Goal: Task Accomplishment & Management: Use online tool/utility

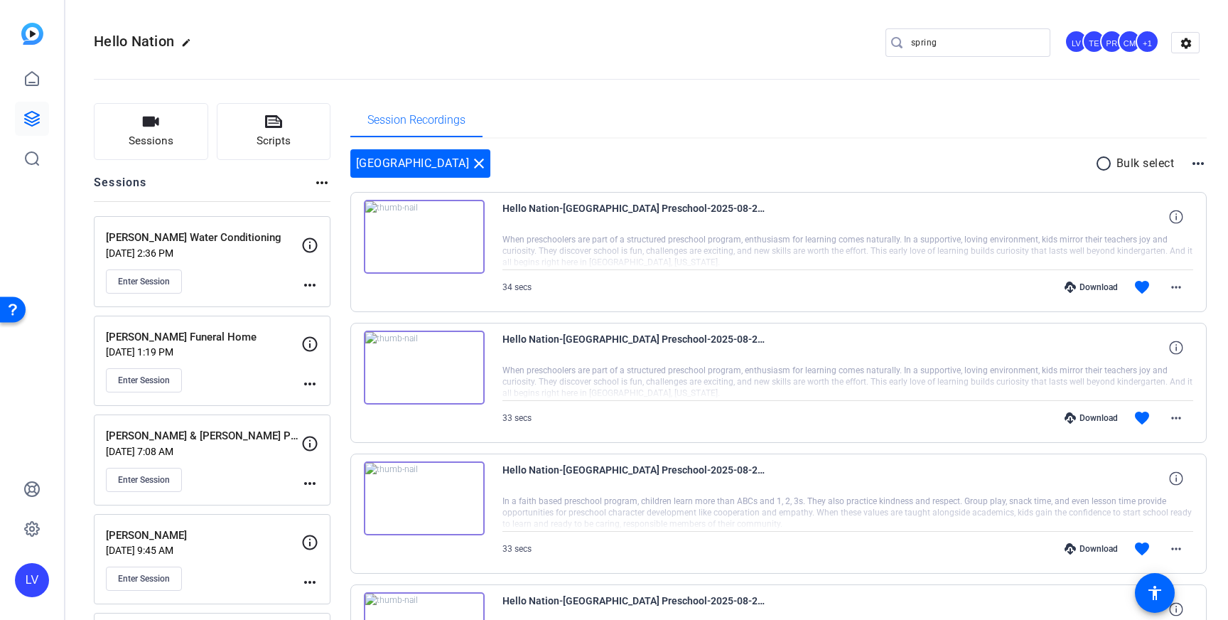
scroll to position [3667, 0]
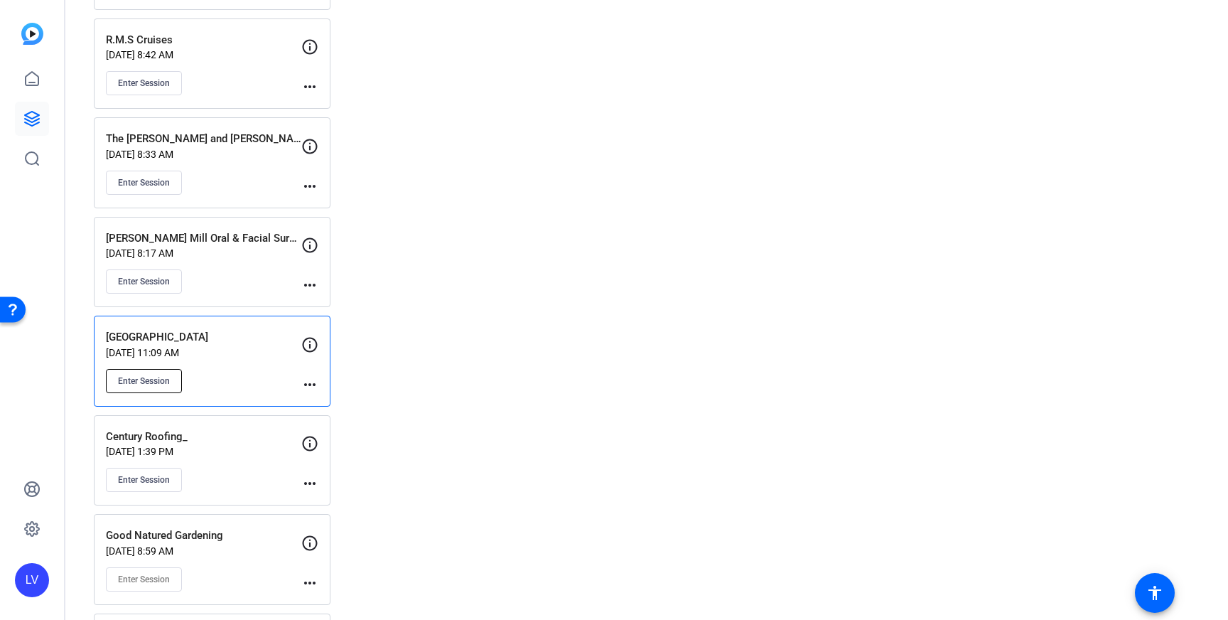
click at [131, 377] on span "Enter Session" at bounding box center [144, 380] width 52 height 11
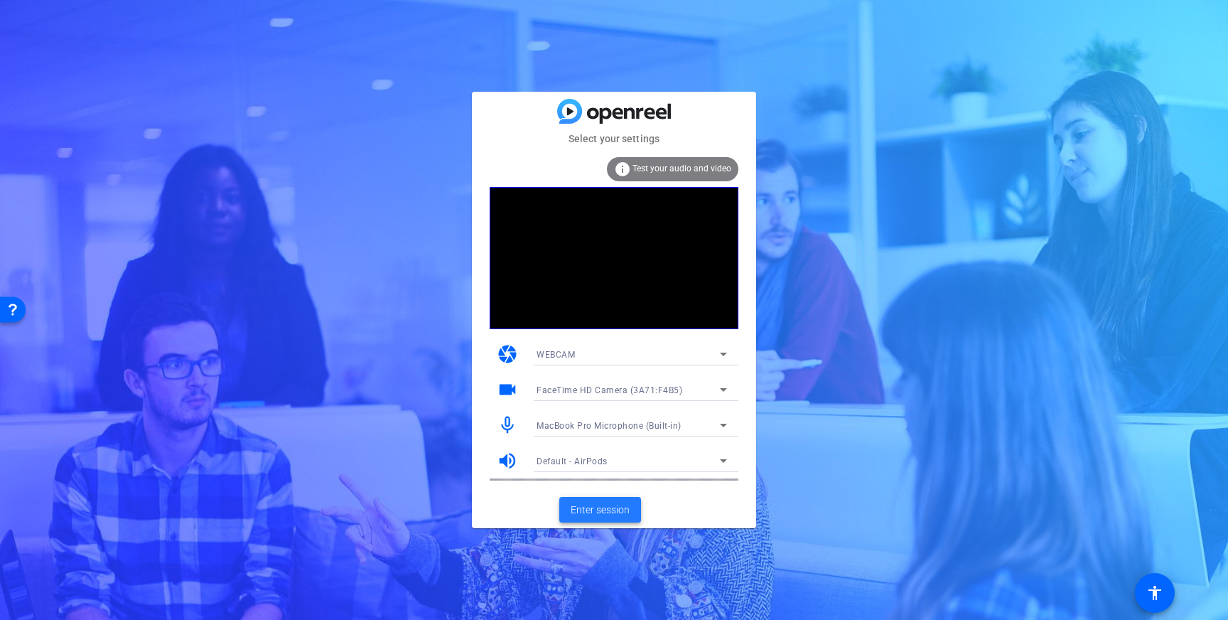
click at [603, 511] on span "Enter session" at bounding box center [600, 509] width 59 height 15
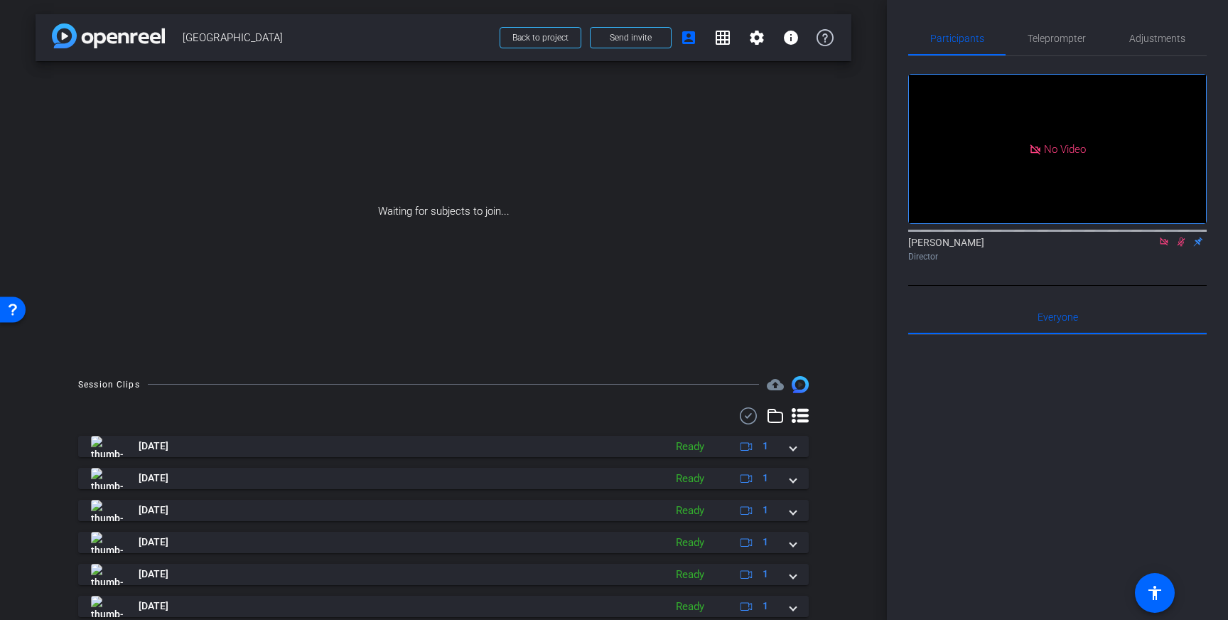
click at [1162, 247] on icon at bounding box center [1163, 242] width 11 height 10
click at [1165, 247] on icon at bounding box center [1164, 241] width 8 height 9
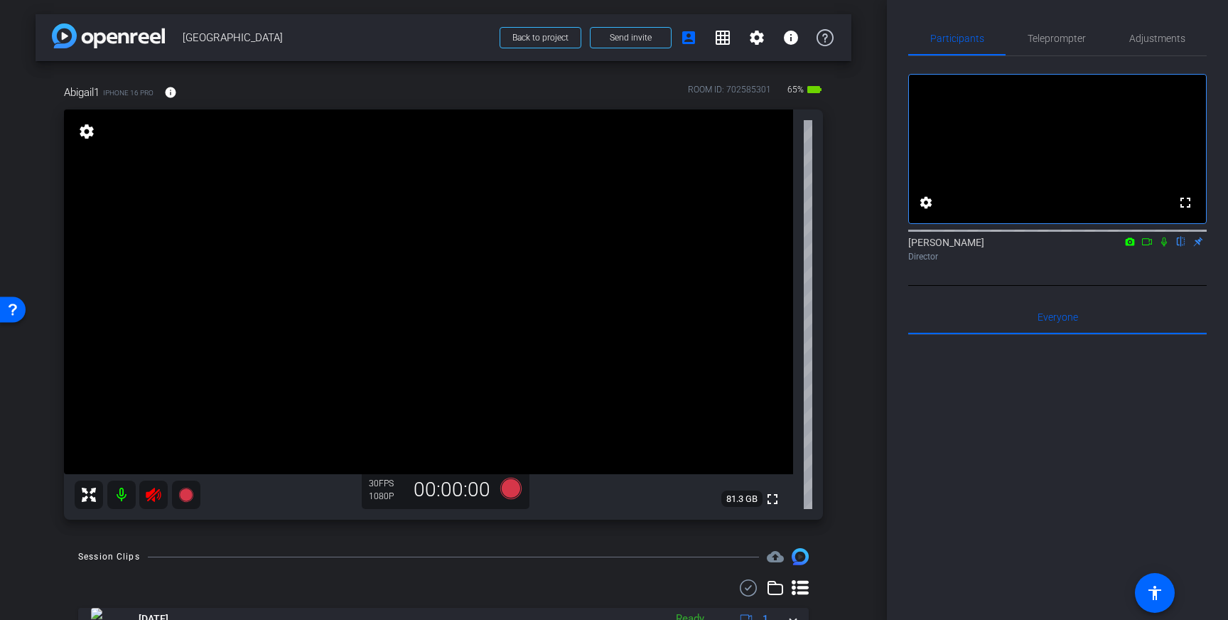
click at [153, 497] on icon at bounding box center [153, 494] width 17 height 17
click at [1060, 46] on span "Teleprompter" at bounding box center [1057, 38] width 58 height 34
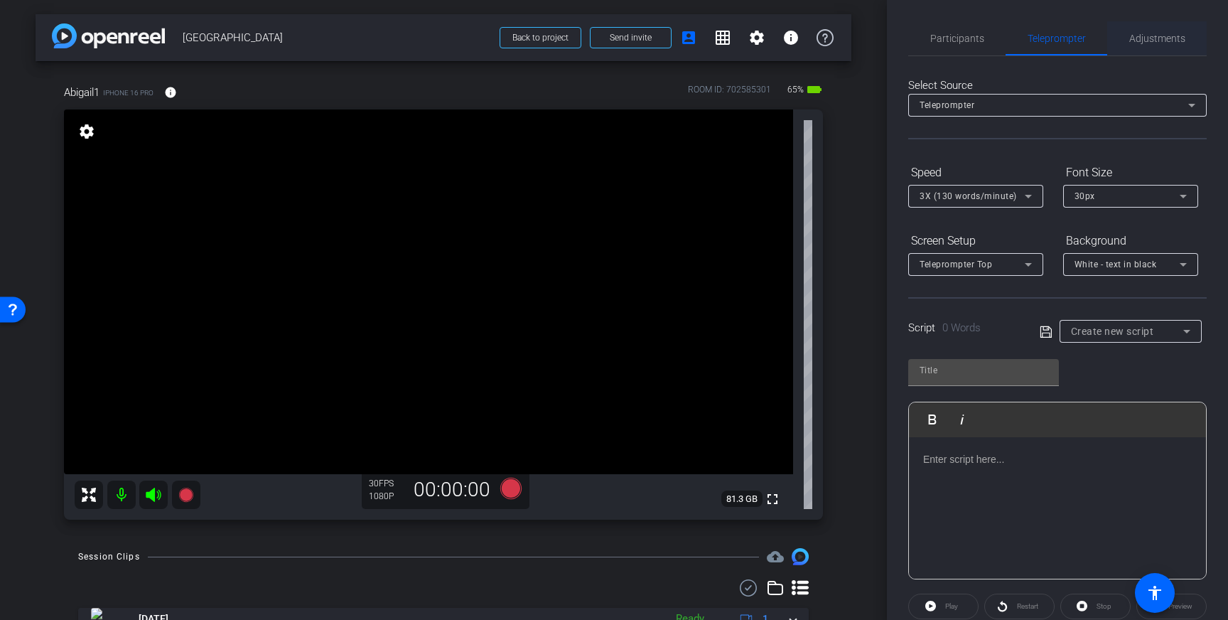
click at [1149, 38] on span "Adjustments" at bounding box center [1157, 38] width 56 height 10
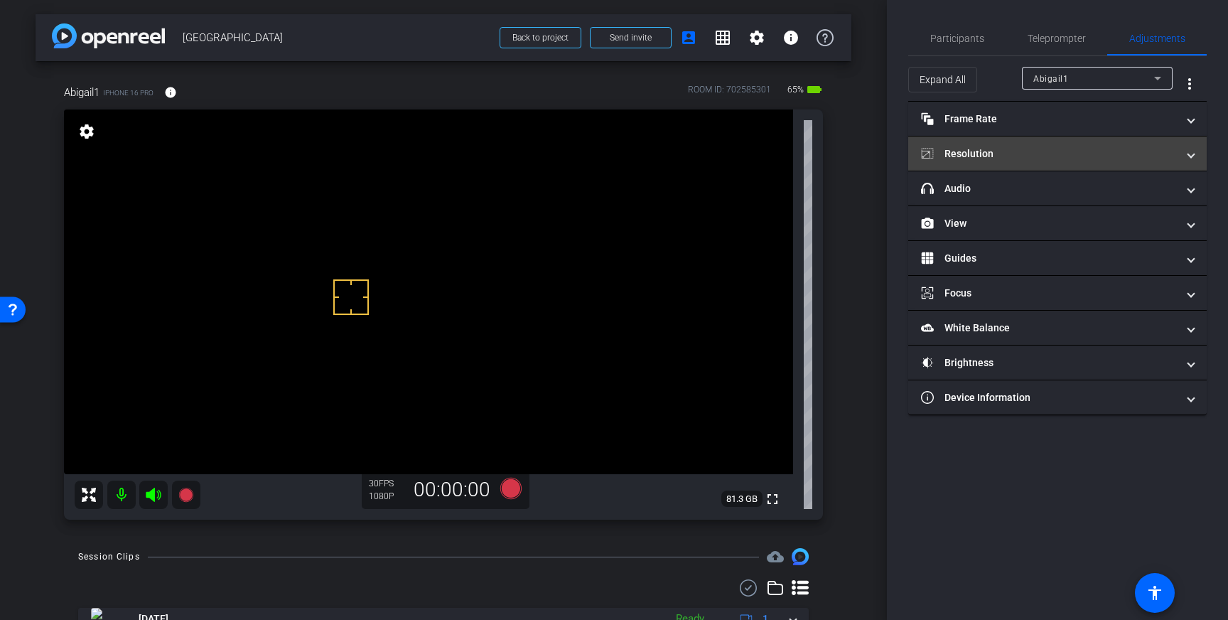
drag, startPoint x: 1040, startPoint y: 153, endPoint x: 1040, endPoint y: 166, distance: 12.8
click at [1040, 153] on mat-panel-title "Resolution" at bounding box center [1049, 153] width 256 height 15
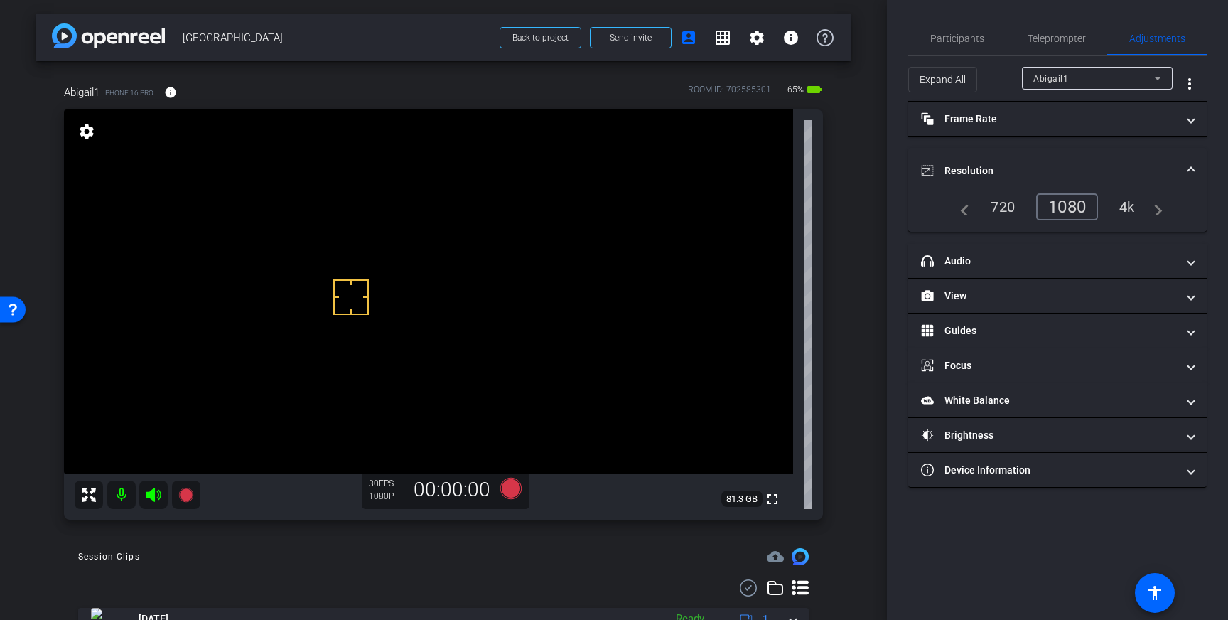
click at [1134, 206] on div "4k" at bounding box center [1127, 207] width 37 height 24
click at [1188, 175] on span at bounding box center [1191, 170] width 6 height 15
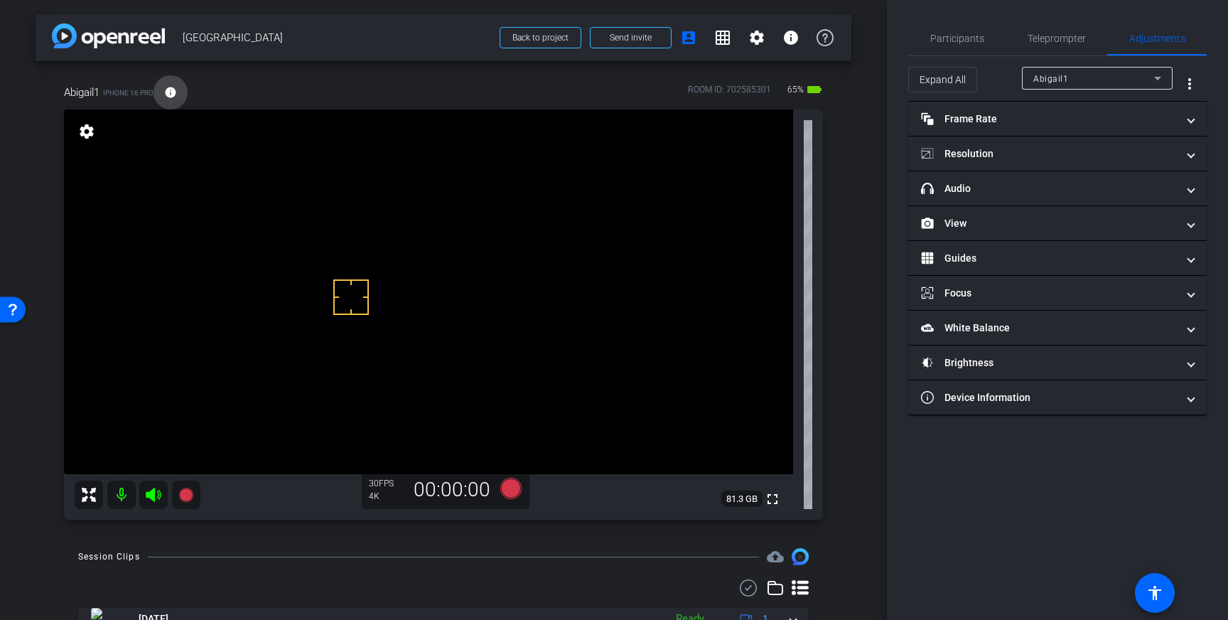
click at [171, 92] on mat-icon "info" at bounding box center [170, 92] width 13 height 13
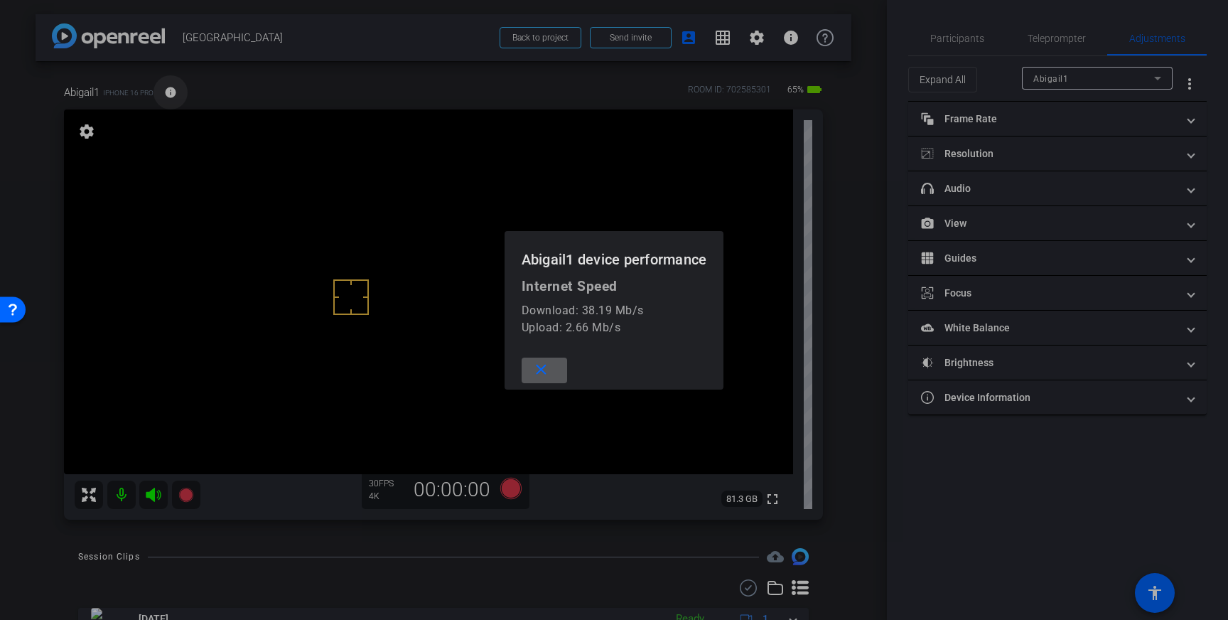
click at [171, 92] on div at bounding box center [614, 310] width 1228 height 620
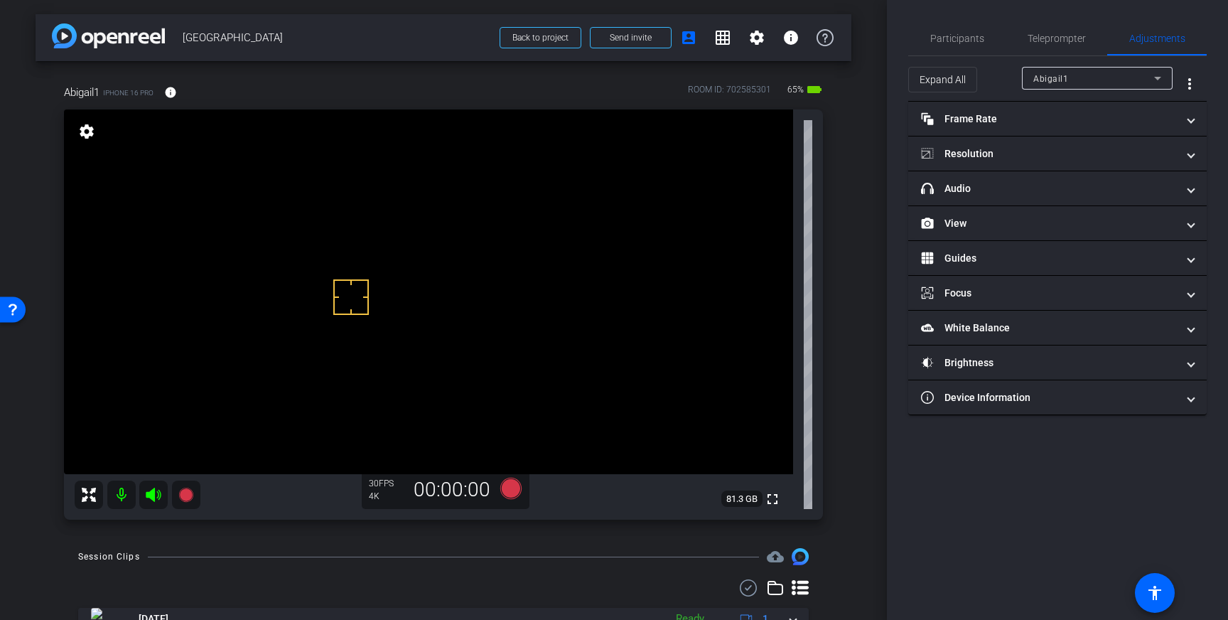
scroll to position [4, 0]
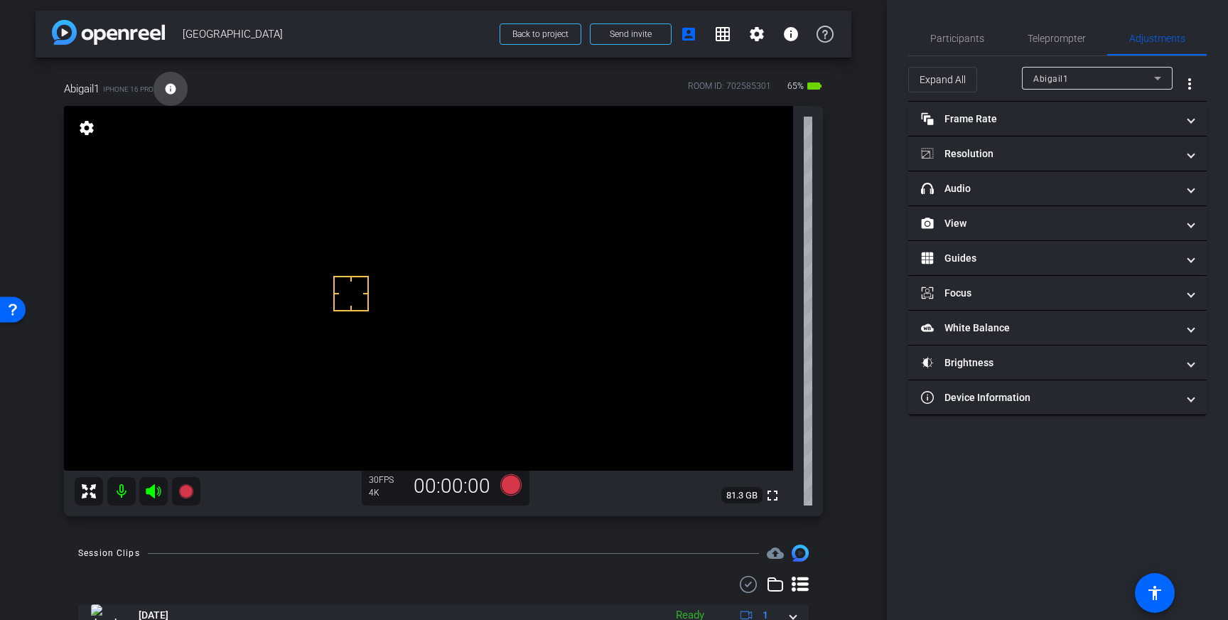
click at [173, 89] on mat-icon "info" at bounding box center [170, 88] width 13 height 13
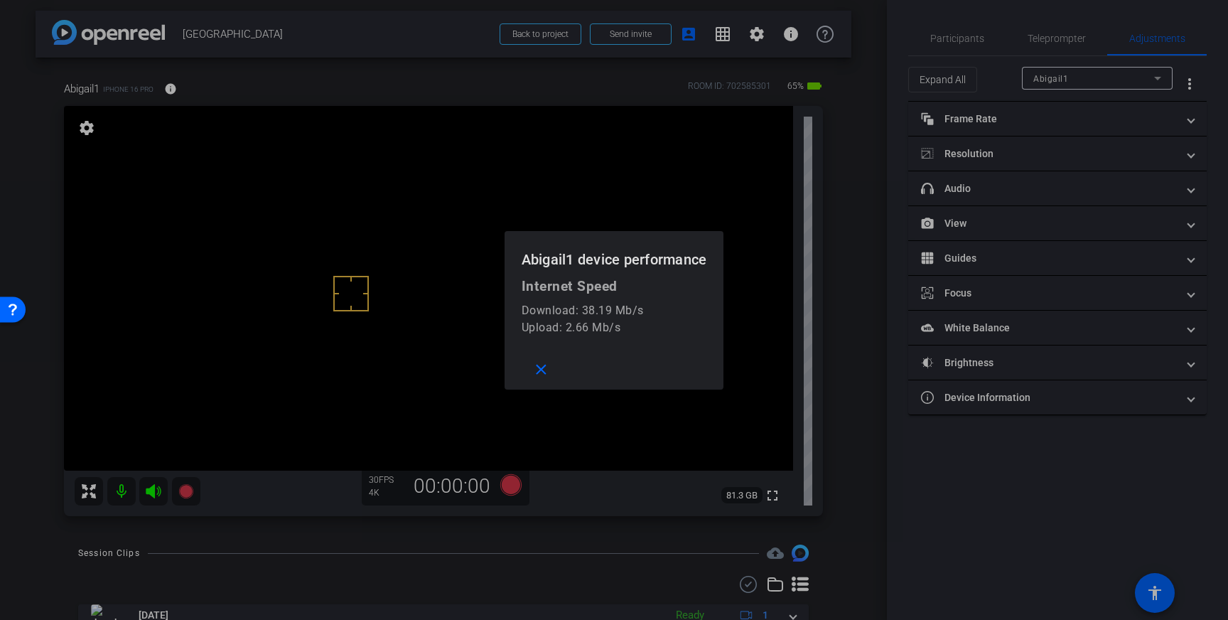
click at [173, 89] on div at bounding box center [614, 310] width 1228 height 620
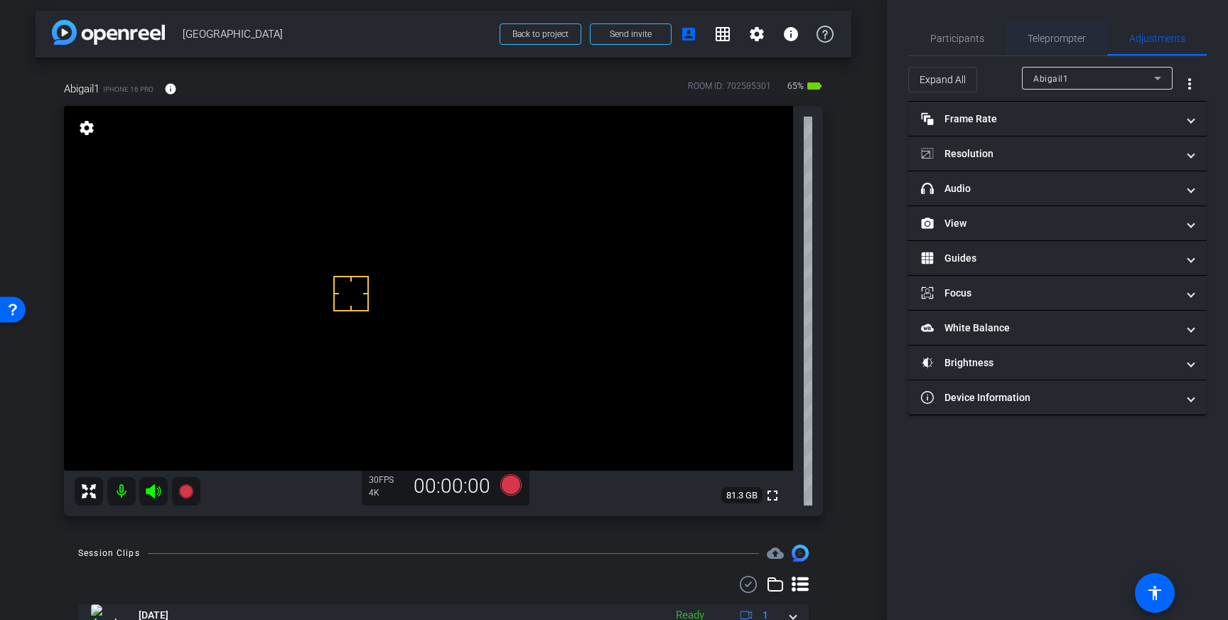
click at [1056, 40] on span "Teleprompter" at bounding box center [1057, 38] width 58 height 10
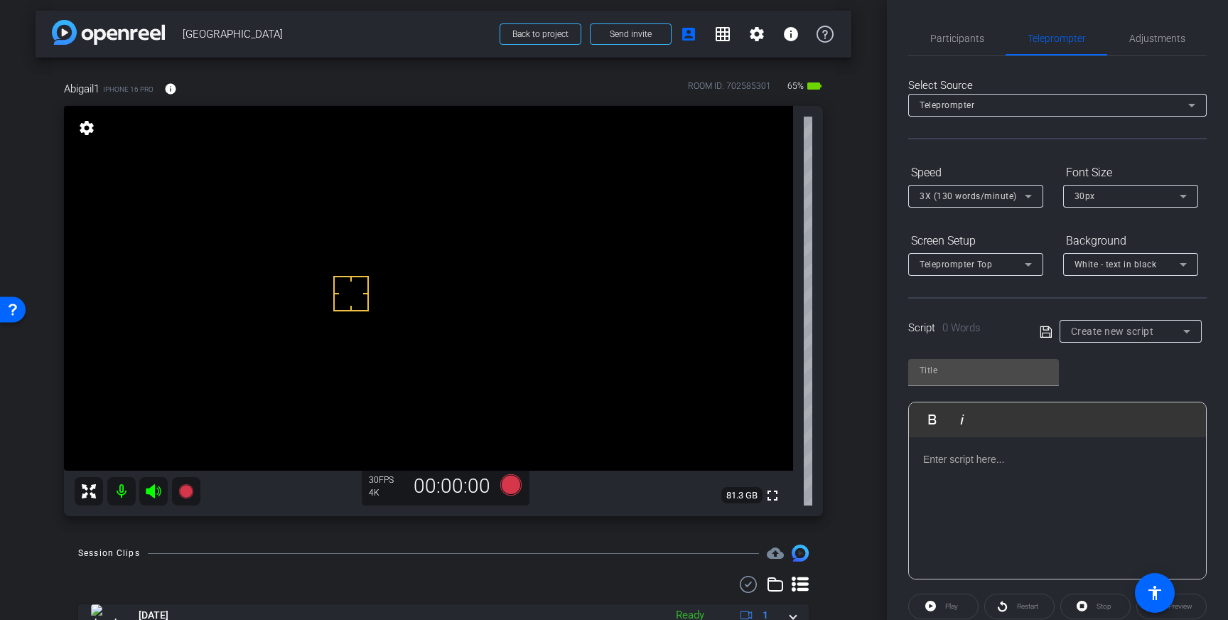
click at [1064, 470] on div at bounding box center [1057, 508] width 297 height 142
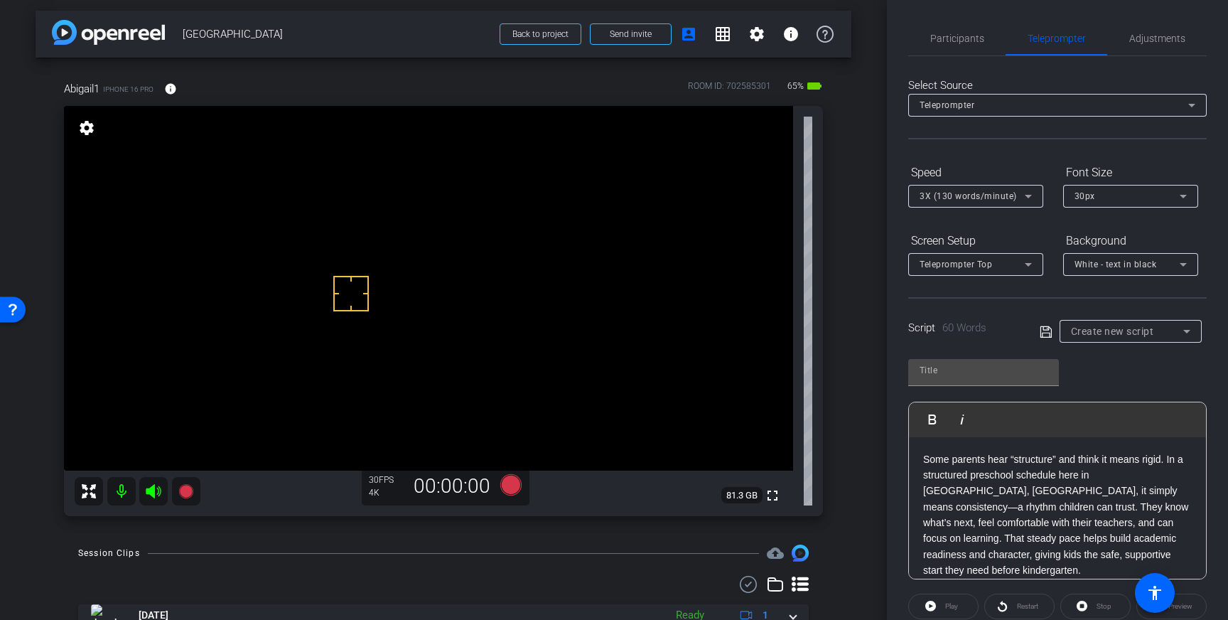
scroll to position [8, 0]
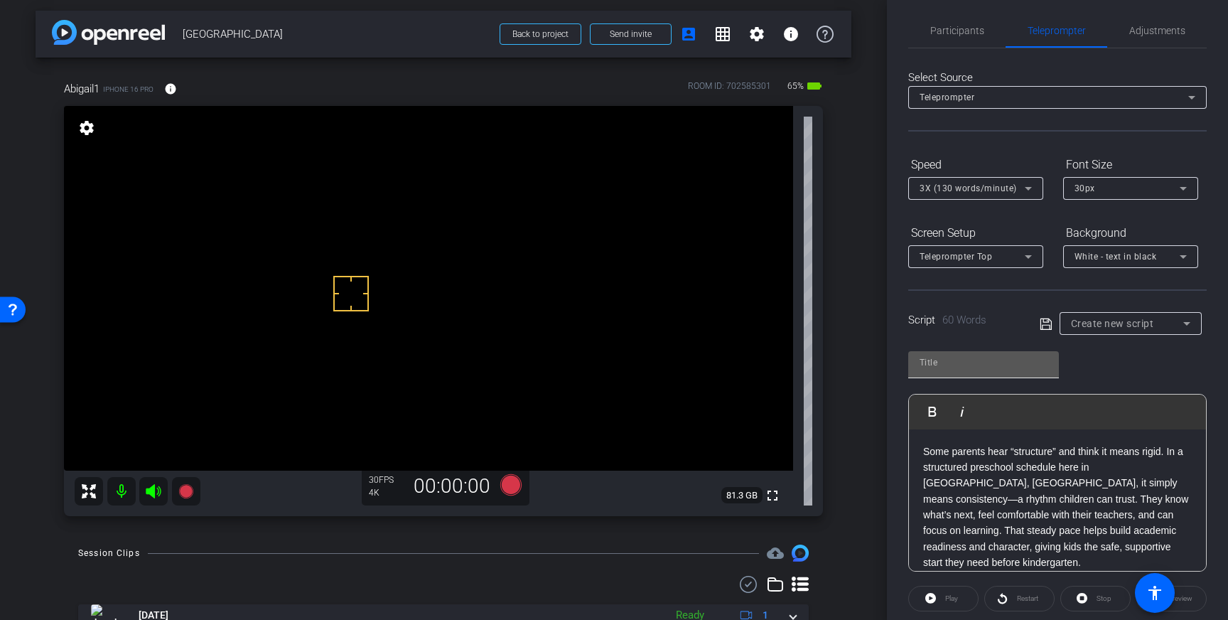
click at [976, 362] on input "text" at bounding box center [984, 362] width 128 height 17
type input "Spring Hill"
click at [1046, 316] on icon at bounding box center [1046, 323] width 13 height 17
click at [1160, 33] on span "Adjustments" at bounding box center [1157, 30] width 56 height 10
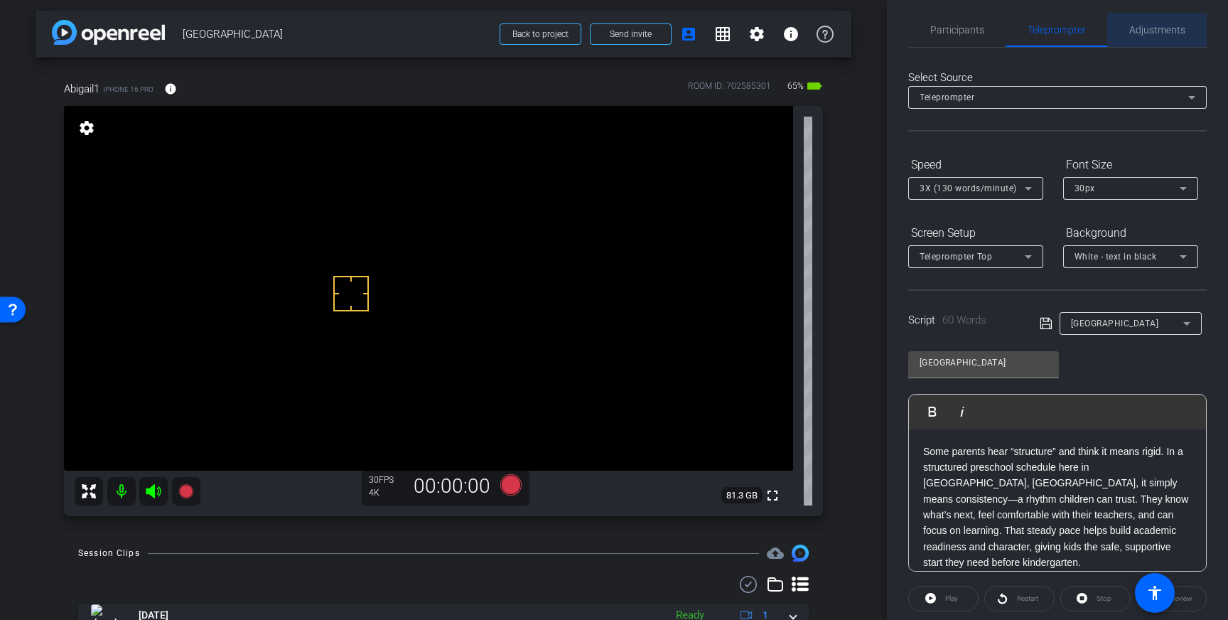
scroll to position [0, 0]
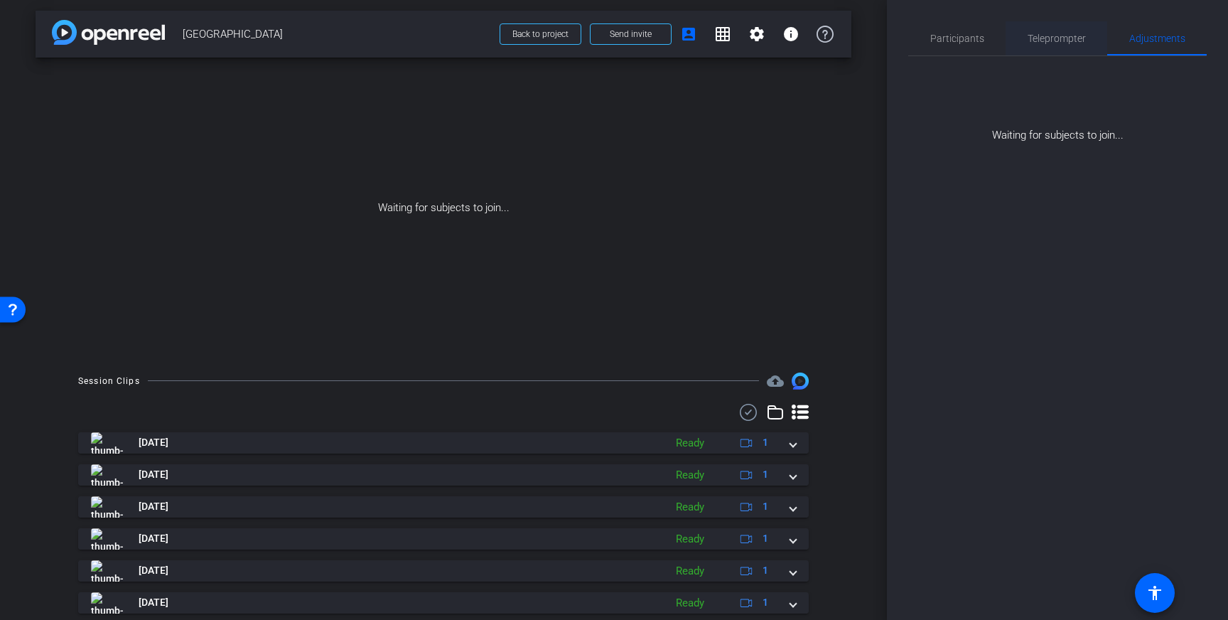
click at [1020, 31] on div "Teleprompter" at bounding box center [1057, 38] width 102 height 34
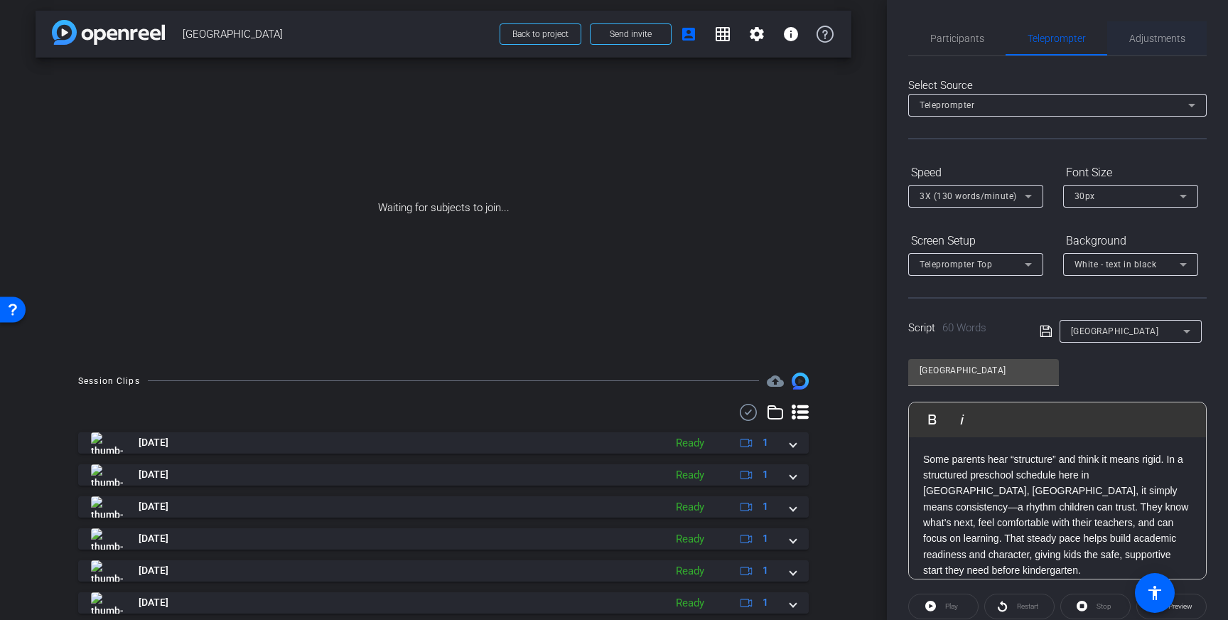
drag, startPoint x: 1140, startPoint y: 31, endPoint x: 1137, endPoint y: 48, distance: 17.3
click at [1140, 31] on span "Adjustments" at bounding box center [1157, 38] width 56 height 34
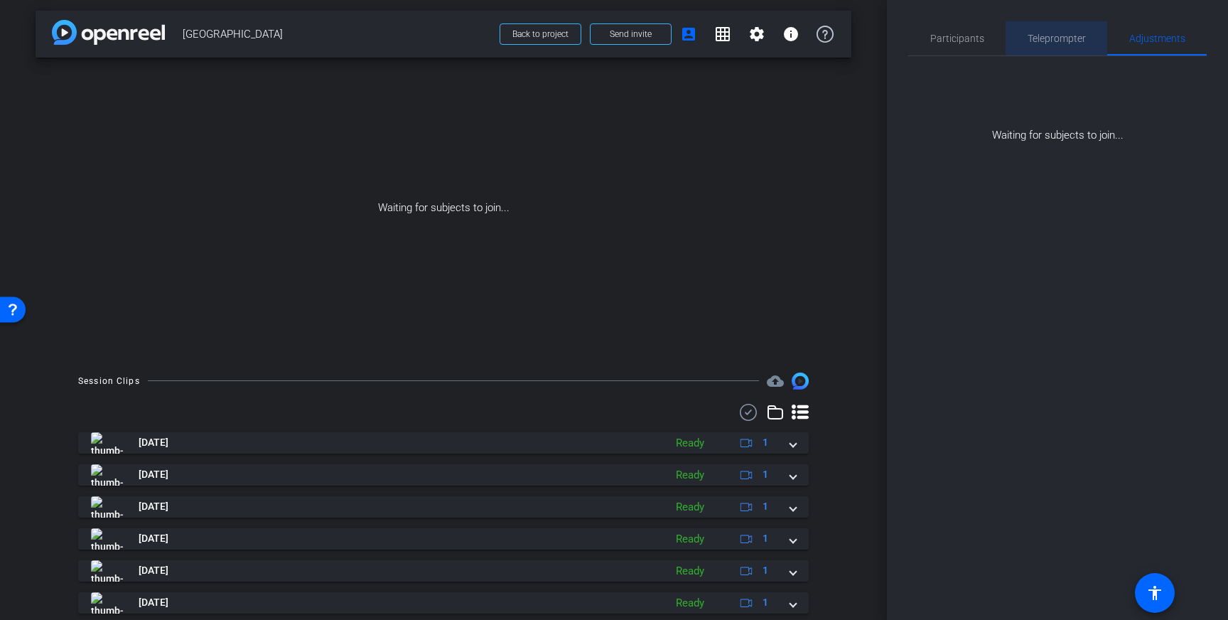
click at [1073, 44] on span "Teleprompter" at bounding box center [1057, 38] width 58 height 34
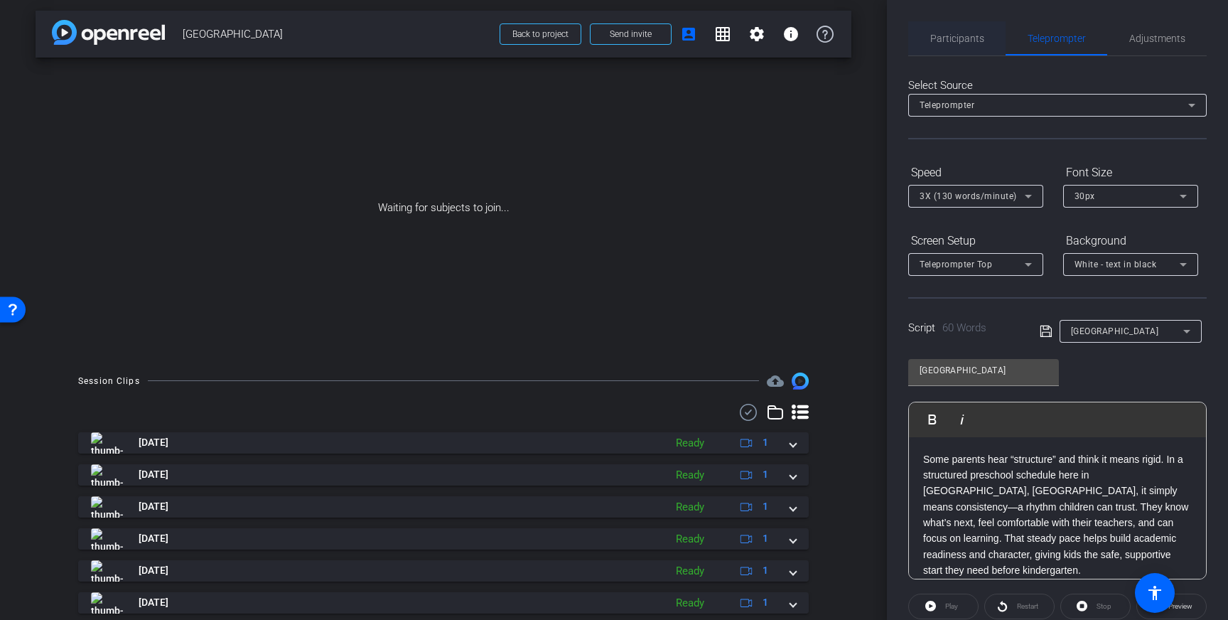
click at [979, 45] on span "Participants" at bounding box center [957, 38] width 54 height 34
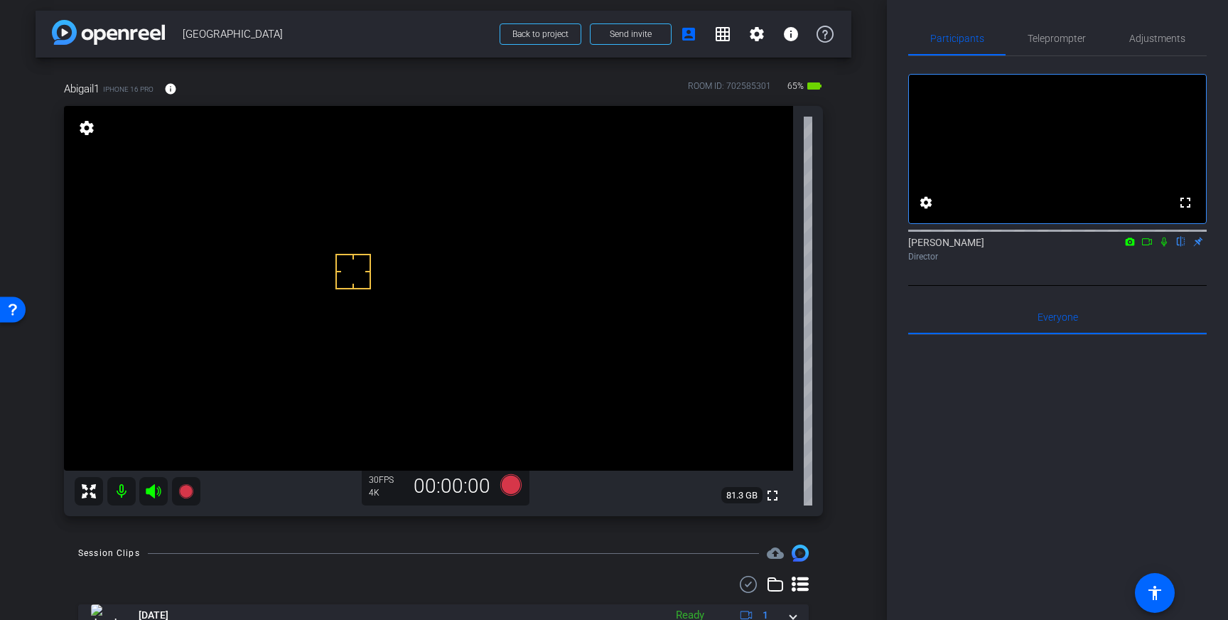
scroll to position [3, 0]
click at [177, 93] on mat-icon "info" at bounding box center [170, 89] width 13 height 13
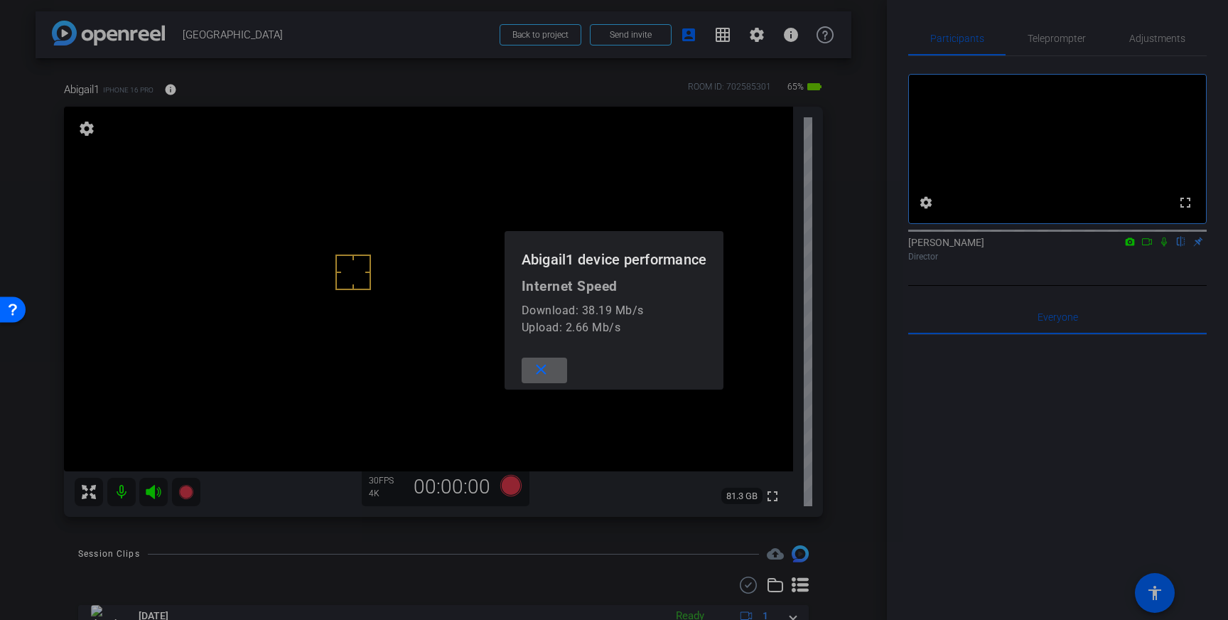
click at [537, 367] on mat-icon "close" at bounding box center [541, 370] width 18 height 18
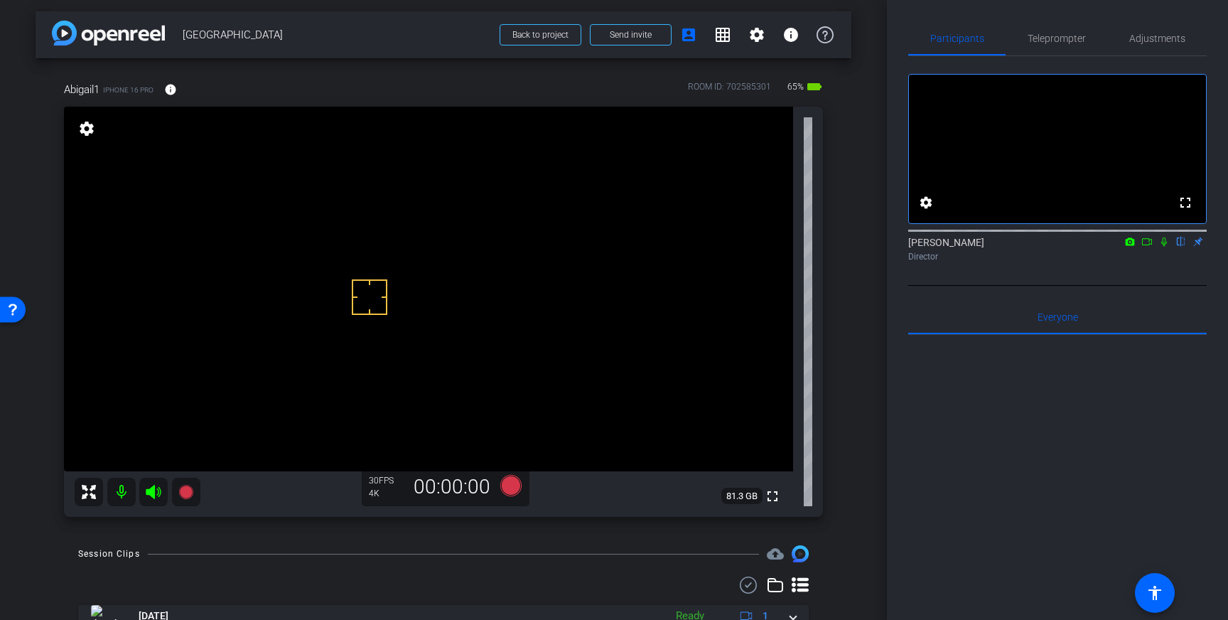
drag, startPoint x: 370, startPoint y: 297, endPoint x: 380, endPoint y: 297, distance: 10.7
drag, startPoint x: 362, startPoint y: 211, endPoint x: 406, endPoint y: 306, distance: 104.9
click at [1055, 48] on span "Teleprompter" at bounding box center [1057, 38] width 58 height 34
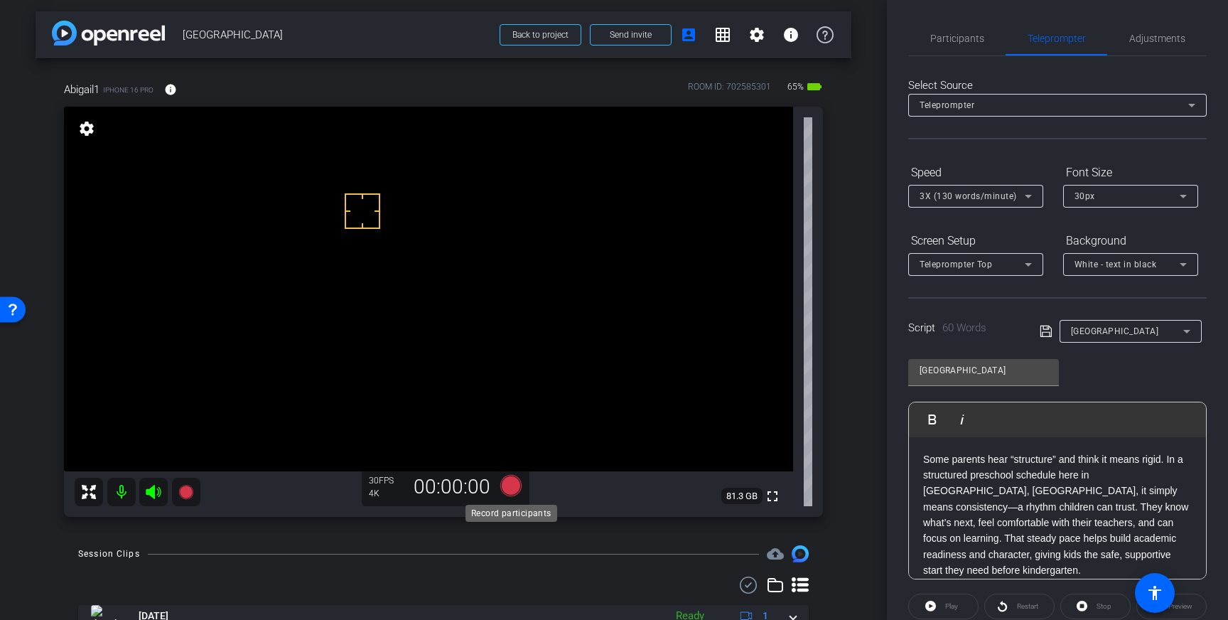
click at [507, 483] on icon at bounding box center [510, 485] width 21 height 21
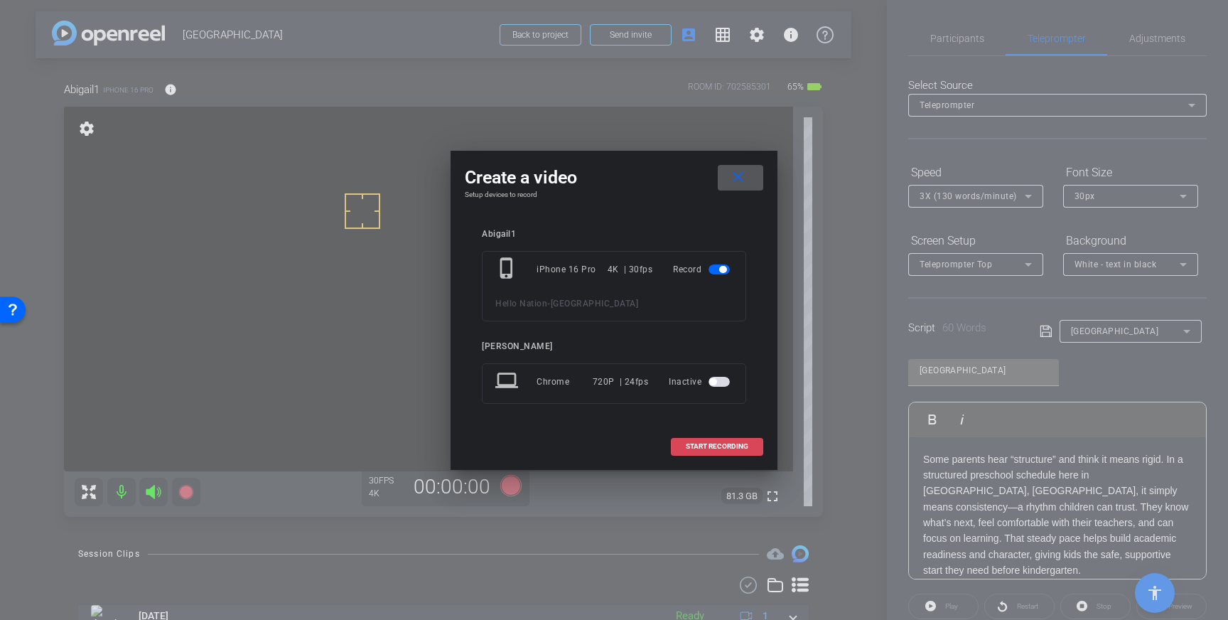
drag, startPoint x: 721, startPoint y: 448, endPoint x: 733, endPoint y: 446, distance: 12.4
click at [721, 448] on span "START RECORDING" at bounding box center [717, 446] width 63 height 7
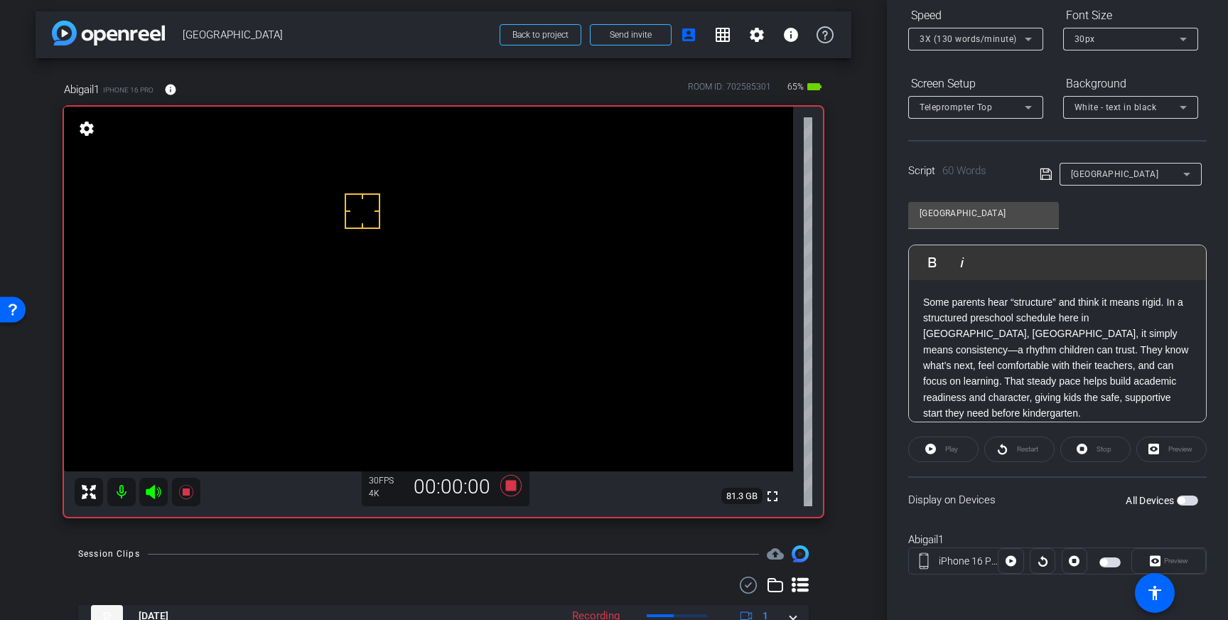
scroll to position [4, 0]
click at [510, 485] on icon at bounding box center [510, 484] width 21 height 21
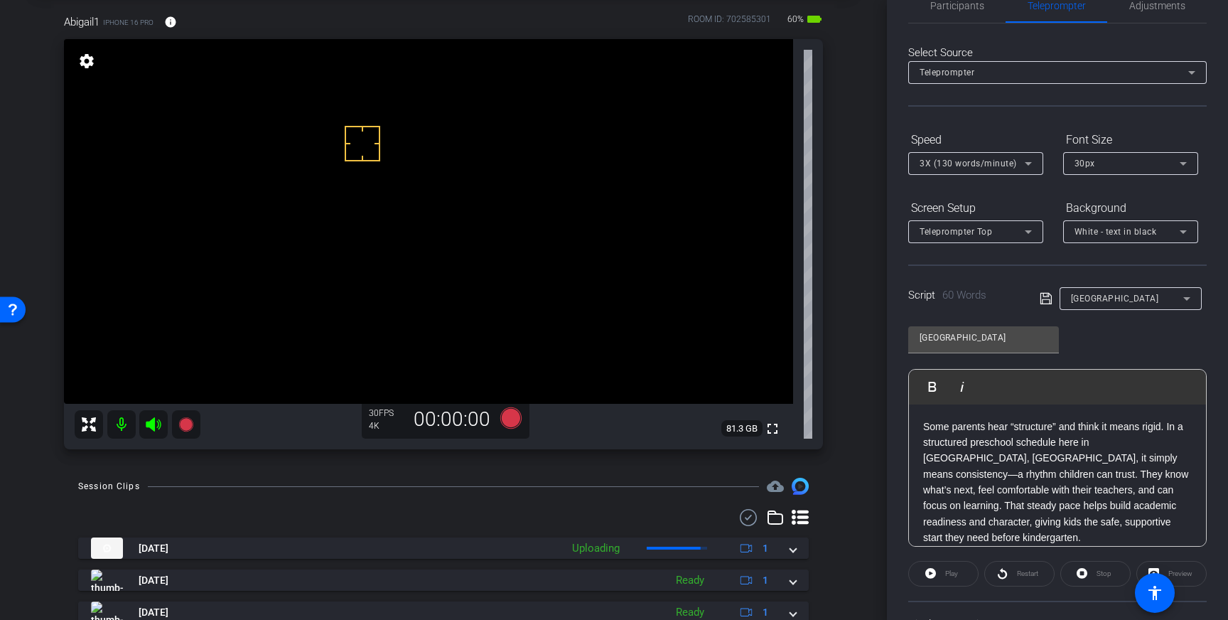
scroll to position [0, 0]
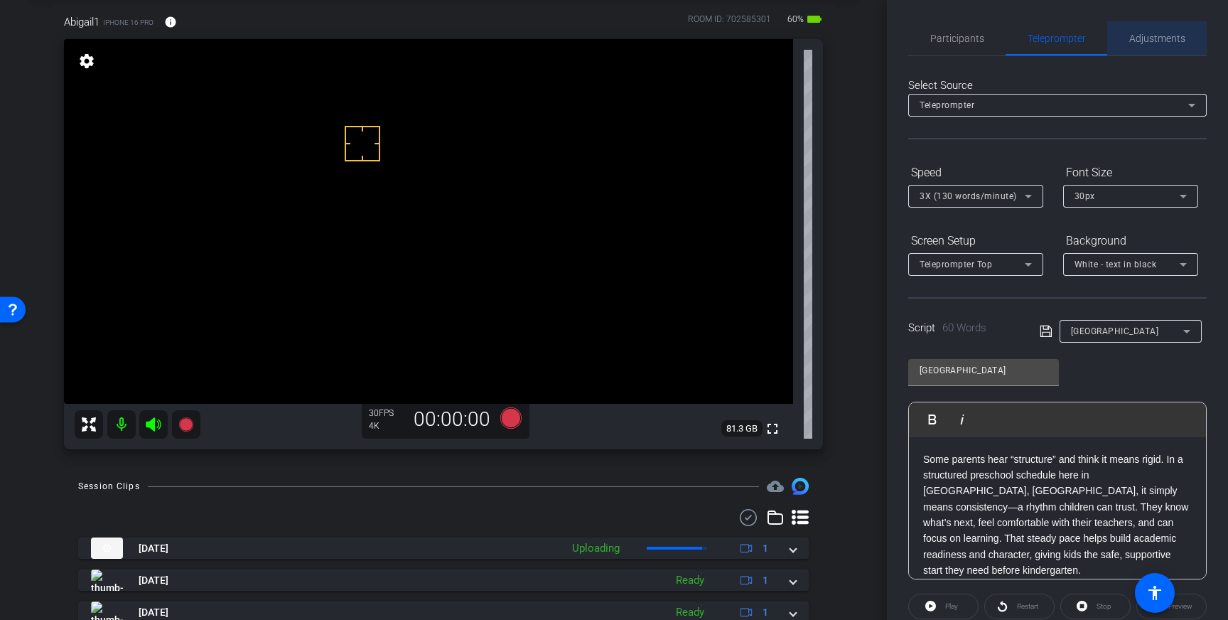
click at [1140, 35] on span "Adjustments" at bounding box center [1157, 38] width 56 height 10
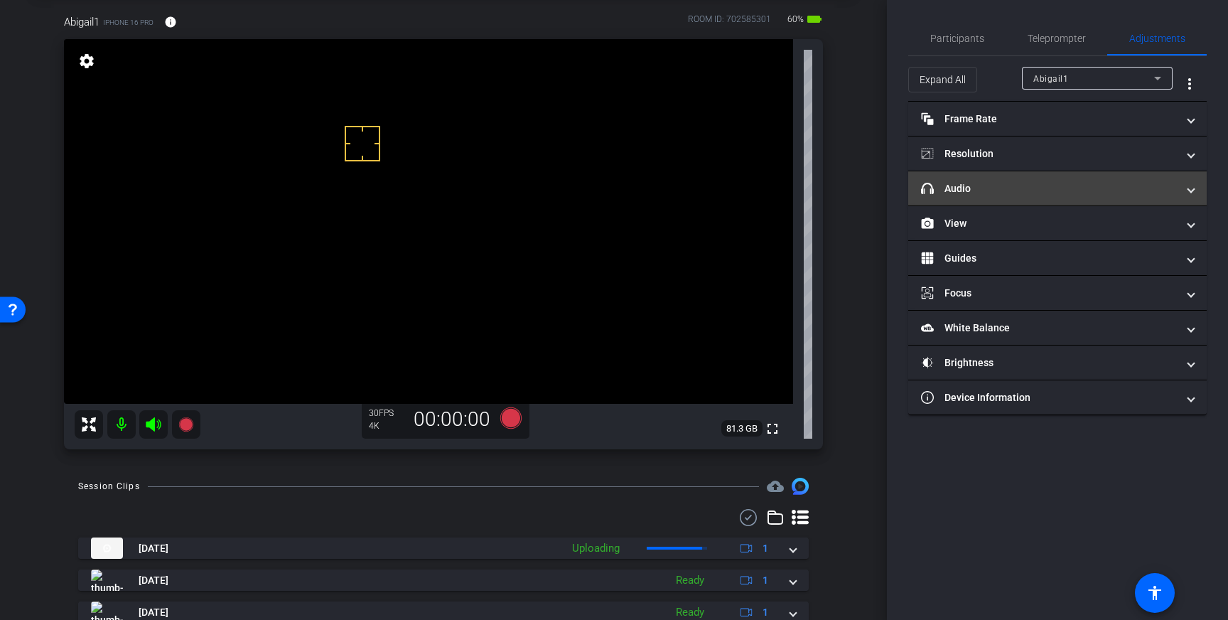
click at [1070, 186] on mat-panel-title "headphone icon Audio" at bounding box center [1049, 188] width 256 height 15
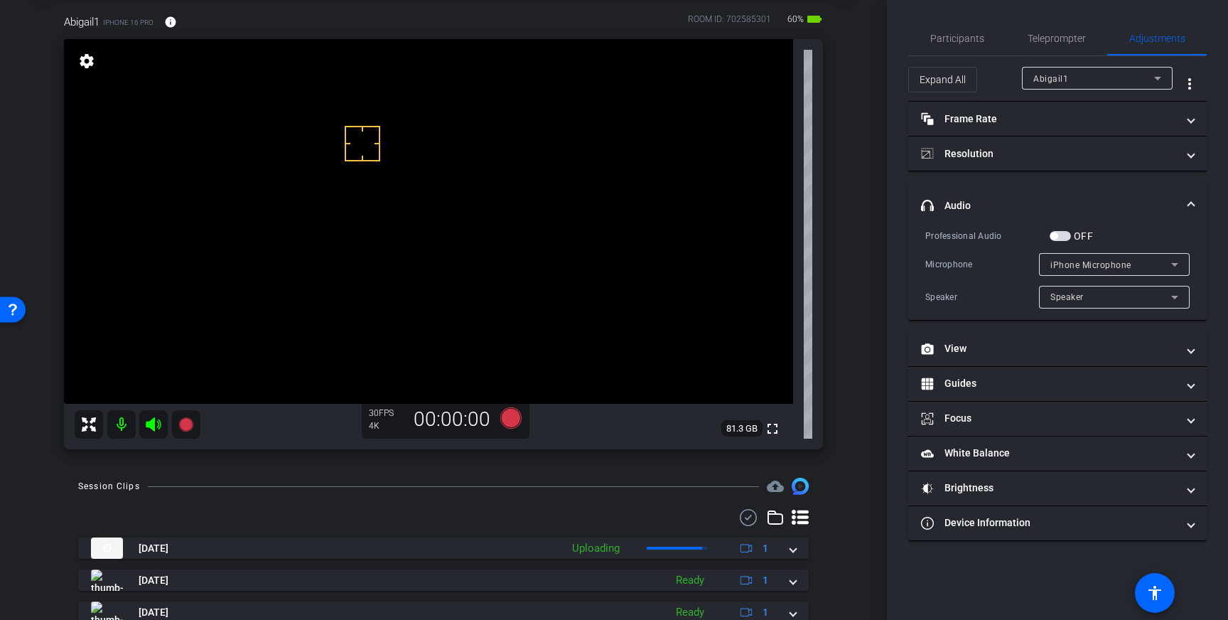
click at [1057, 237] on span "button" at bounding box center [1053, 235] width 7 height 7
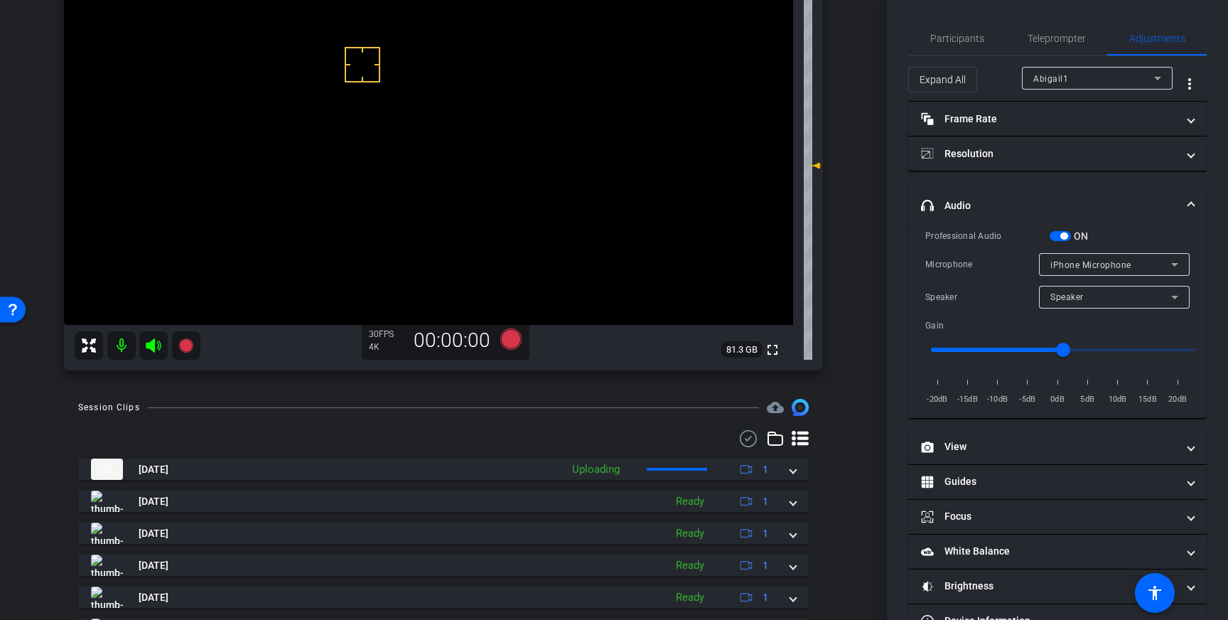
scroll to position [158, 0]
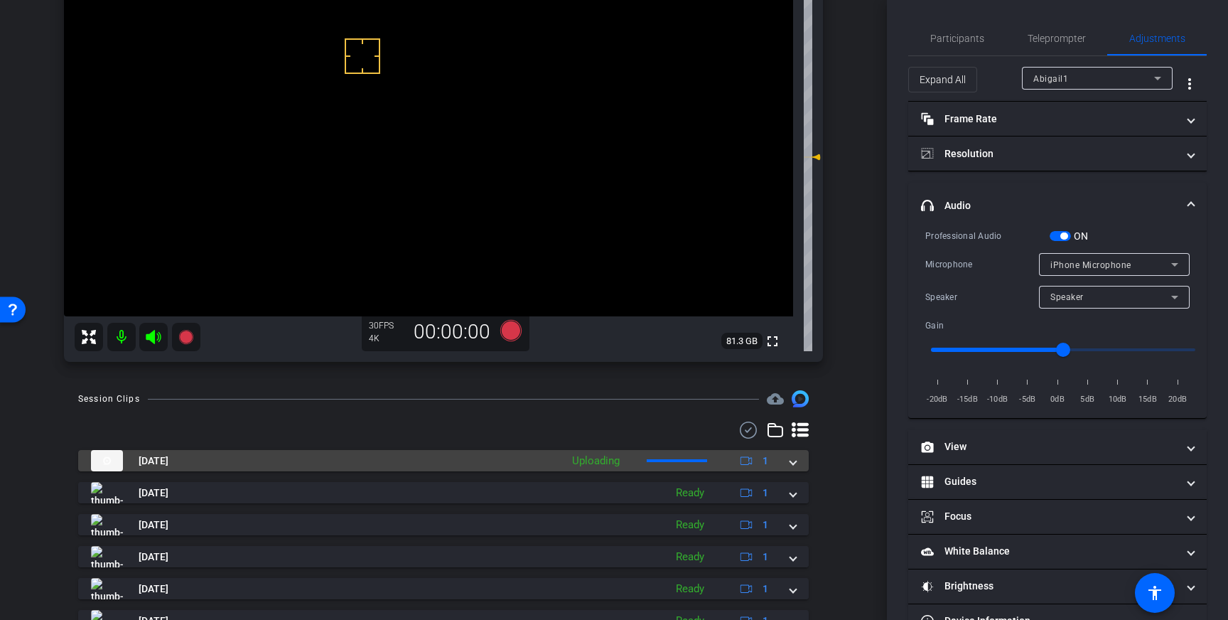
click at [786, 459] on div "Sep 10, 2025 Uploading 1" at bounding box center [440, 460] width 699 height 21
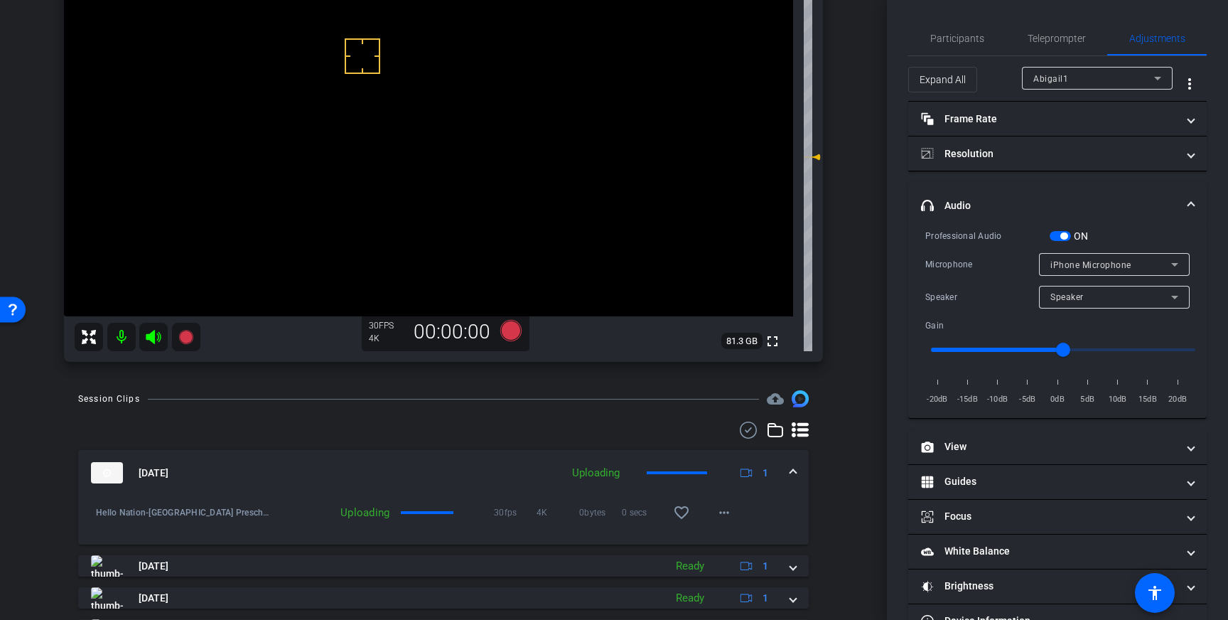
click at [792, 477] on span at bounding box center [793, 472] width 6 height 15
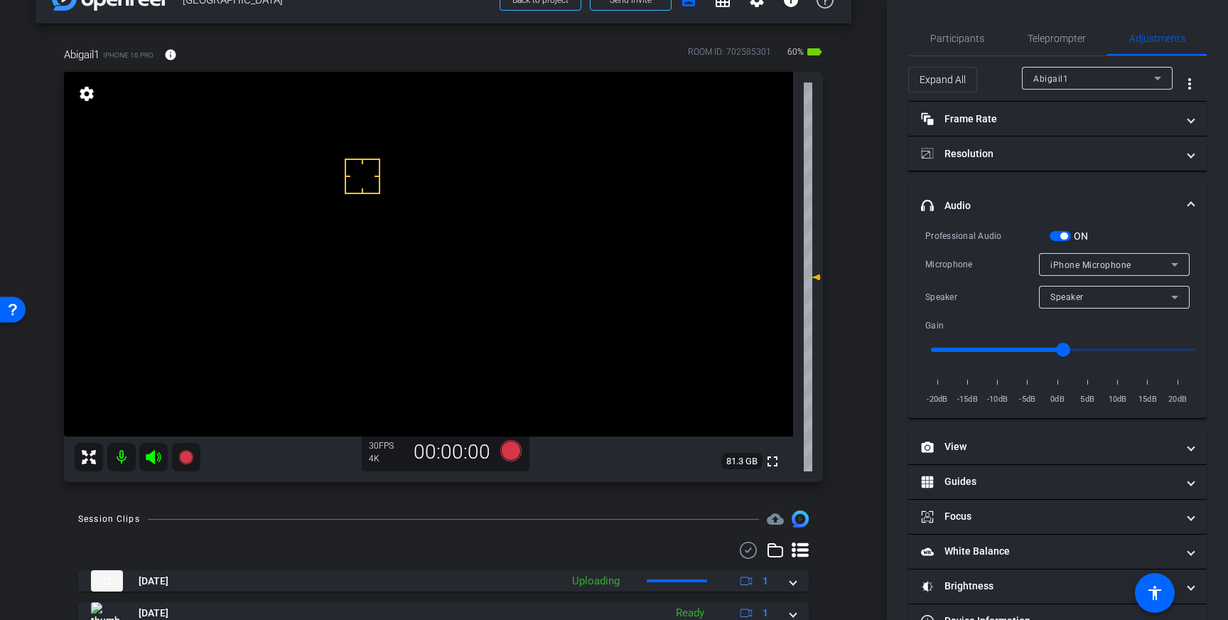
scroll to position [0, 0]
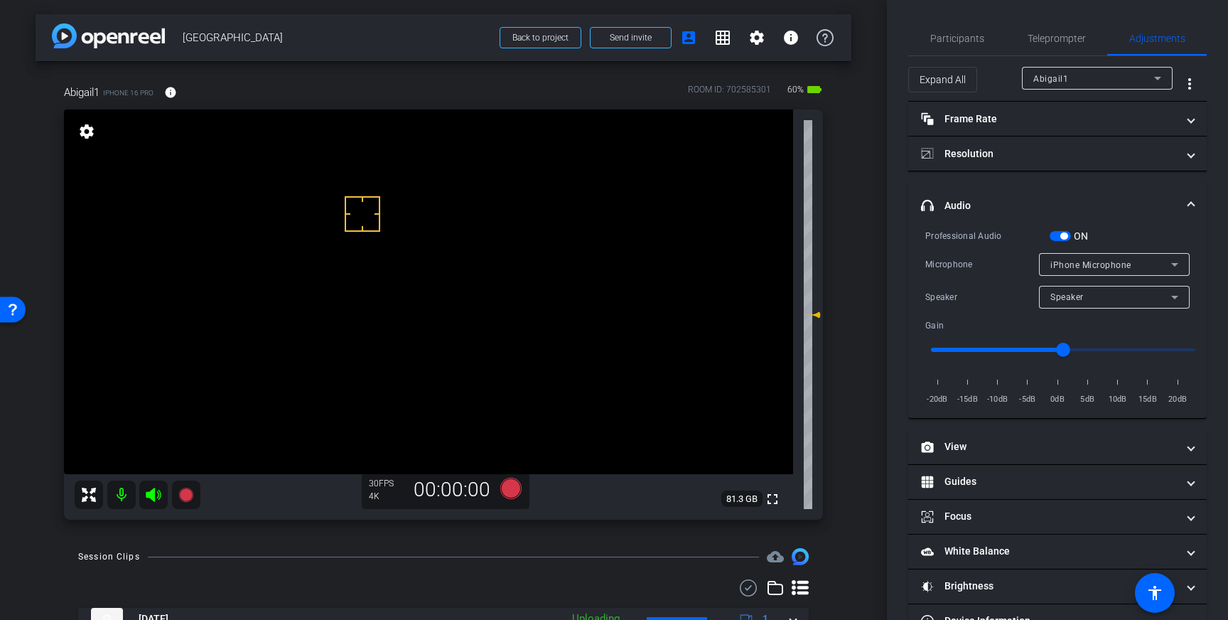
click at [1192, 198] on span at bounding box center [1191, 205] width 6 height 15
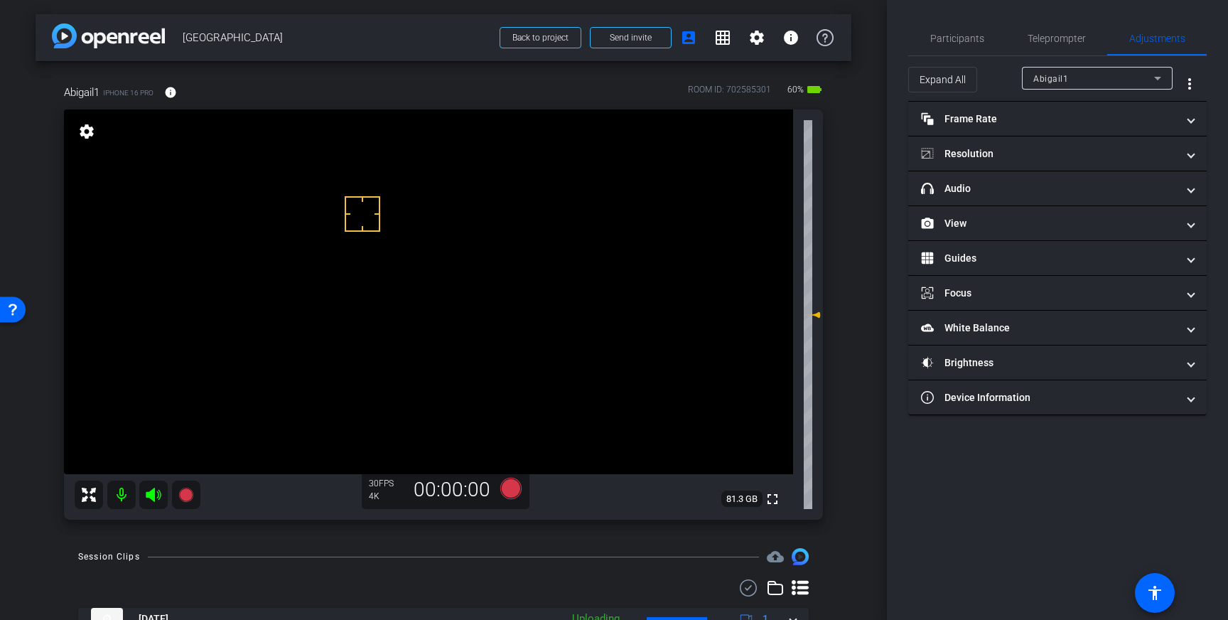
drag, startPoint x: 981, startPoint y: 41, endPoint x: 992, endPoint y: 60, distance: 21.9
click at [982, 42] on span "Participants" at bounding box center [957, 38] width 54 height 10
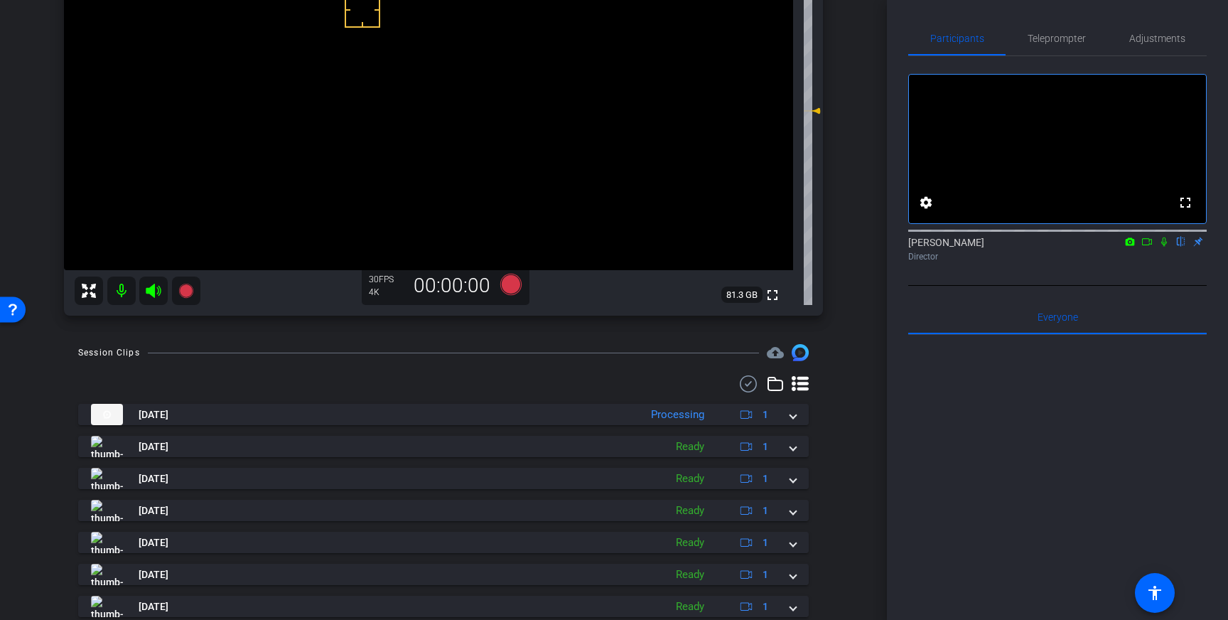
scroll to position [224, 0]
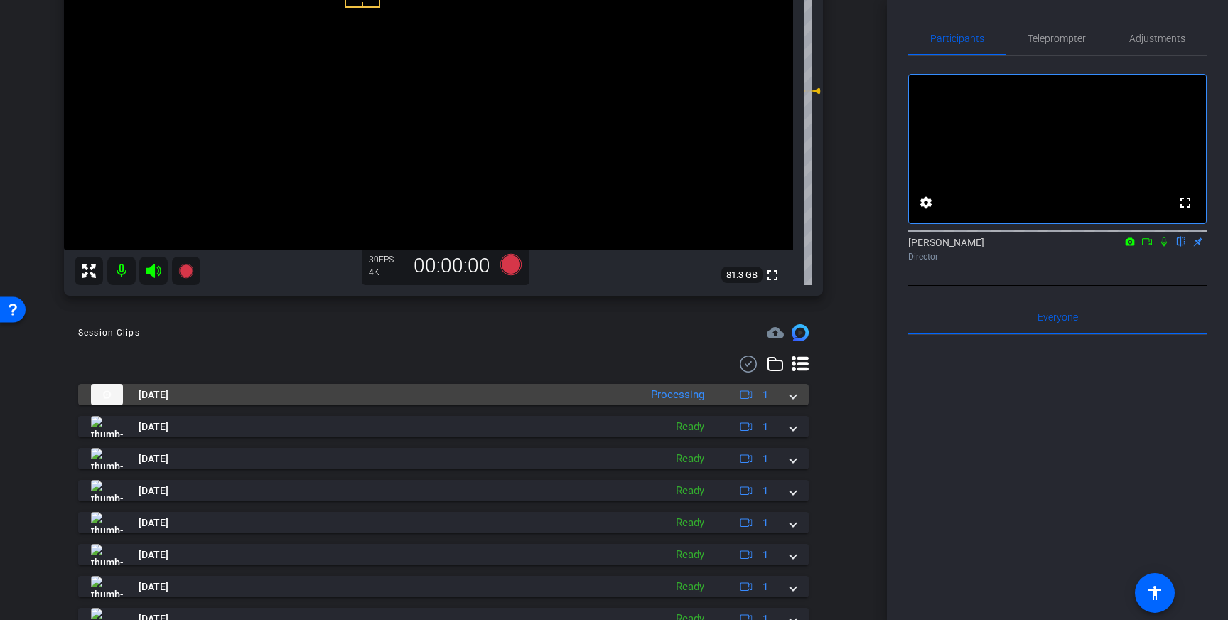
click at [793, 394] on span at bounding box center [793, 394] width 6 height 15
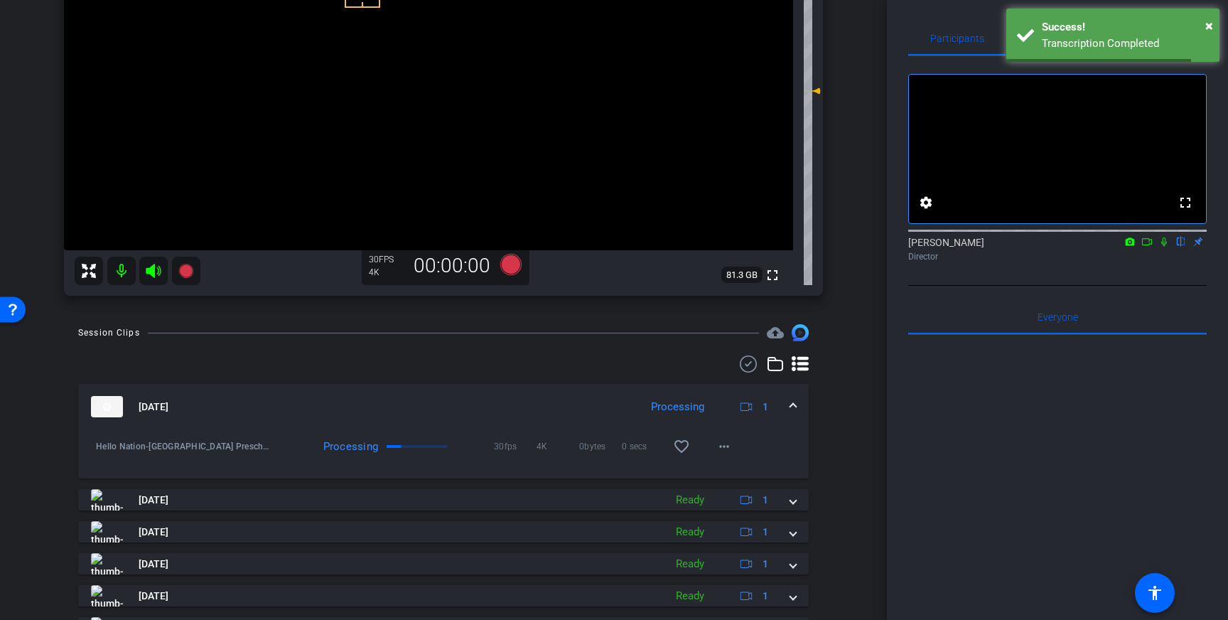
click at [787, 403] on div "Sep 10, 2025 Processing 1" at bounding box center [440, 406] width 699 height 21
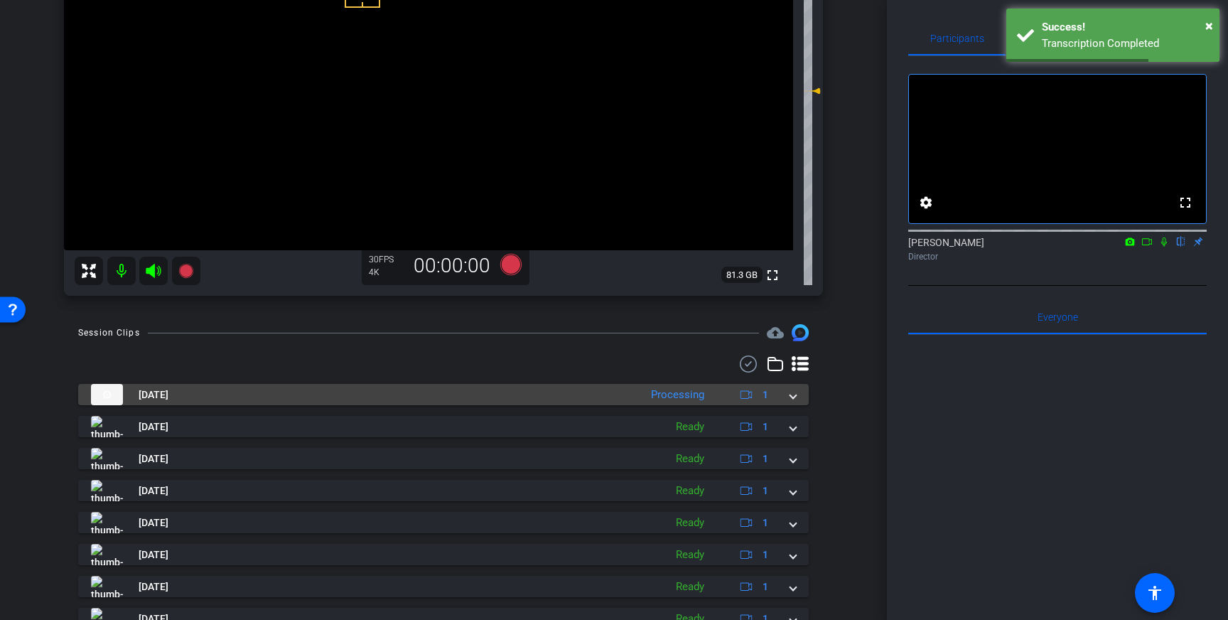
click at [795, 401] on span at bounding box center [793, 394] width 6 height 15
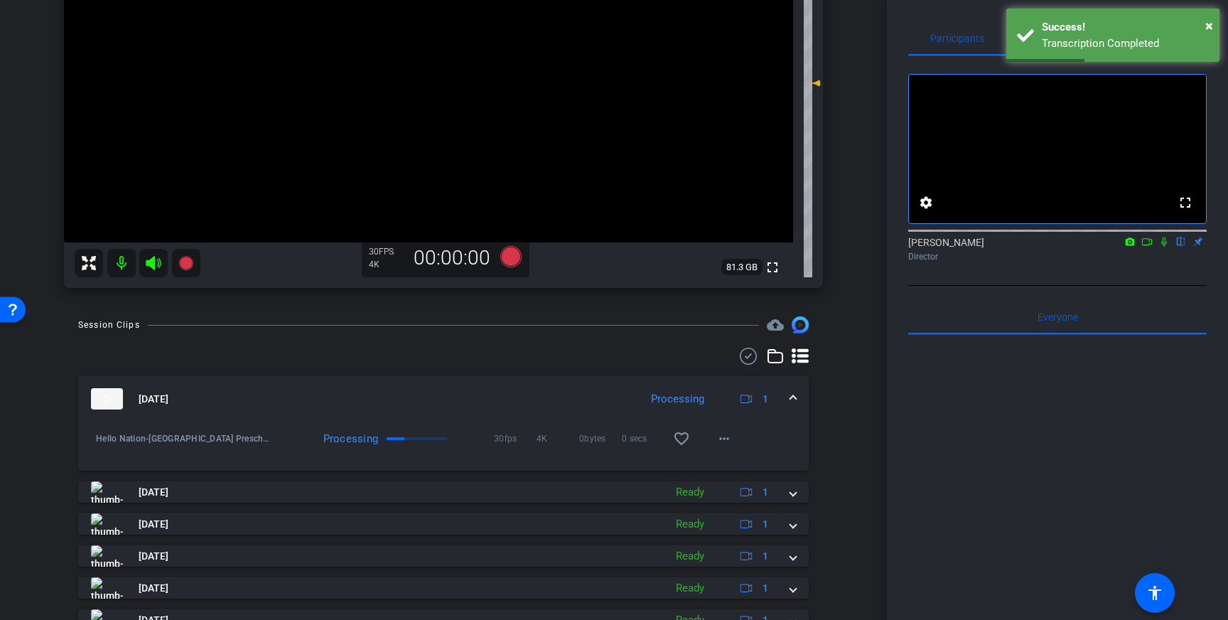
scroll to position [233, 0]
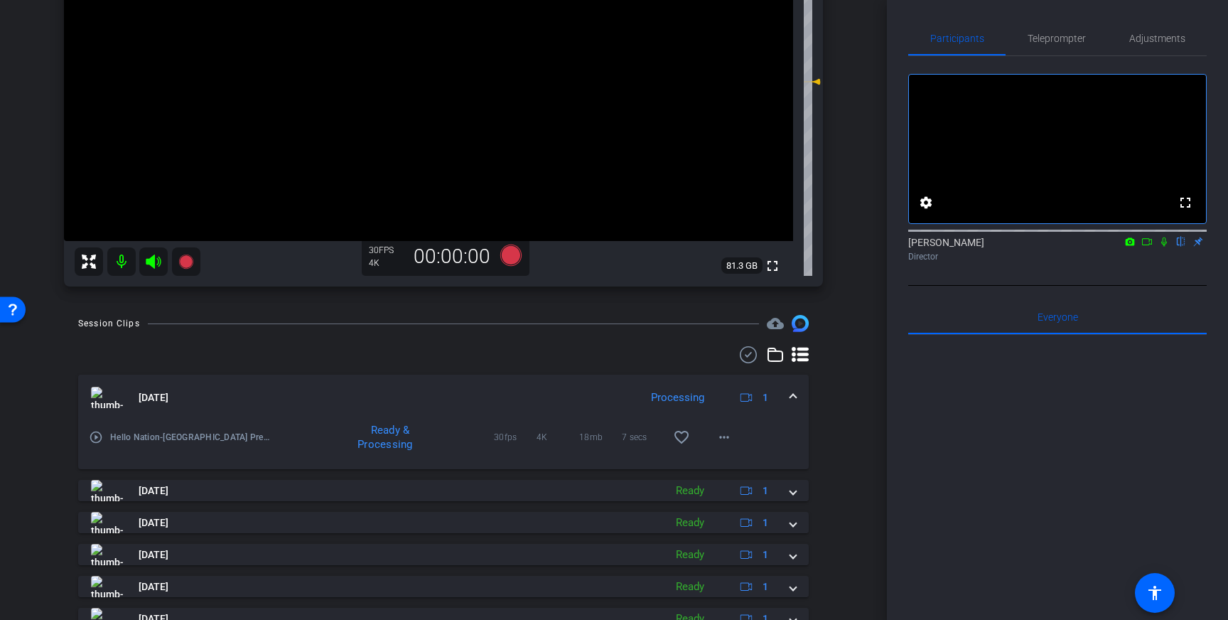
click at [101, 431] on mat-icon "play_circle_outline" at bounding box center [96, 437] width 14 height 14
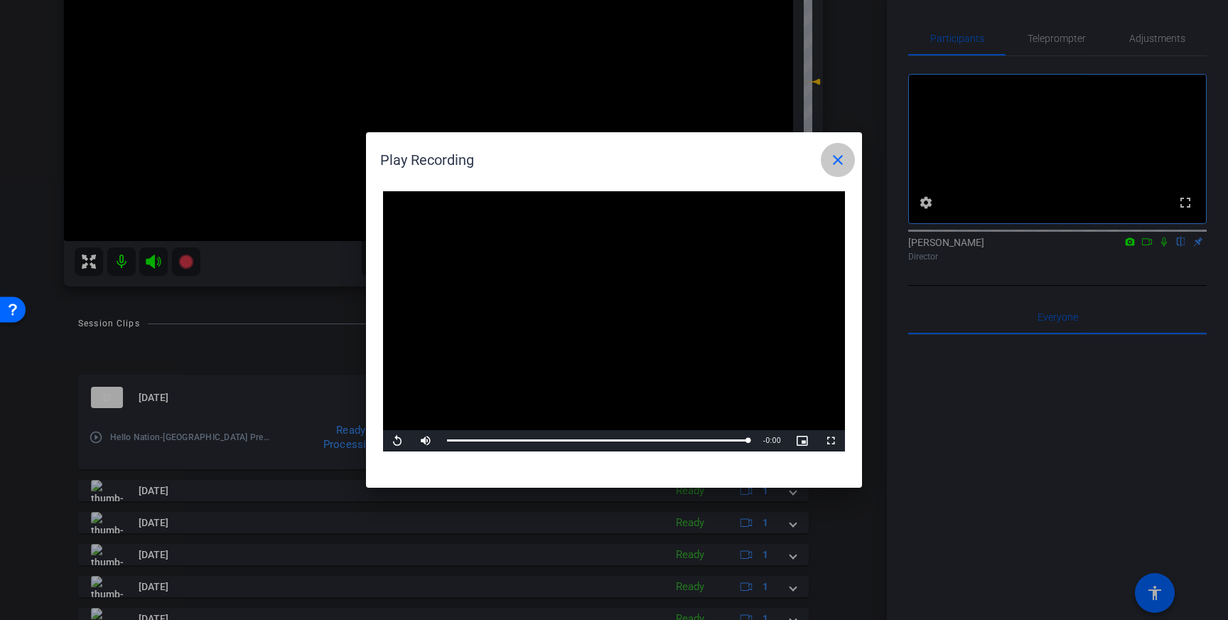
click at [840, 160] on mat-icon "close" at bounding box center [837, 159] width 17 height 17
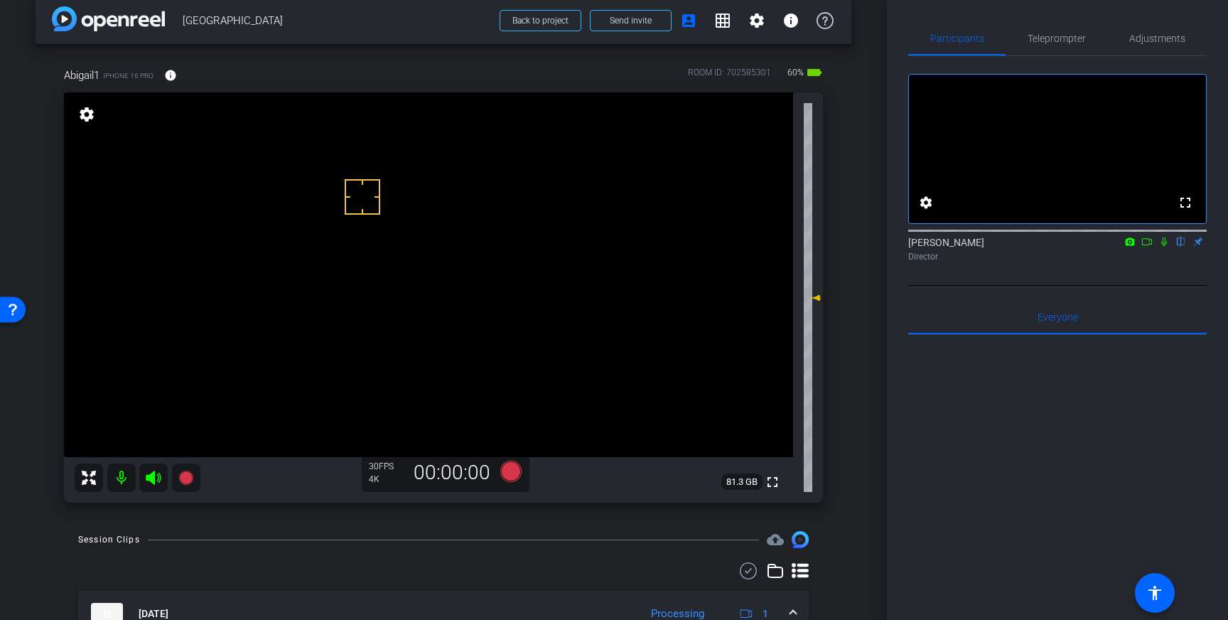
scroll to position [0, 0]
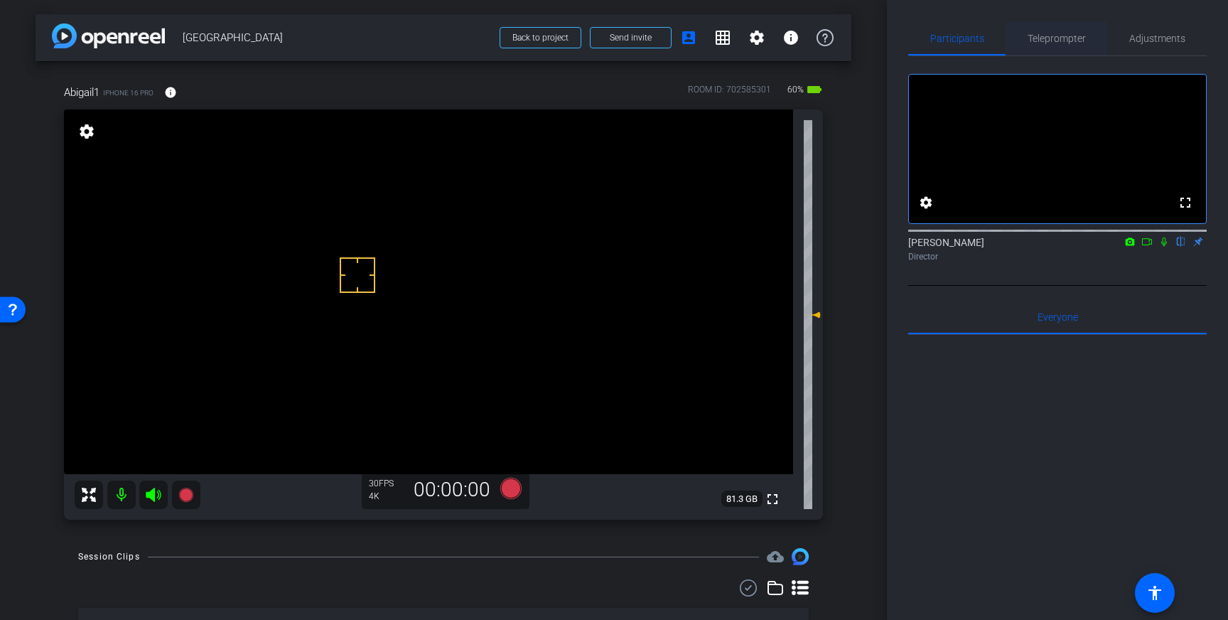
click at [1053, 39] on span "Teleprompter" at bounding box center [1057, 38] width 58 height 10
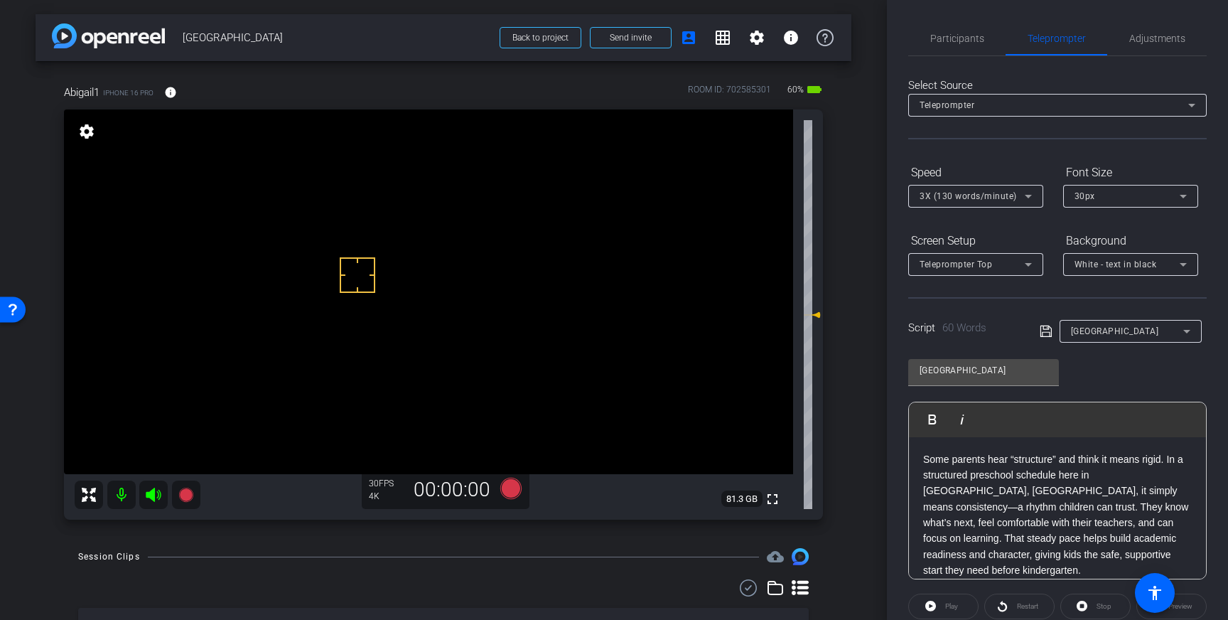
scroll to position [157, 0]
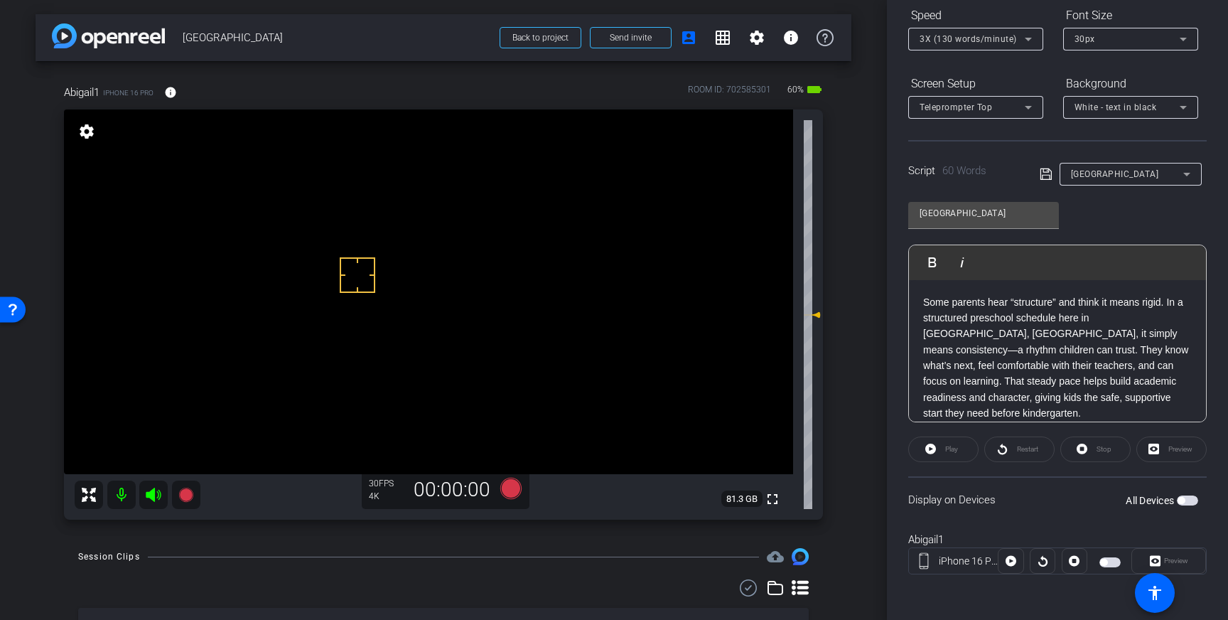
click at [1181, 502] on span "button" at bounding box center [1180, 500] width 7 height 7
drag, startPoint x: 382, startPoint y: 228, endPoint x: 376, endPoint y: 232, distance: 7.7
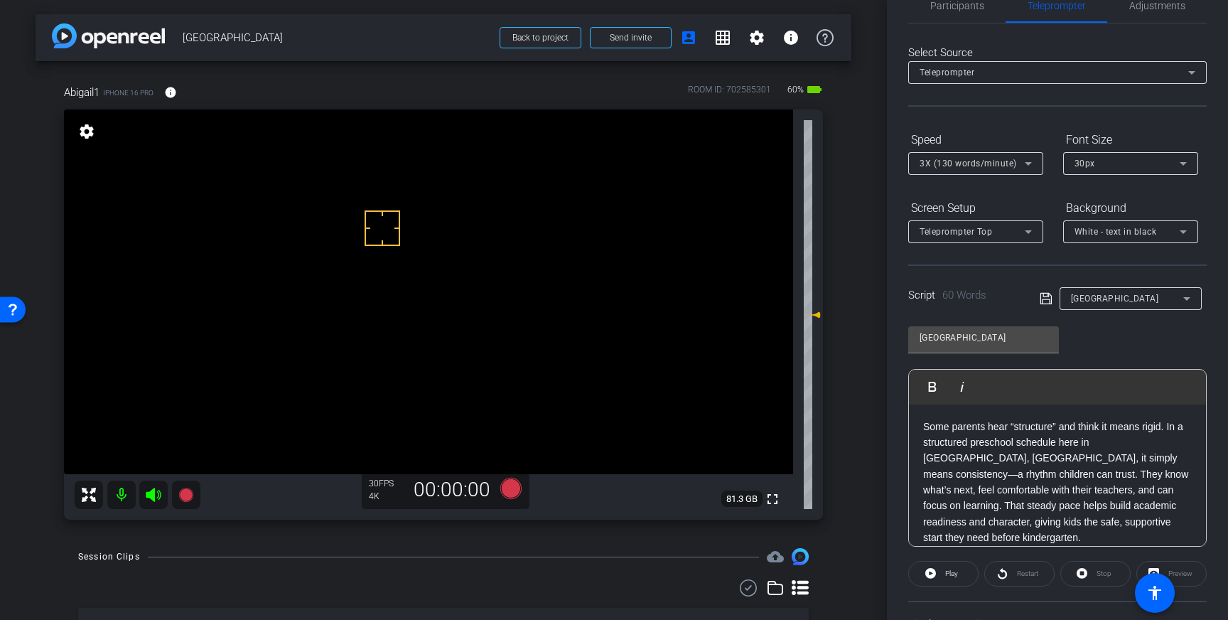
scroll to position [0, 0]
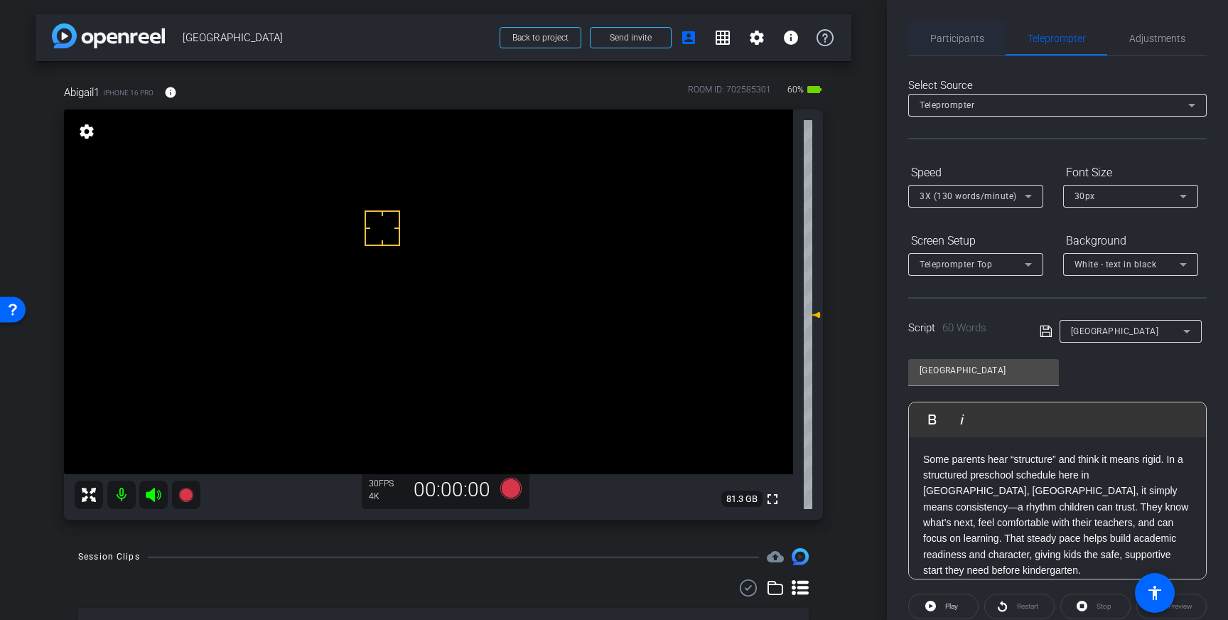
click at [957, 45] on span "Participants" at bounding box center [957, 38] width 54 height 34
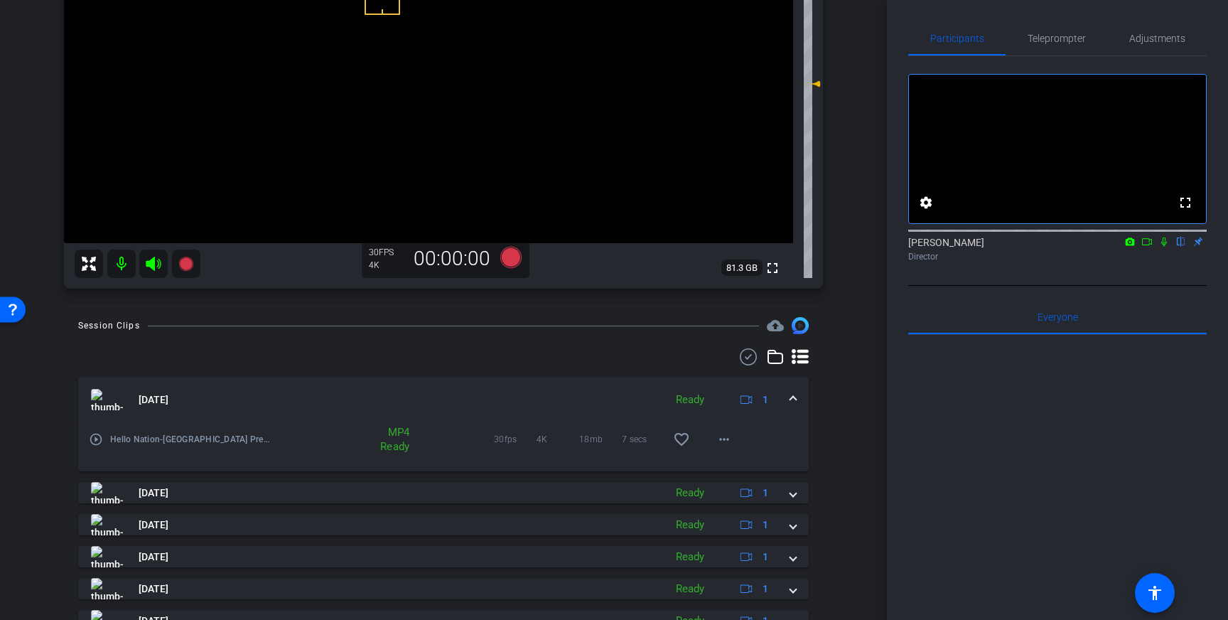
scroll to position [232, 0]
click at [790, 392] on span at bounding box center [793, 398] width 6 height 15
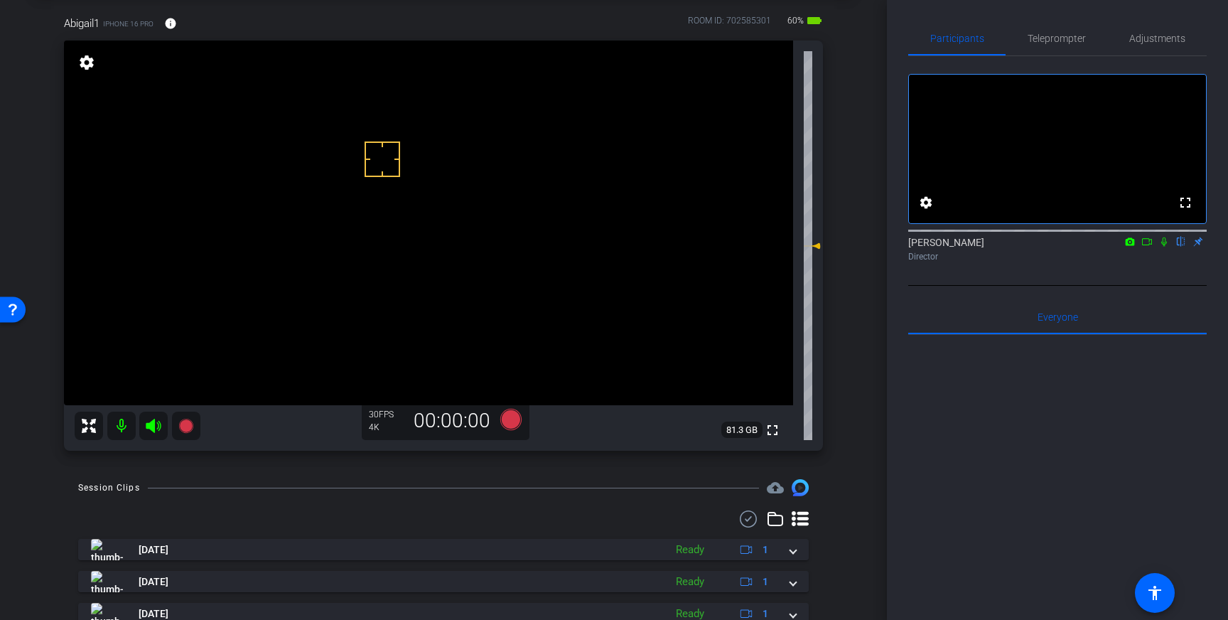
scroll to position [56, 0]
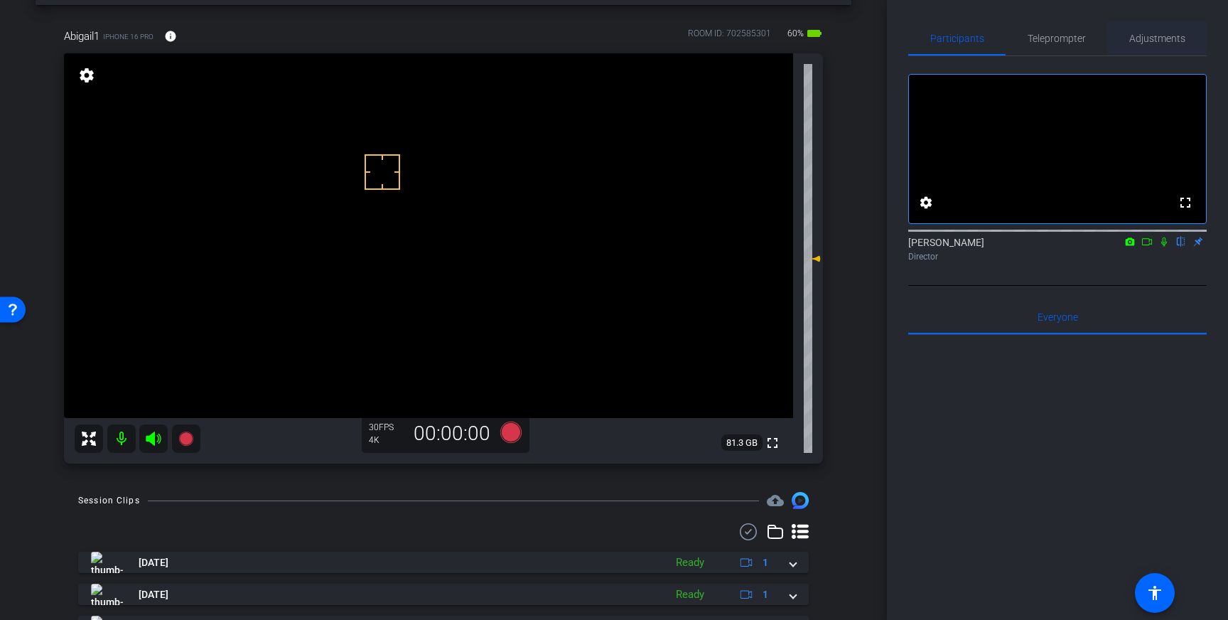
click at [1166, 38] on span "Adjustments" at bounding box center [1157, 38] width 56 height 10
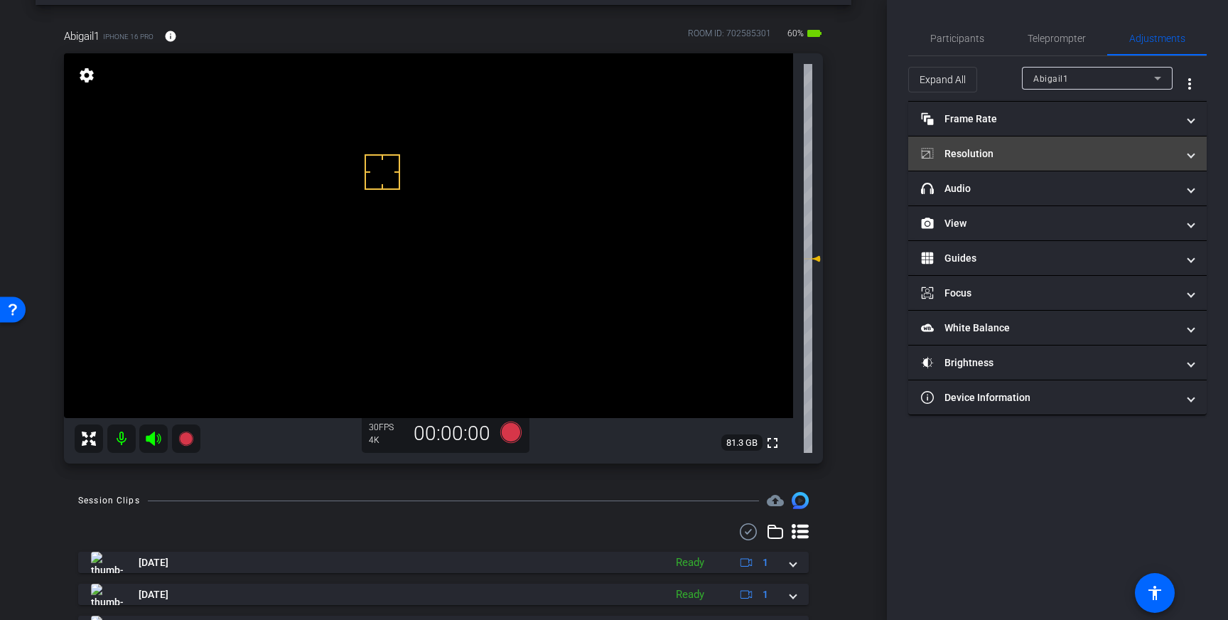
click at [1172, 157] on mat-panel-title "Resolution" at bounding box center [1049, 153] width 256 height 15
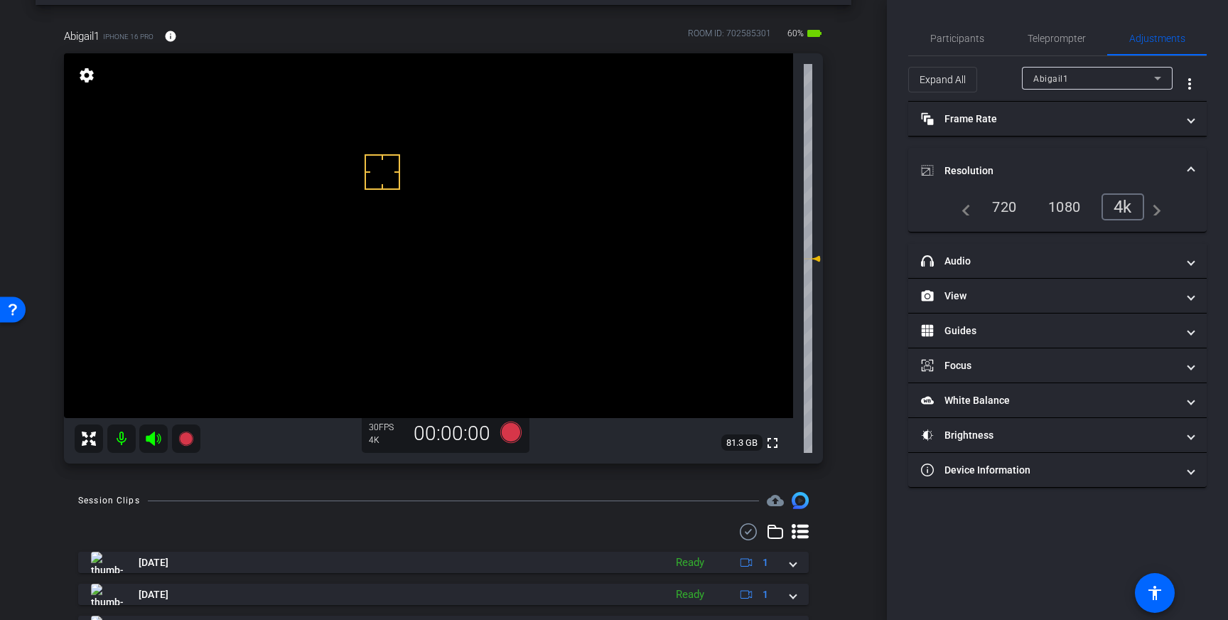
click at [1174, 161] on mat-expansion-panel-header "Resolution" at bounding box center [1057, 170] width 298 height 45
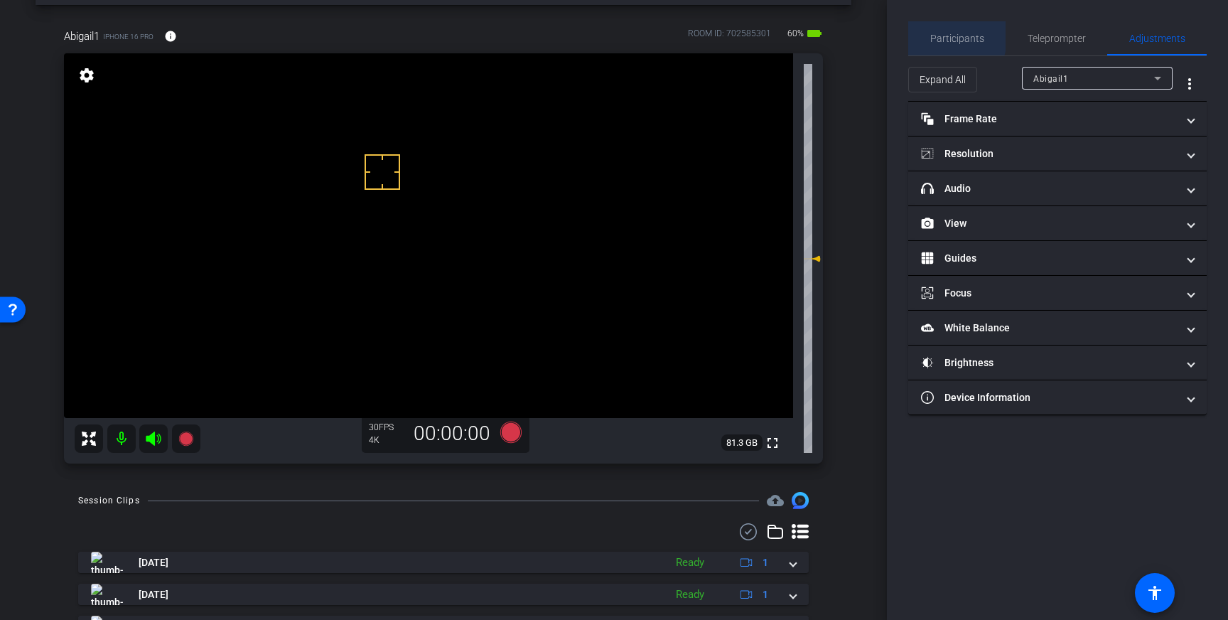
drag, startPoint x: 936, startPoint y: 34, endPoint x: 969, endPoint y: 67, distance: 46.2
click at [937, 34] on span "Participants" at bounding box center [957, 38] width 54 height 10
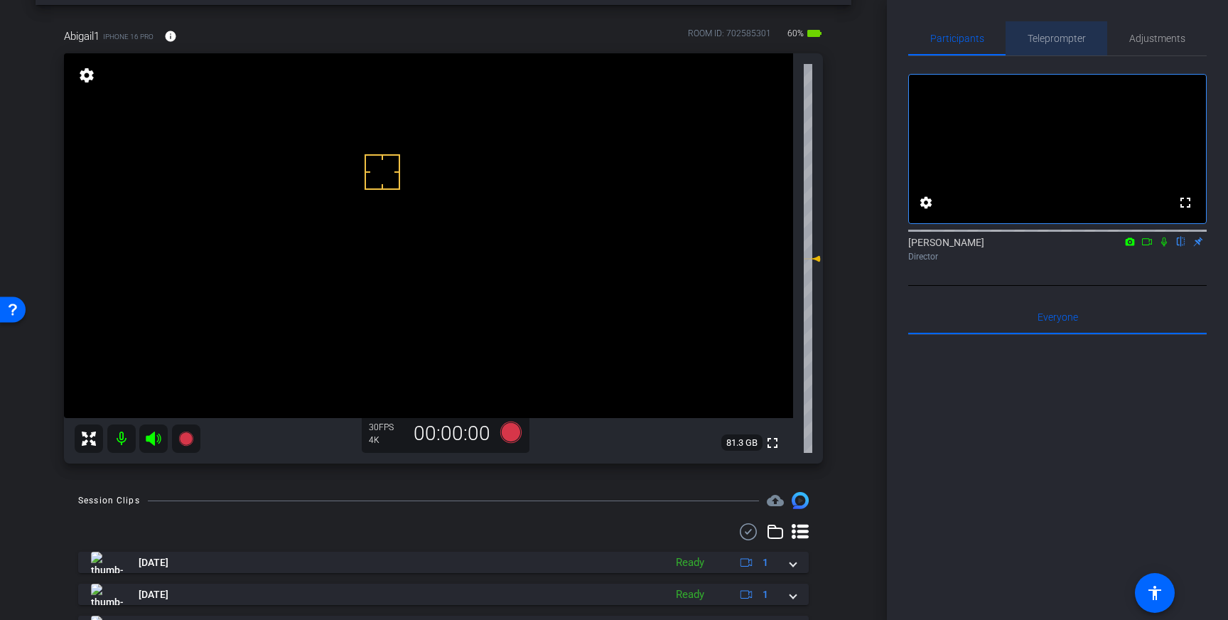
drag, startPoint x: 1055, startPoint y: 39, endPoint x: 1042, endPoint y: 43, distance: 13.5
click at [1055, 39] on span "Teleprompter" at bounding box center [1057, 38] width 58 height 10
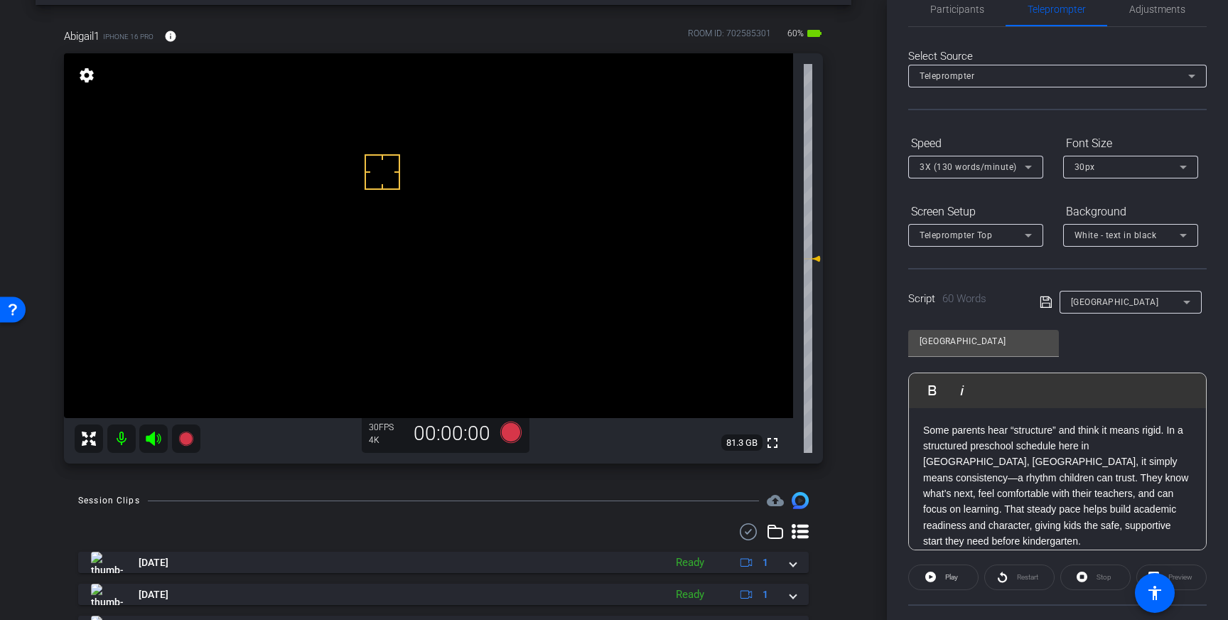
scroll to position [0, 0]
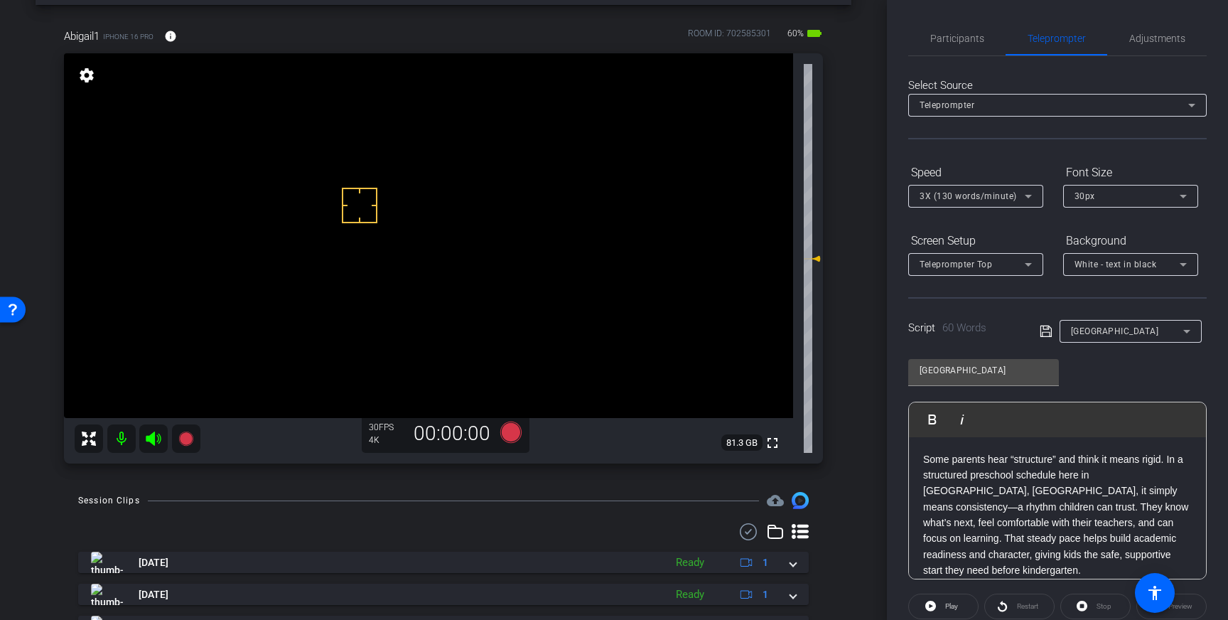
drag, startPoint x: 360, startPoint y: 205, endPoint x: 372, endPoint y: 233, distance: 30.2
drag, startPoint x: 361, startPoint y: 146, endPoint x: 354, endPoint y: 151, distance: 9.1
click at [986, 39] on div "Participants" at bounding box center [956, 38] width 97 height 34
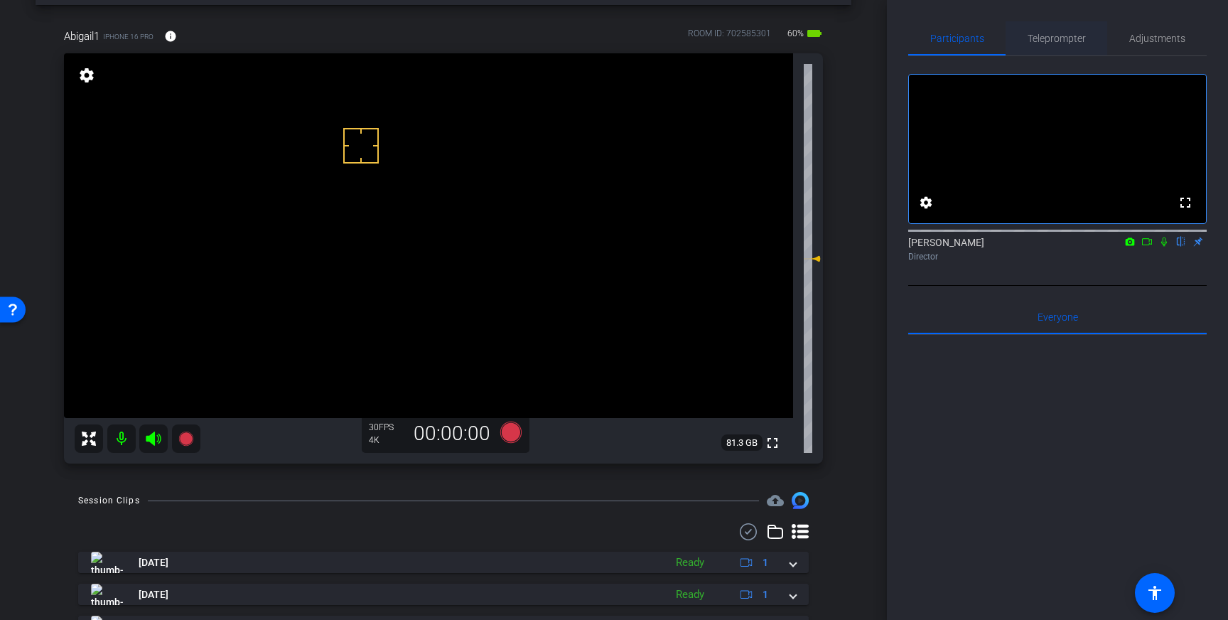
click at [1068, 39] on span "Teleprompter" at bounding box center [1057, 38] width 58 height 10
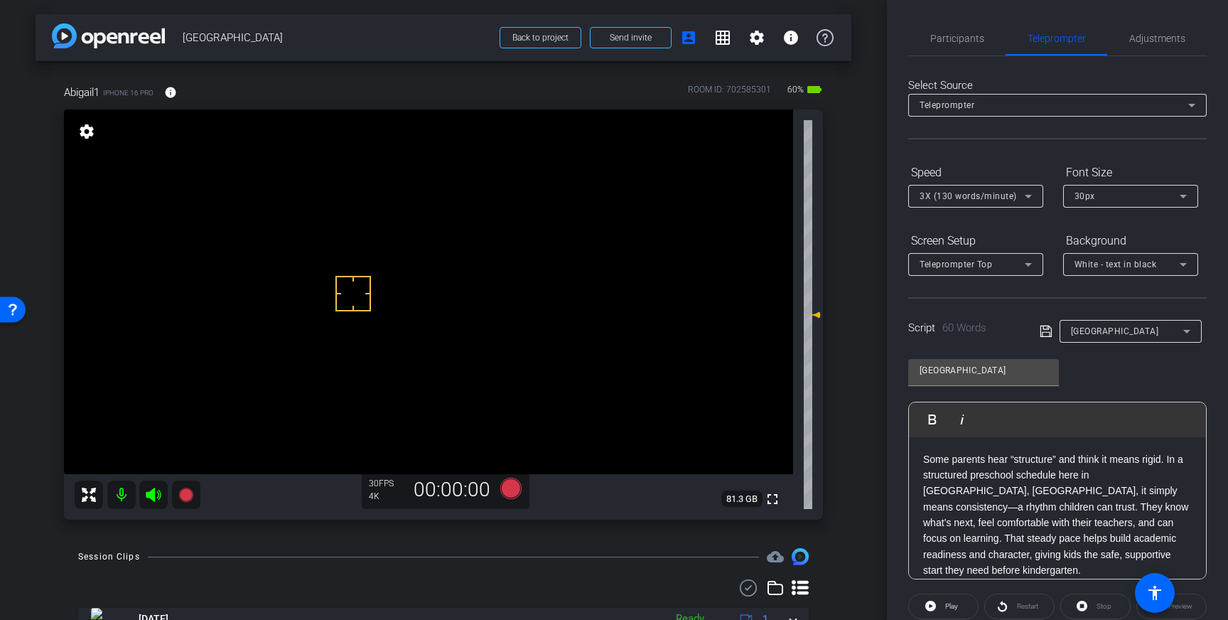
drag, startPoint x: 353, startPoint y: 293, endPoint x: 340, endPoint y: 272, distance: 25.2
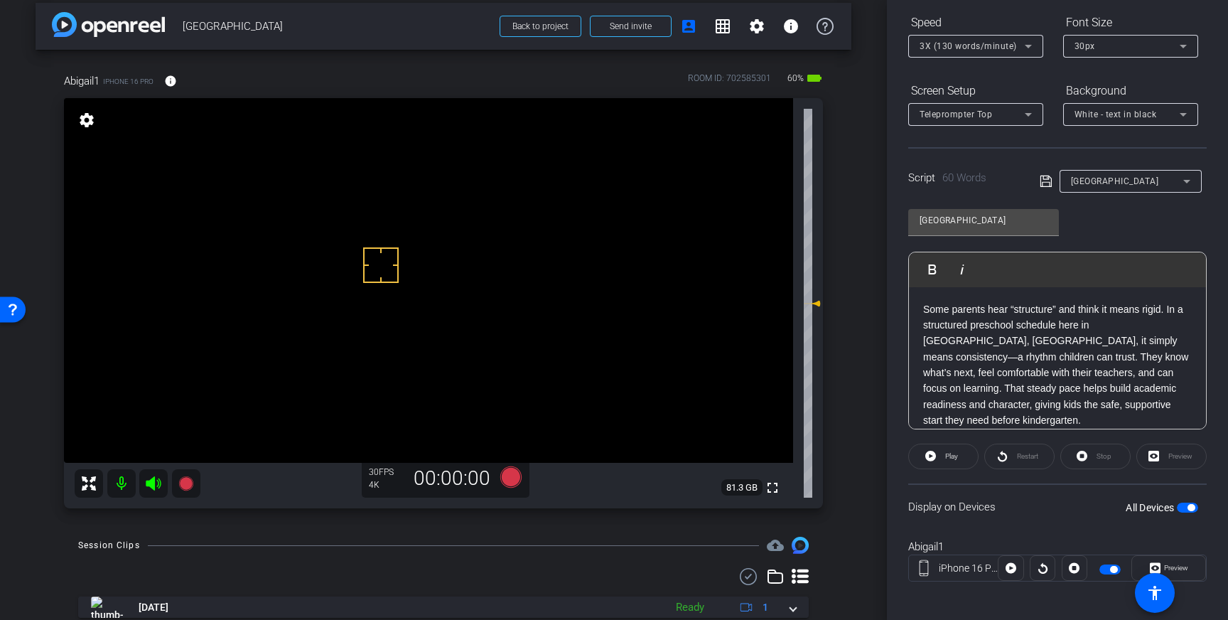
scroll to position [157, 0]
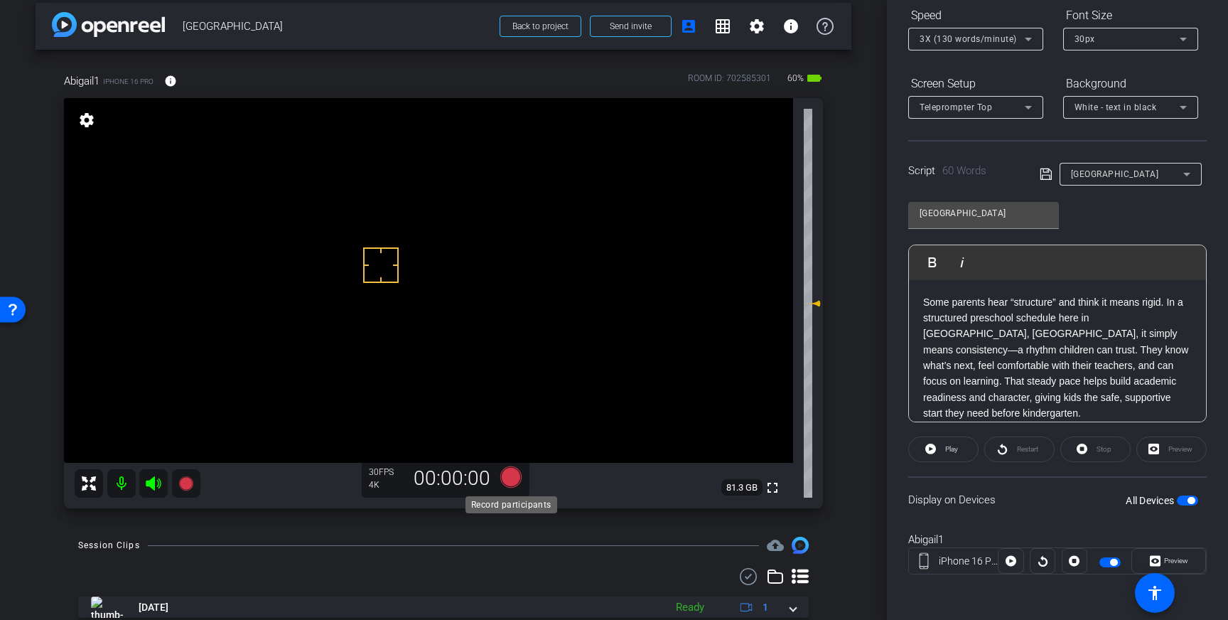
click at [512, 474] on icon at bounding box center [510, 476] width 21 height 21
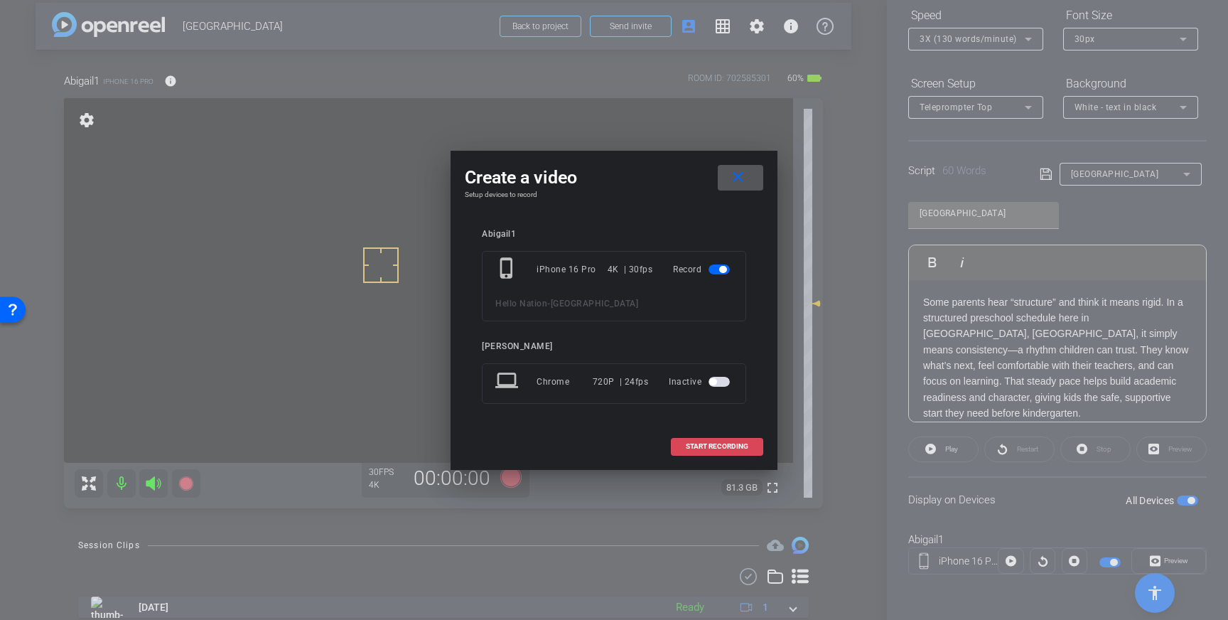
click at [706, 446] on span "START RECORDING" at bounding box center [717, 446] width 63 height 7
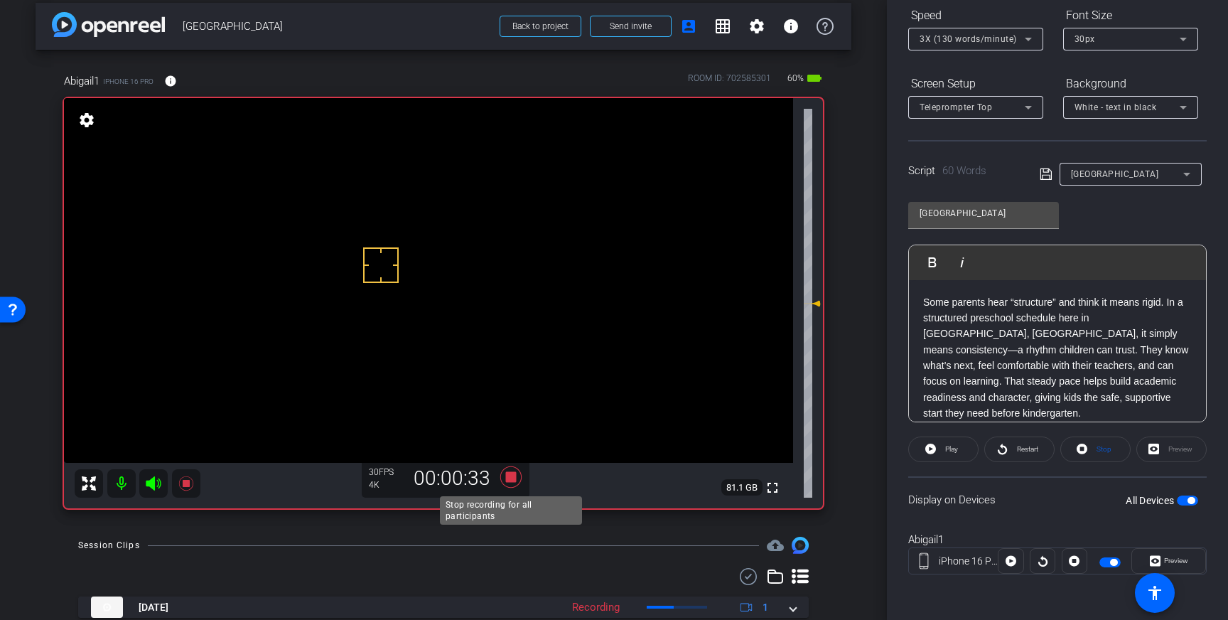
click at [507, 477] on icon at bounding box center [510, 476] width 21 height 21
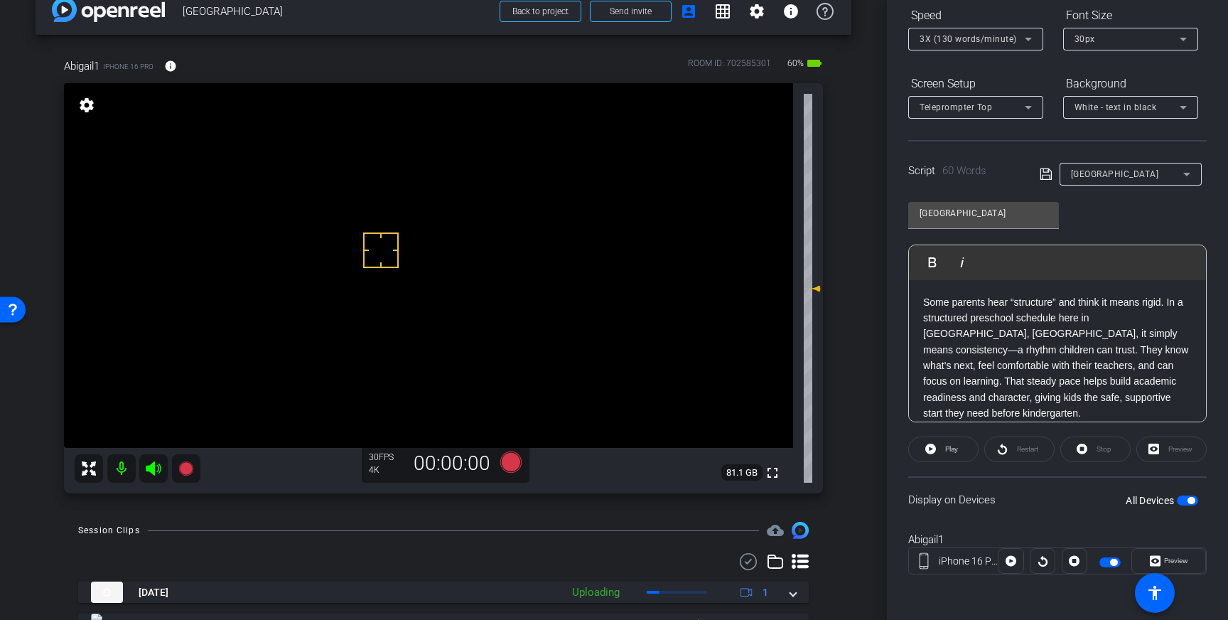
scroll to position [21, 0]
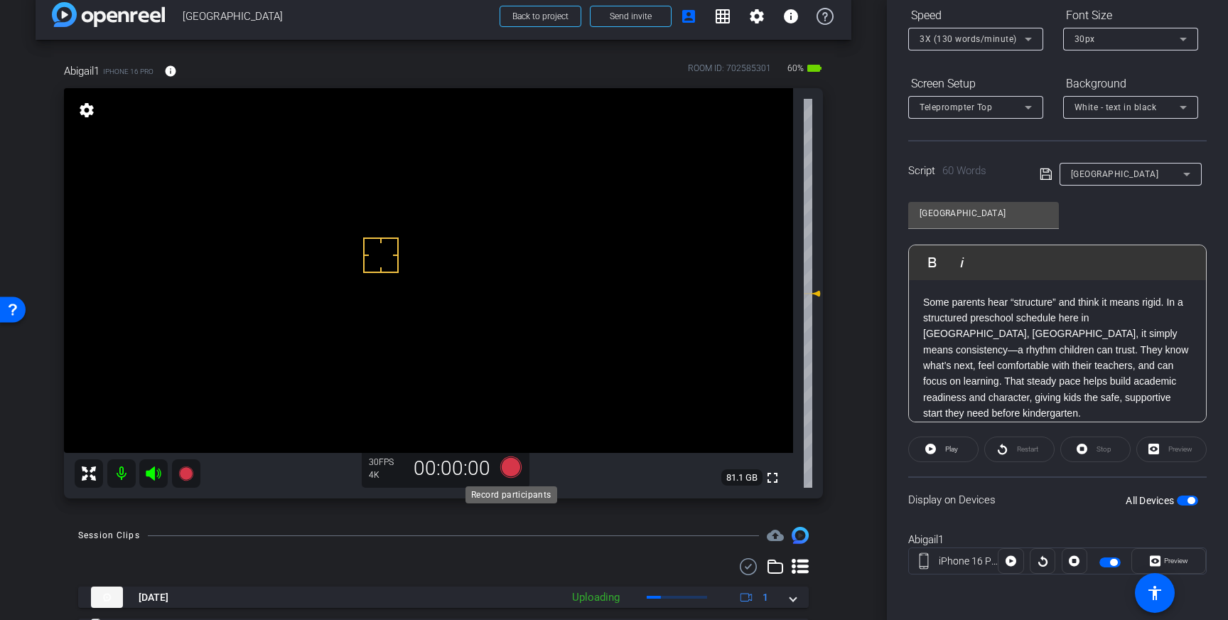
click at [507, 467] on icon at bounding box center [510, 466] width 21 height 21
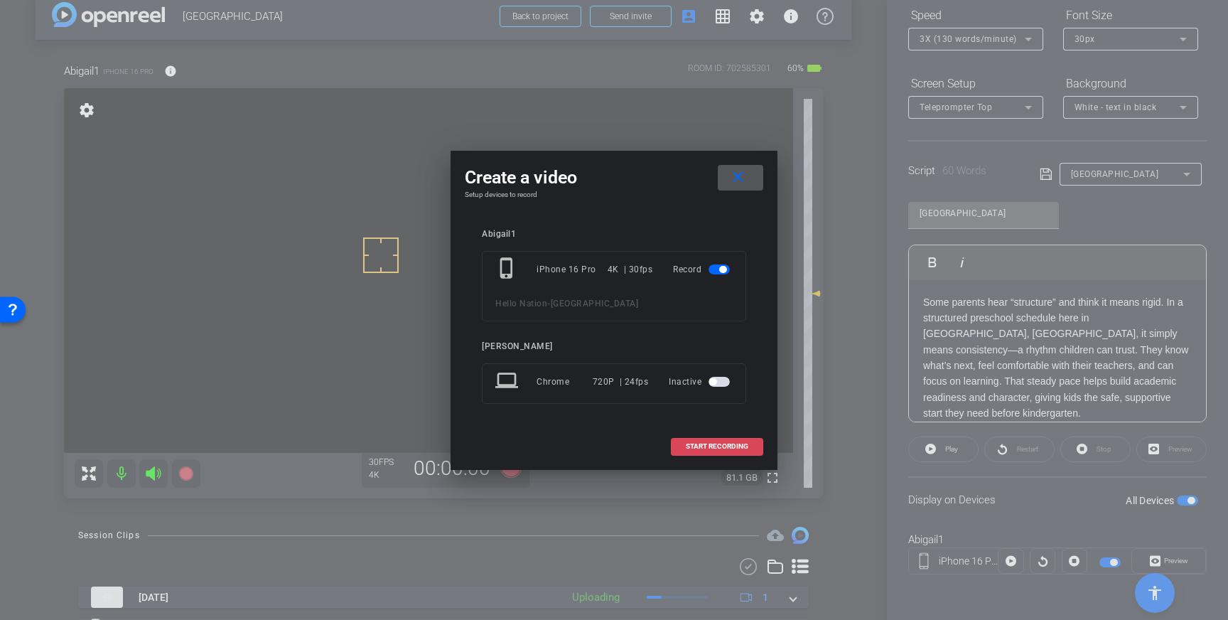
click at [702, 443] on span "START RECORDING" at bounding box center [717, 446] width 63 height 7
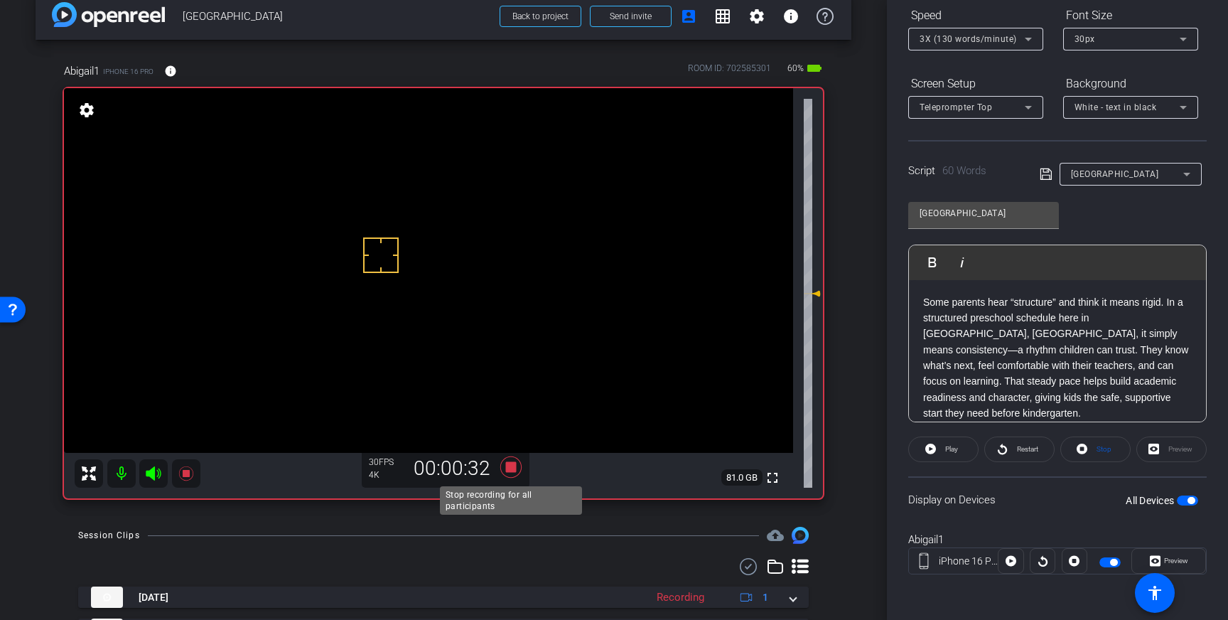
click at [507, 463] on icon at bounding box center [510, 466] width 21 height 21
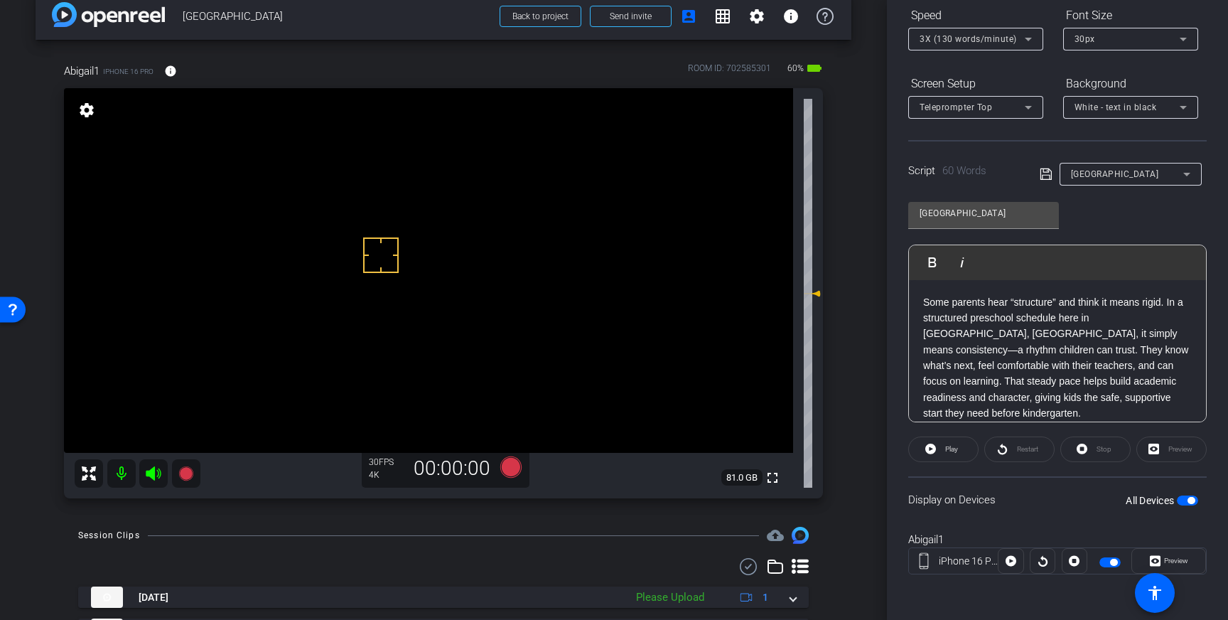
scroll to position [180, 0]
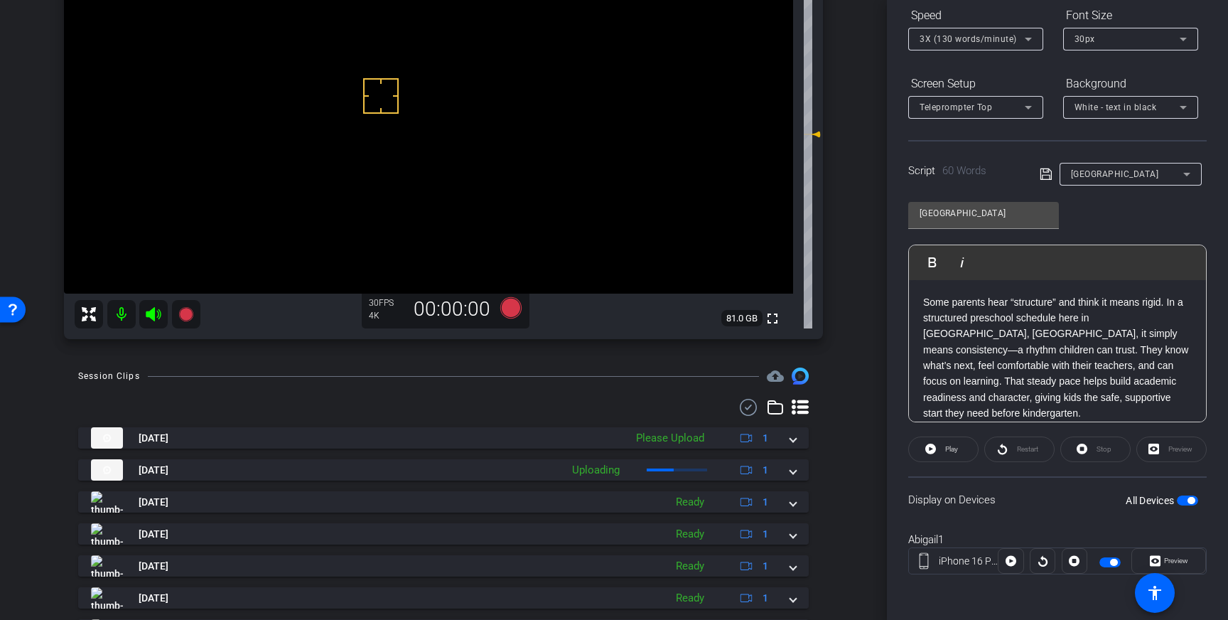
click at [1186, 502] on span "button" at bounding box center [1187, 500] width 21 height 10
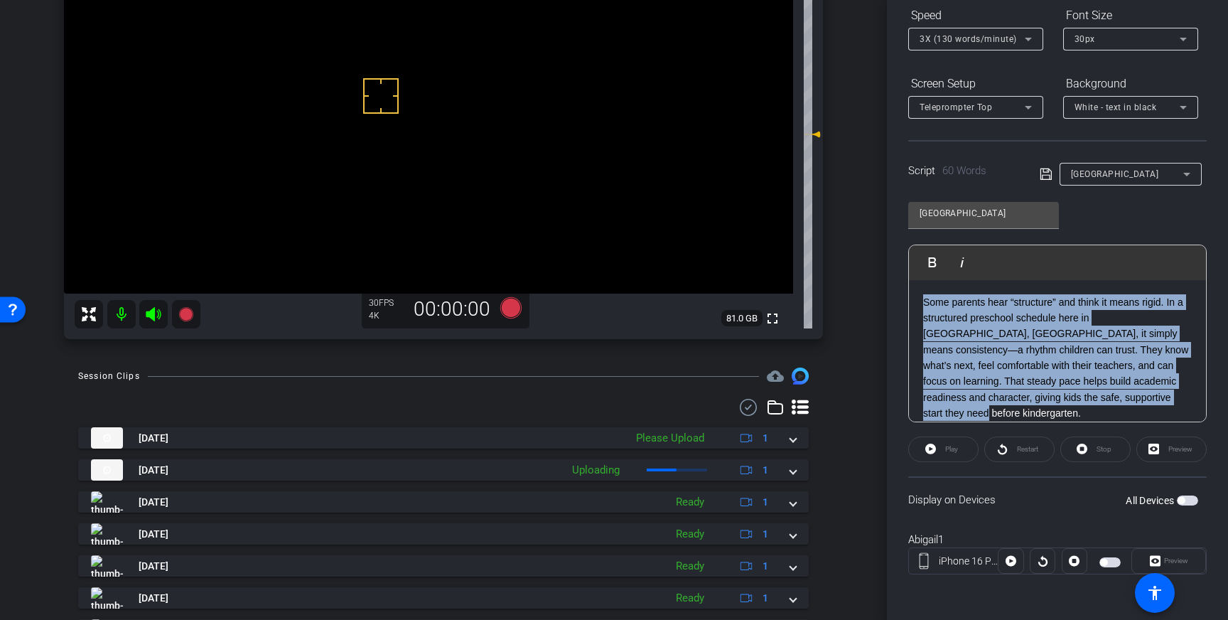
drag, startPoint x: 1145, startPoint y: 405, endPoint x: 920, endPoint y: 297, distance: 250.5
click at [920, 297] on div "Some parents hear “structure” and think it means rigid. In a structured prescho…" at bounding box center [1057, 358] width 297 height 156
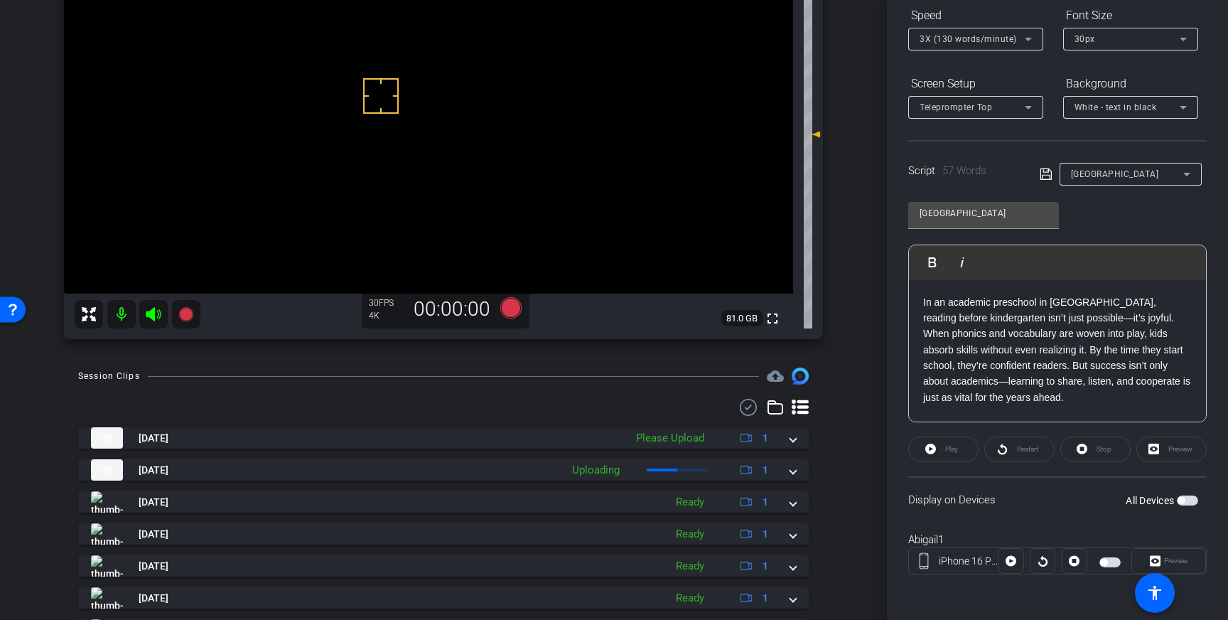
click at [1042, 178] on icon at bounding box center [1046, 174] width 13 height 17
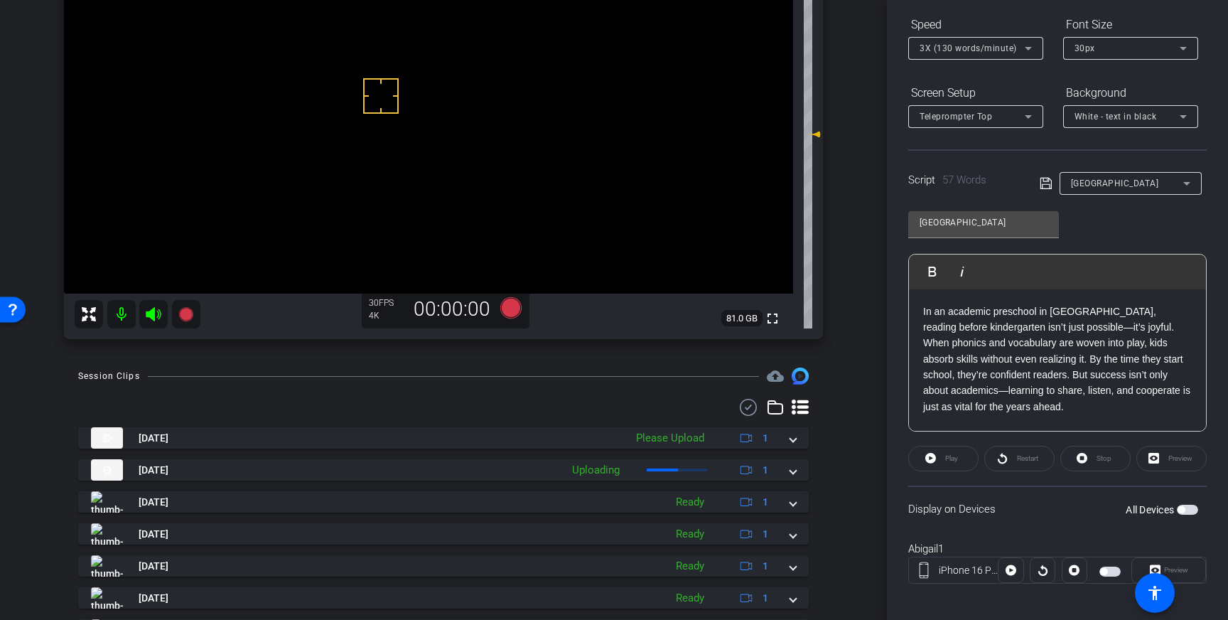
scroll to position [157, 0]
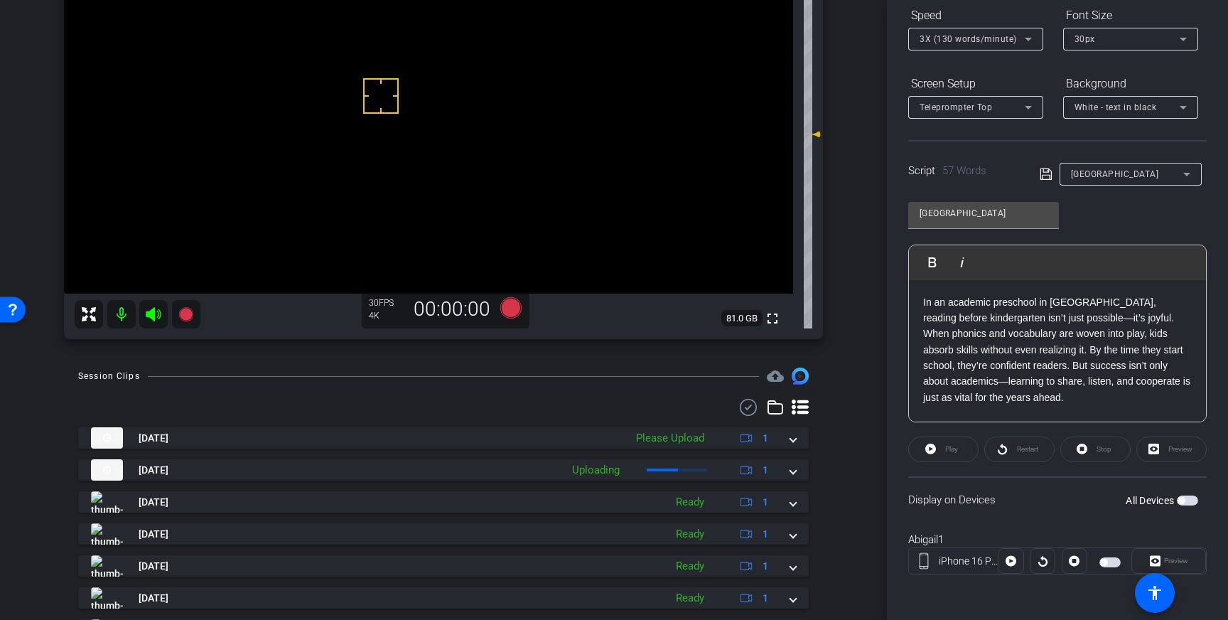
click at [1187, 498] on span "button" at bounding box center [1187, 500] width 21 height 10
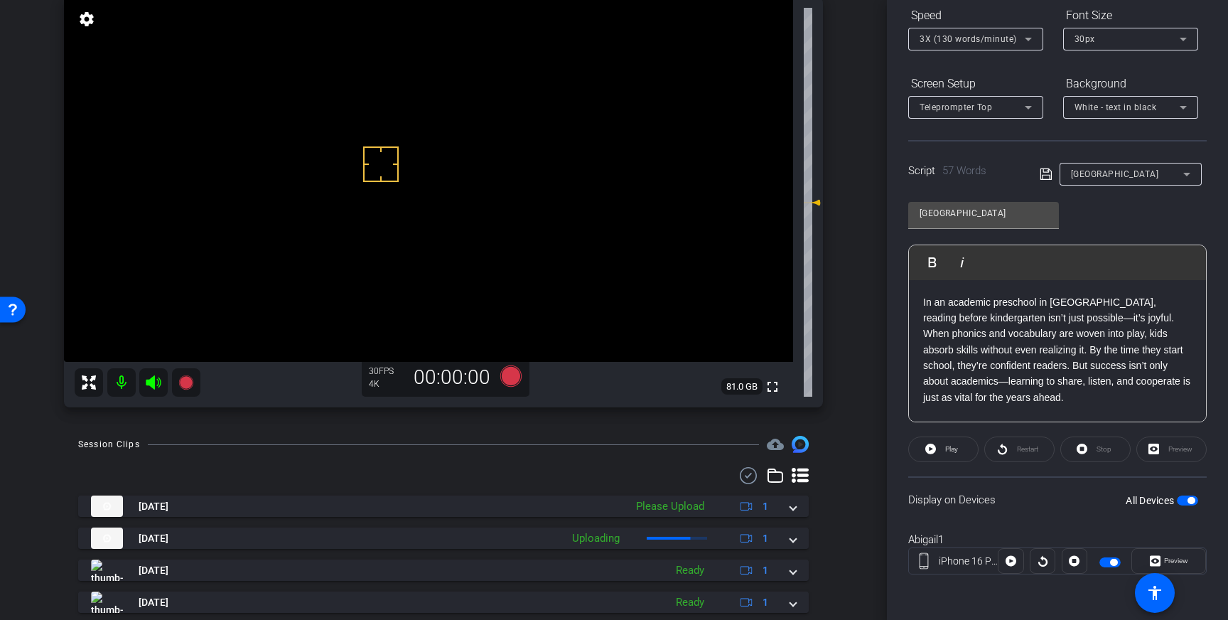
scroll to position [111, 0]
click at [512, 383] on icon at bounding box center [510, 377] width 21 height 21
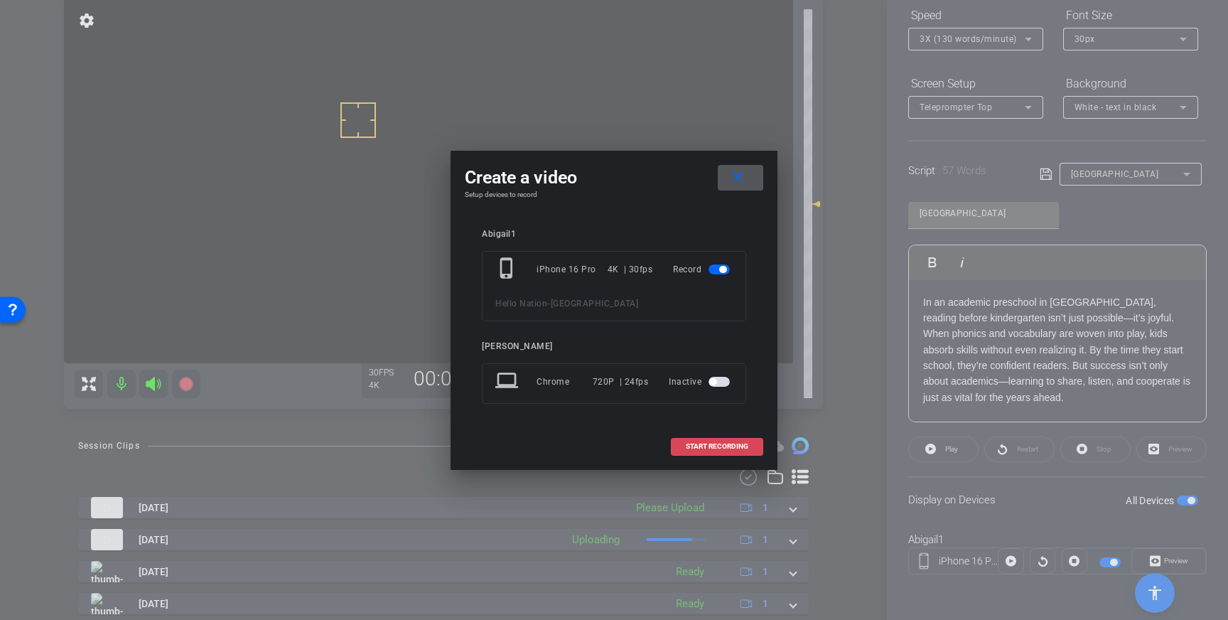
click at [737, 443] on span "START RECORDING" at bounding box center [717, 446] width 63 height 7
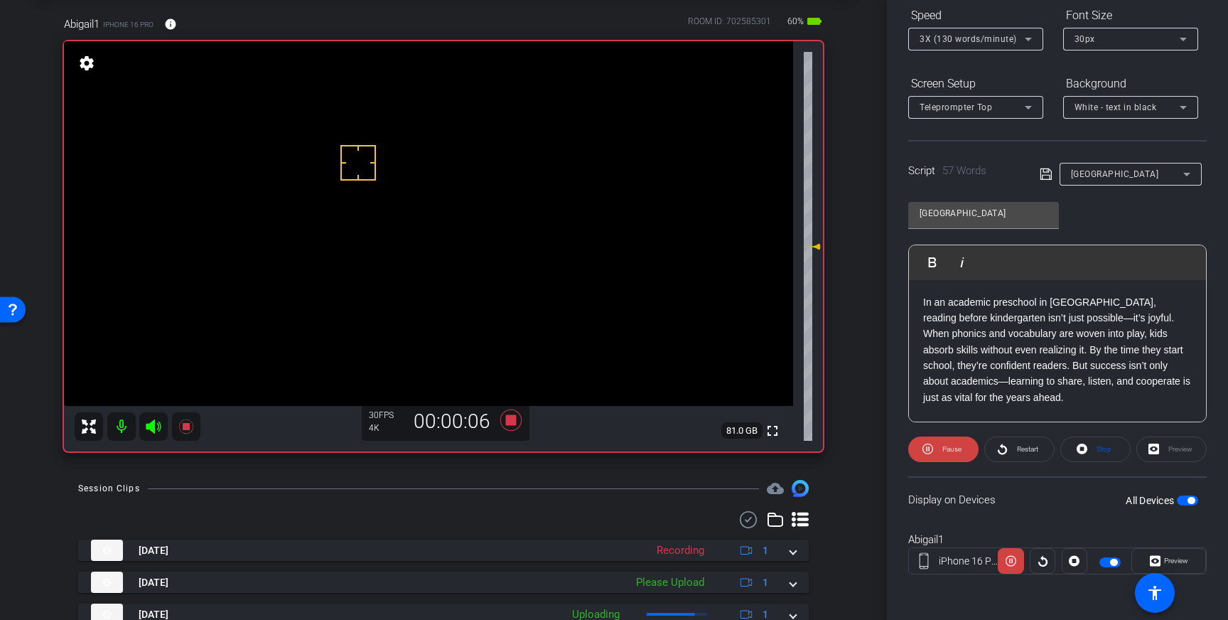
scroll to position [67, 0]
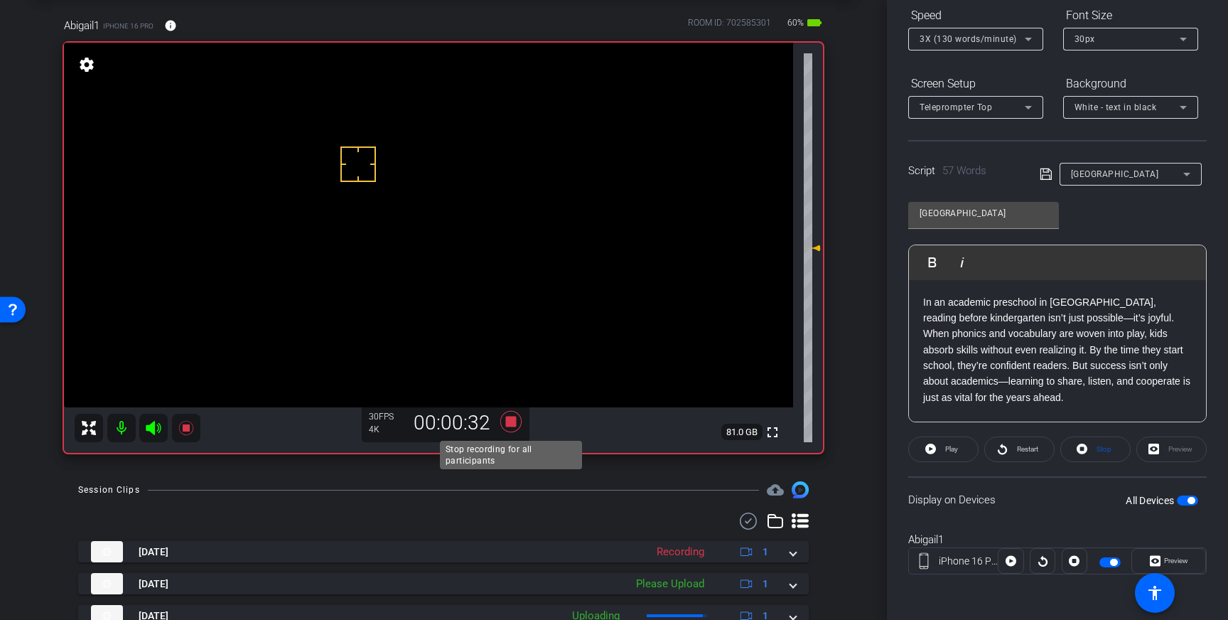
click at [508, 424] on icon at bounding box center [510, 421] width 21 height 21
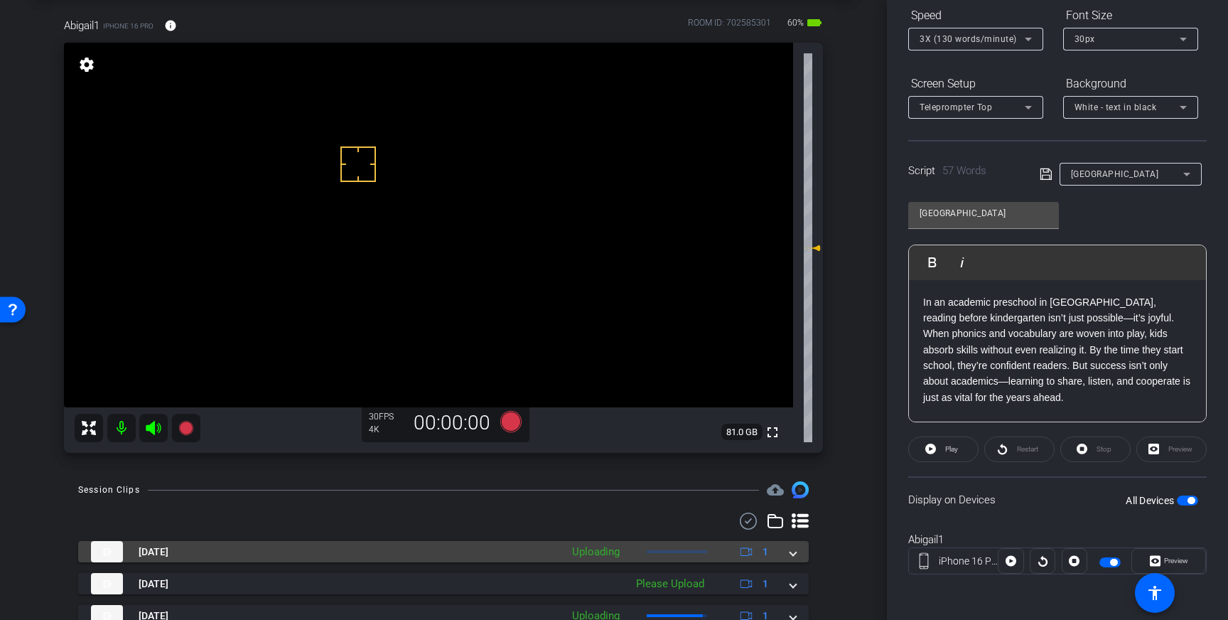
click at [796, 549] on mat-expansion-panel-header "Sep 10, 2025 Uploading 1" at bounding box center [443, 551] width 731 height 21
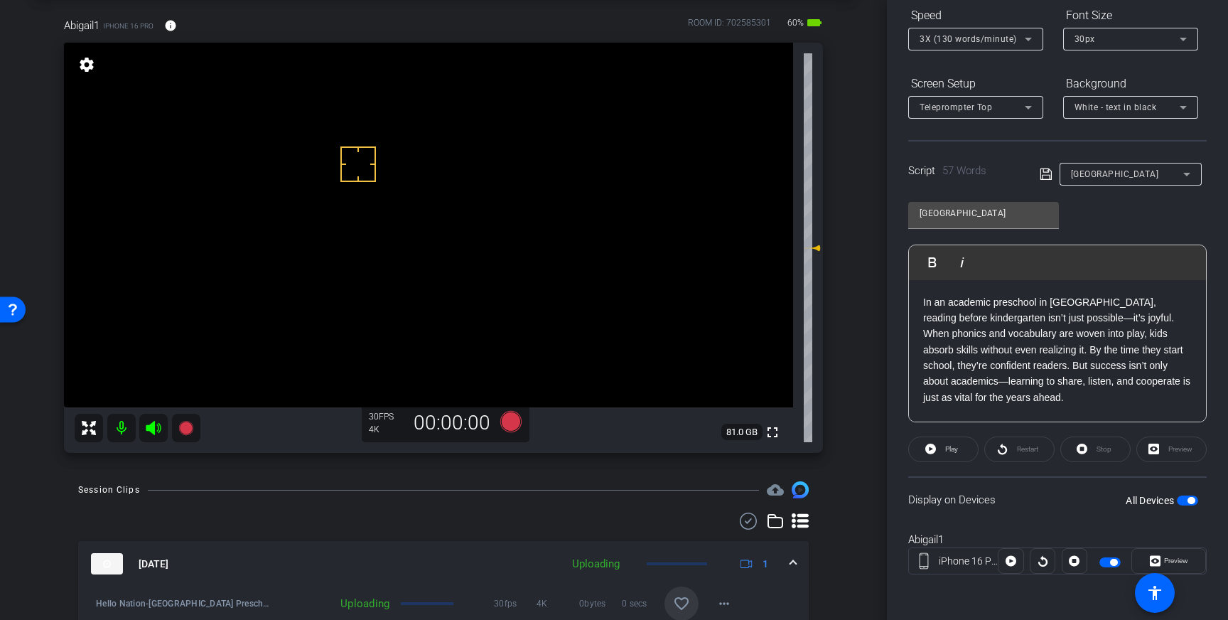
click at [682, 588] on span at bounding box center [681, 603] width 34 height 34
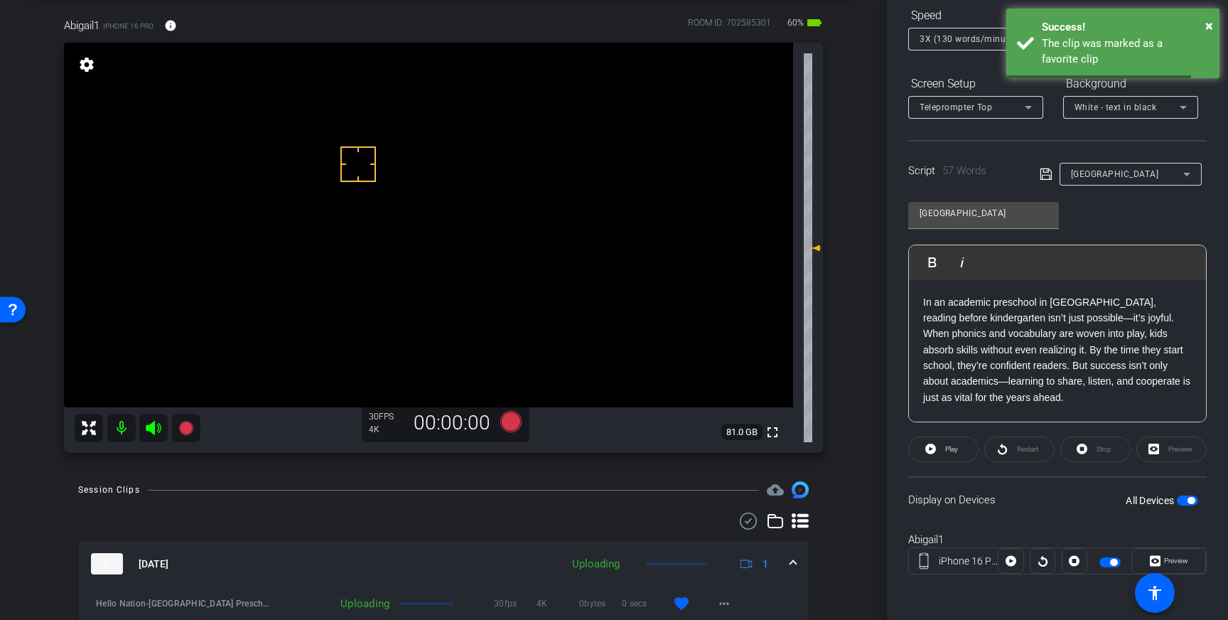
click at [792, 561] on span at bounding box center [793, 563] width 6 height 15
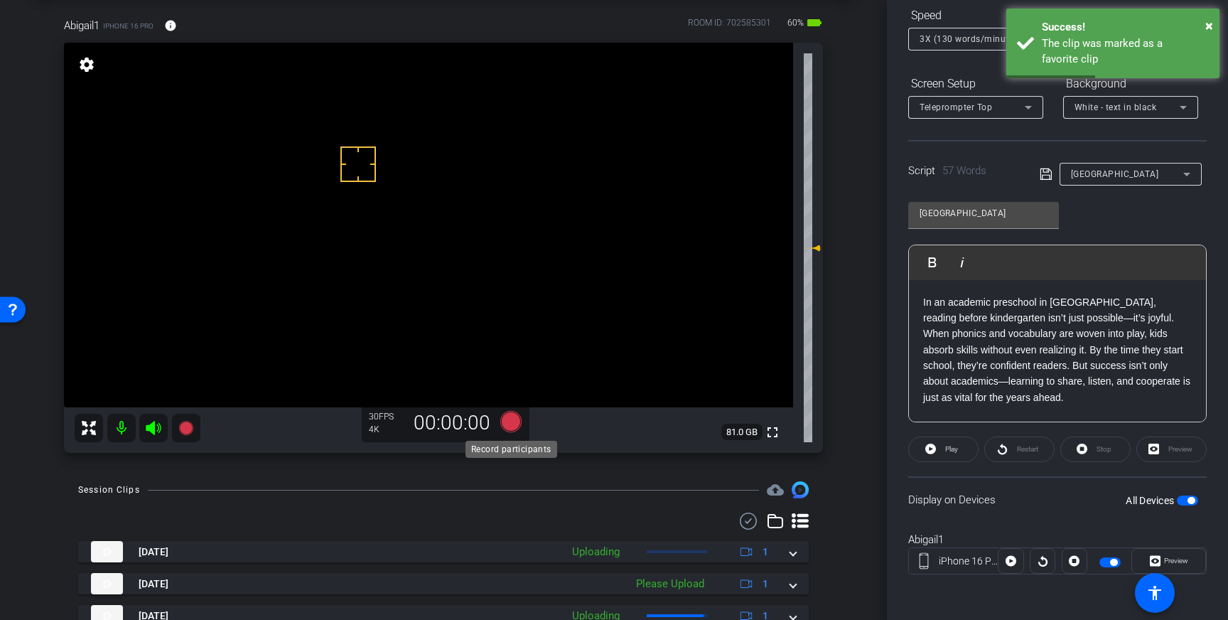
click at [508, 419] on icon at bounding box center [510, 421] width 21 height 21
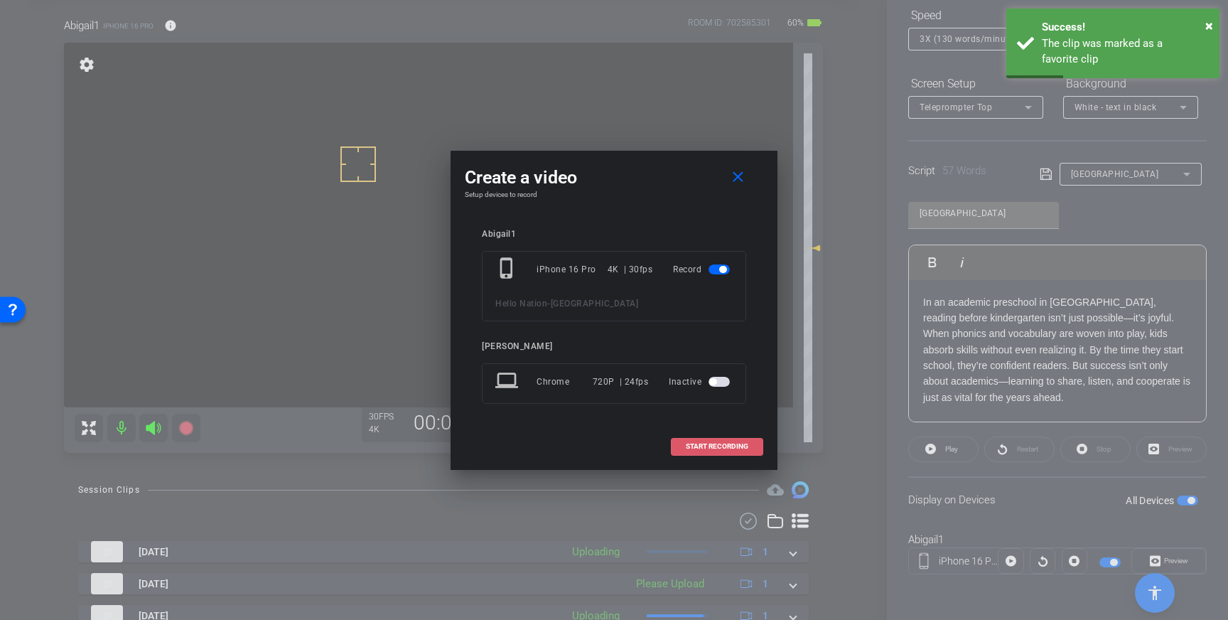
click at [696, 431] on span at bounding box center [717, 446] width 91 height 34
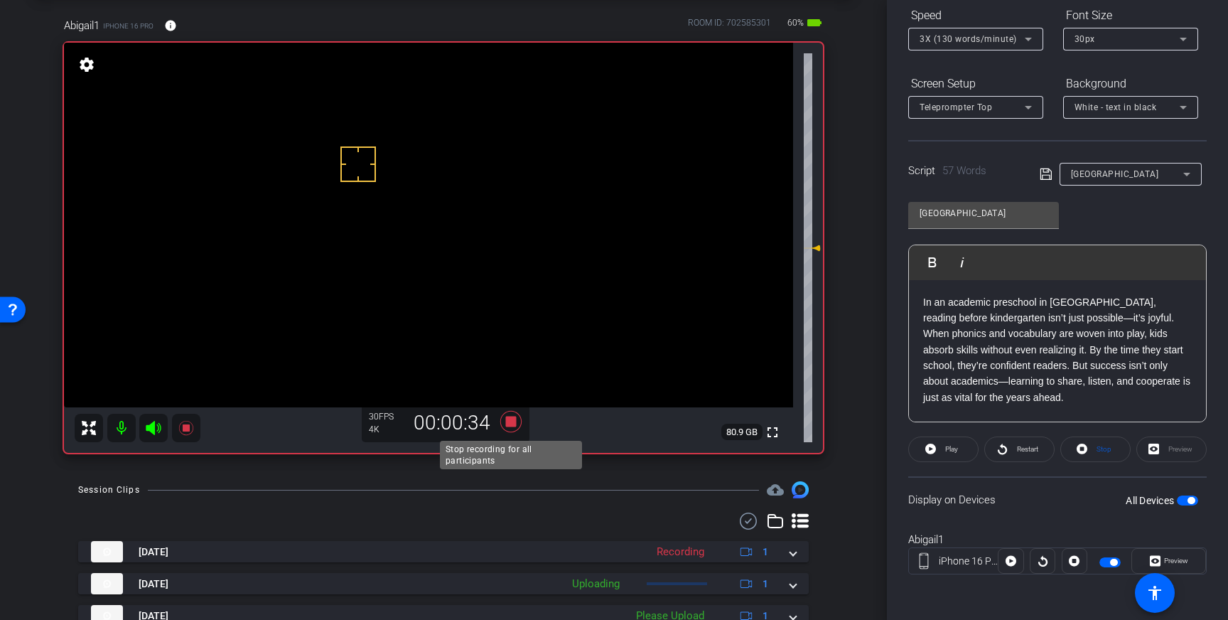
click at [509, 422] on icon at bounding box center [510, 421] width 21 height 21
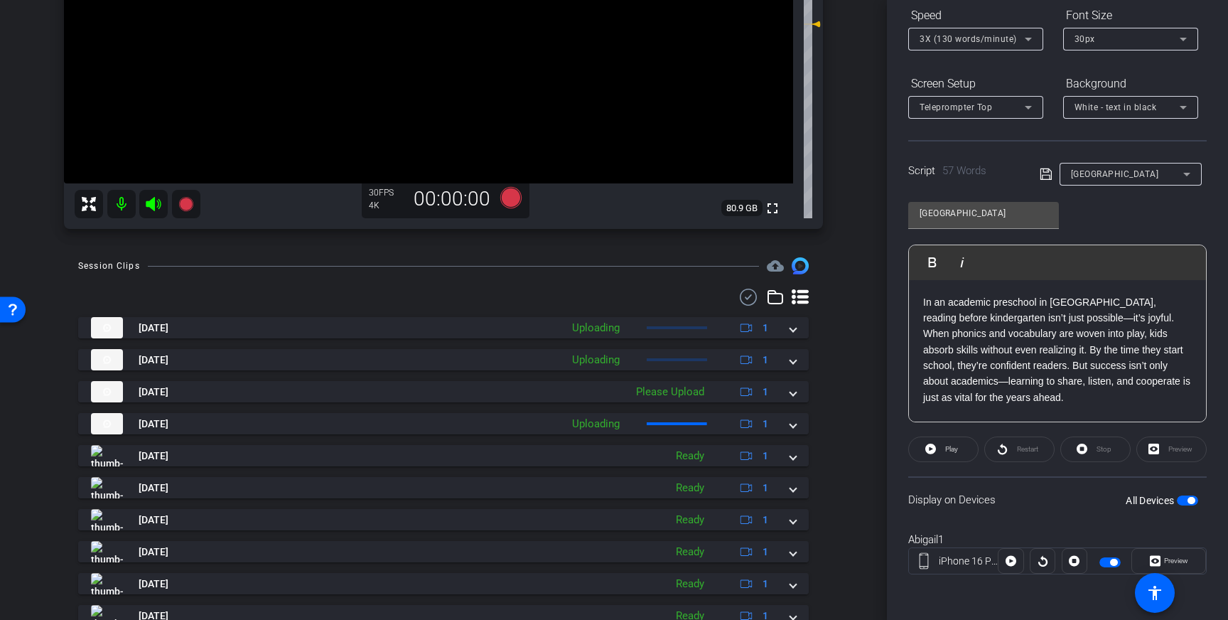
scroll to position [289, 0]
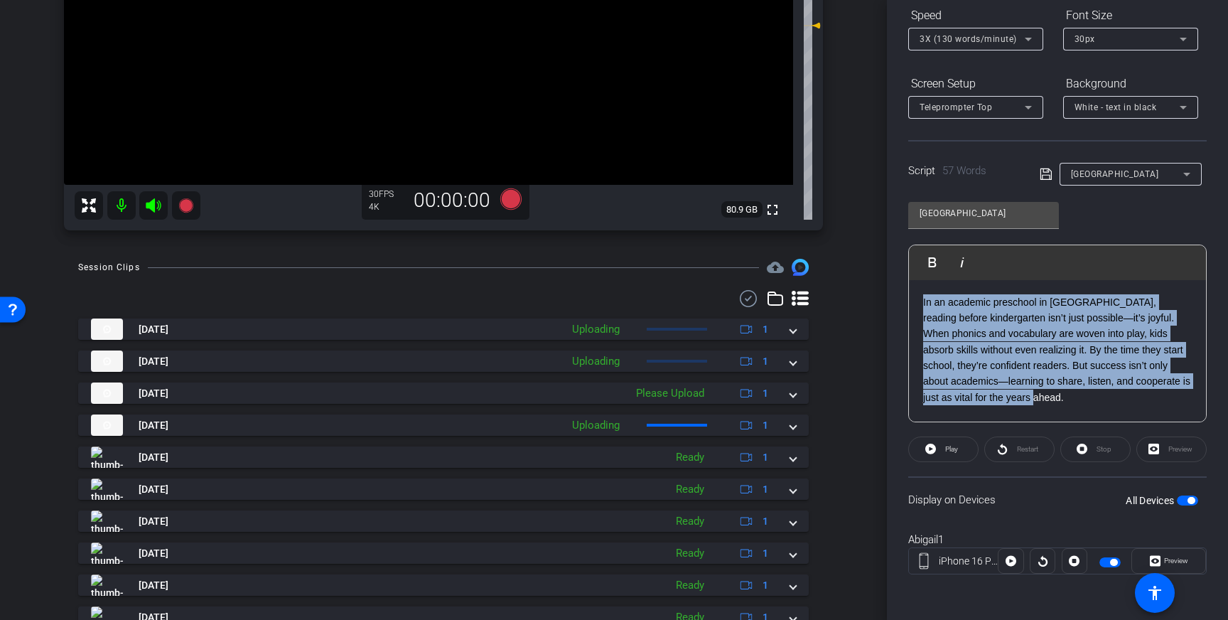
drag, startPoint x: 1054, startPoint y: 403, endPoint x: 921, endPoint y: 303, distance: 166.0
click at [921, 303] on div "In an academic preschool in Spring Hill, reading before kindergarten isn’t just…" at bounding box center [1057, 351] width 297 height 142
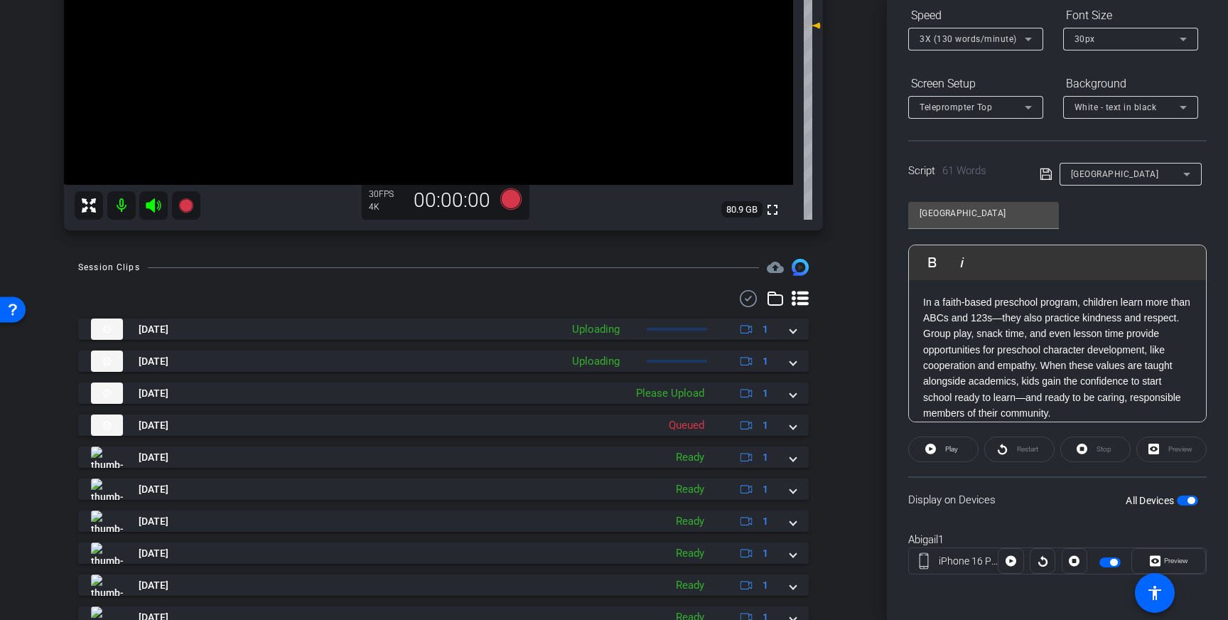
click at [1049, 171] on icon at bounding box center [1046, 174] width 13 height 17
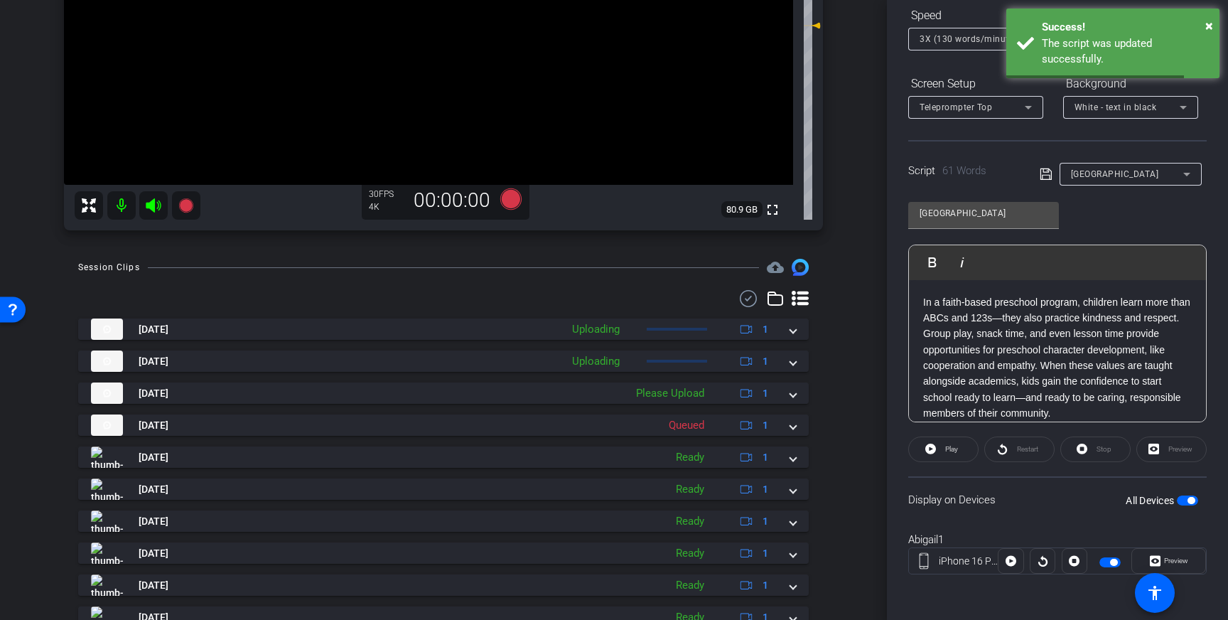
click at [1192, 502] on span "button" at bounding box center [1190, 500] width 7 height 7
click at [1189, 502] on span "button" at bounding box center [1187, 500] width 21 height 10
click at [1044, 178] on icon at bounding box center [1046, 174] width 13 height 17
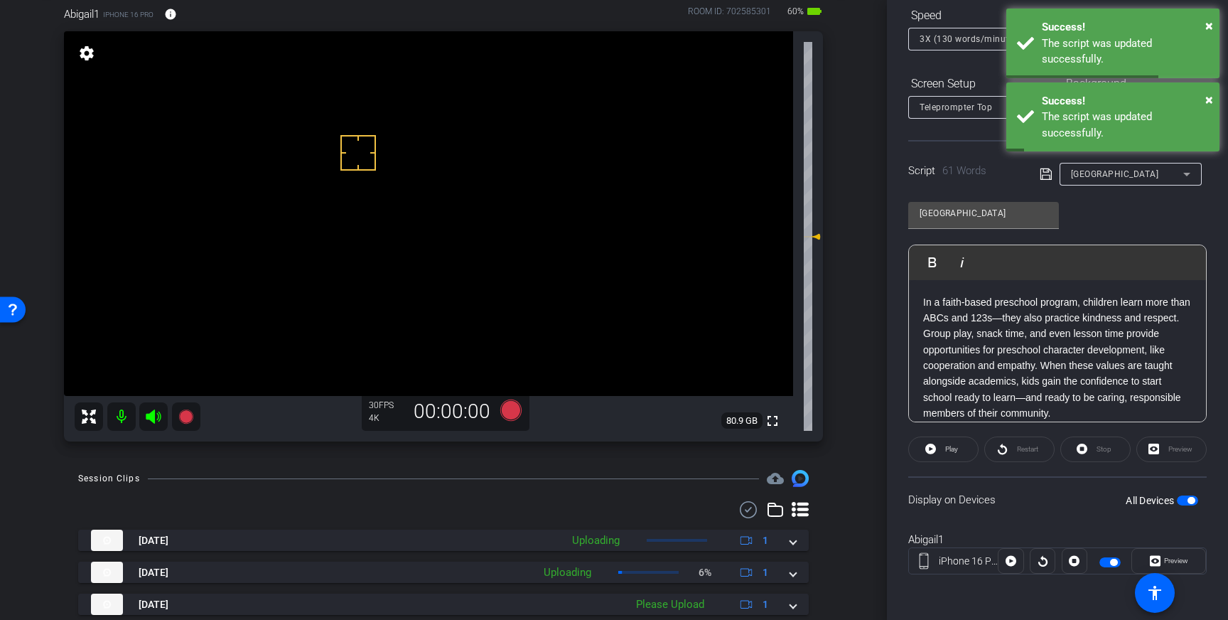
scroll to position [73, 0]
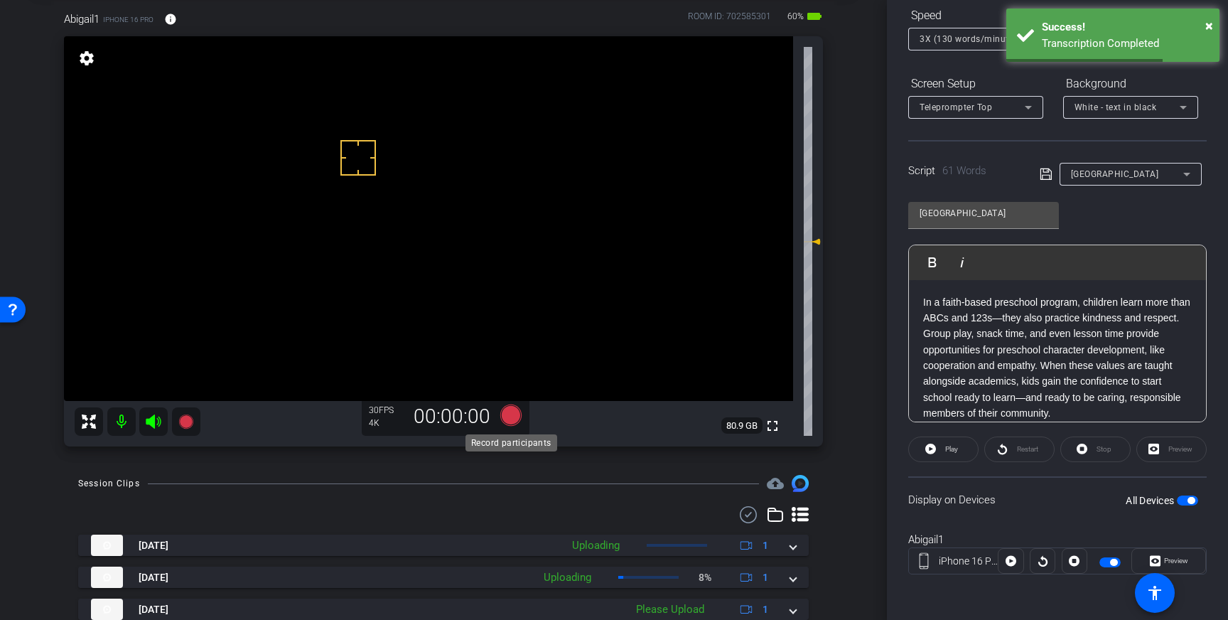
click at [510, 417] on icon at bounding box center [510, 414] width 21 height 21
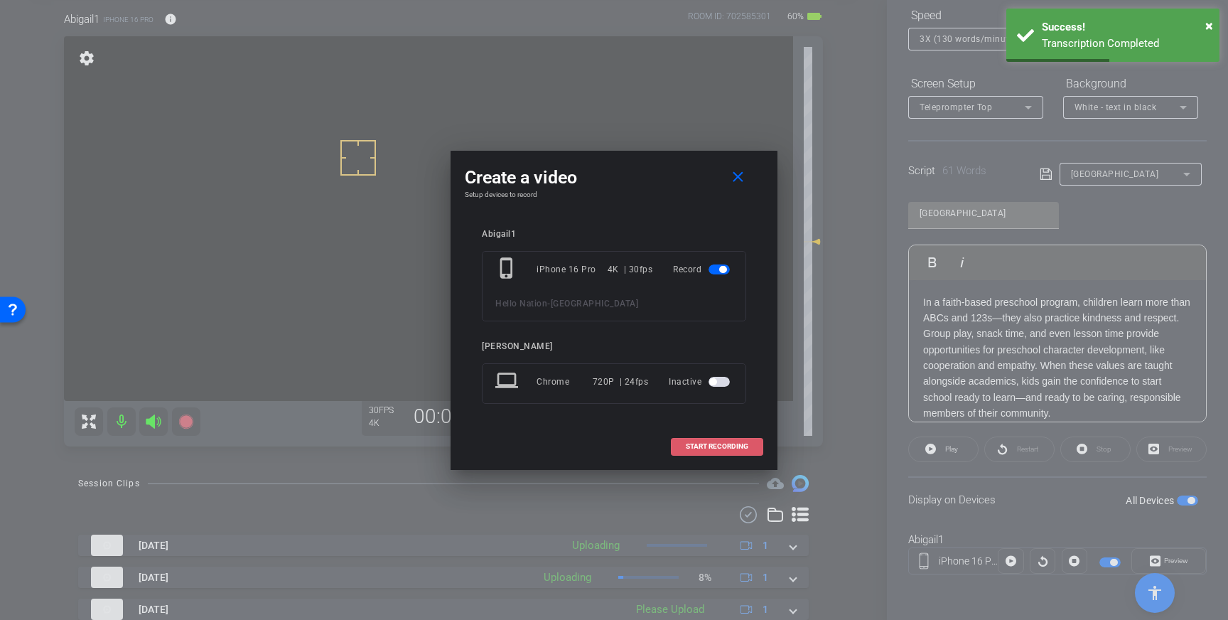
click at [704, 443] on span "START RECORDING" at bounding box center [717, 446] width 63 height 7
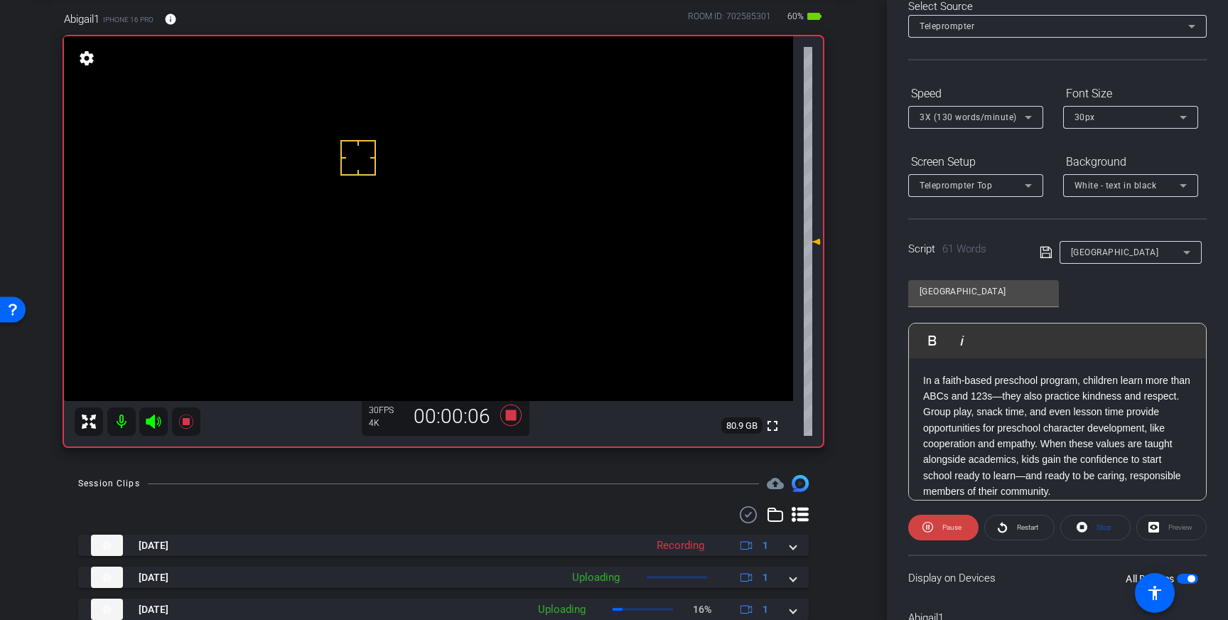
scroll to position [0, 0]
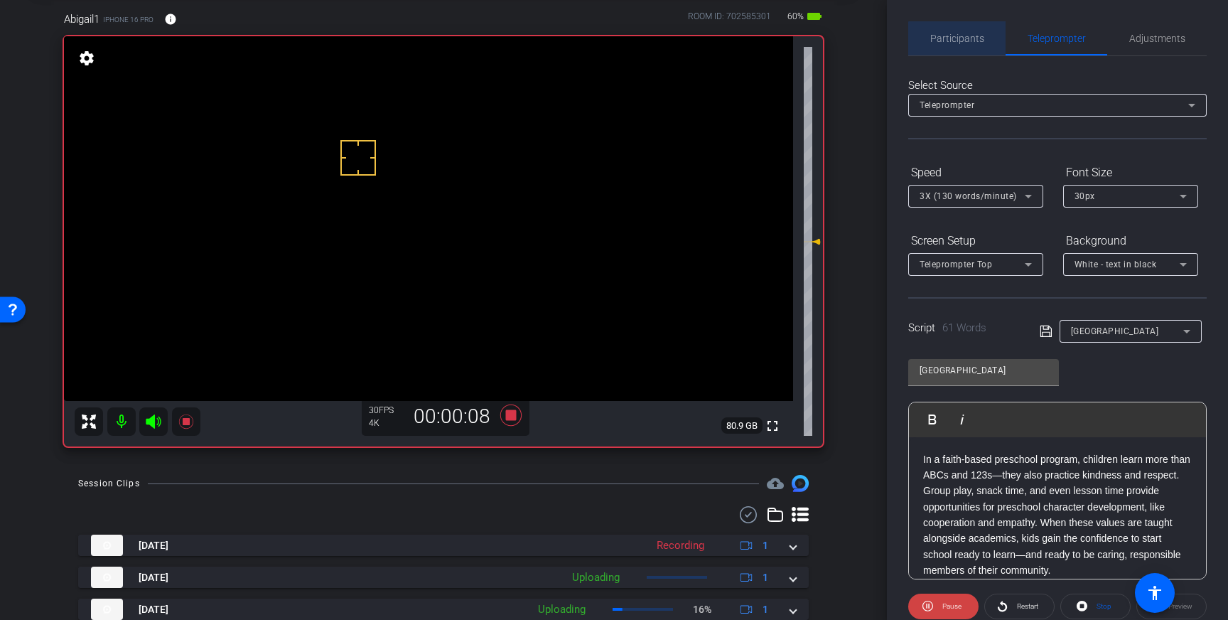
click at [962, 49] on span "Participants" at bounding box center [957, 38] width 54 height 34
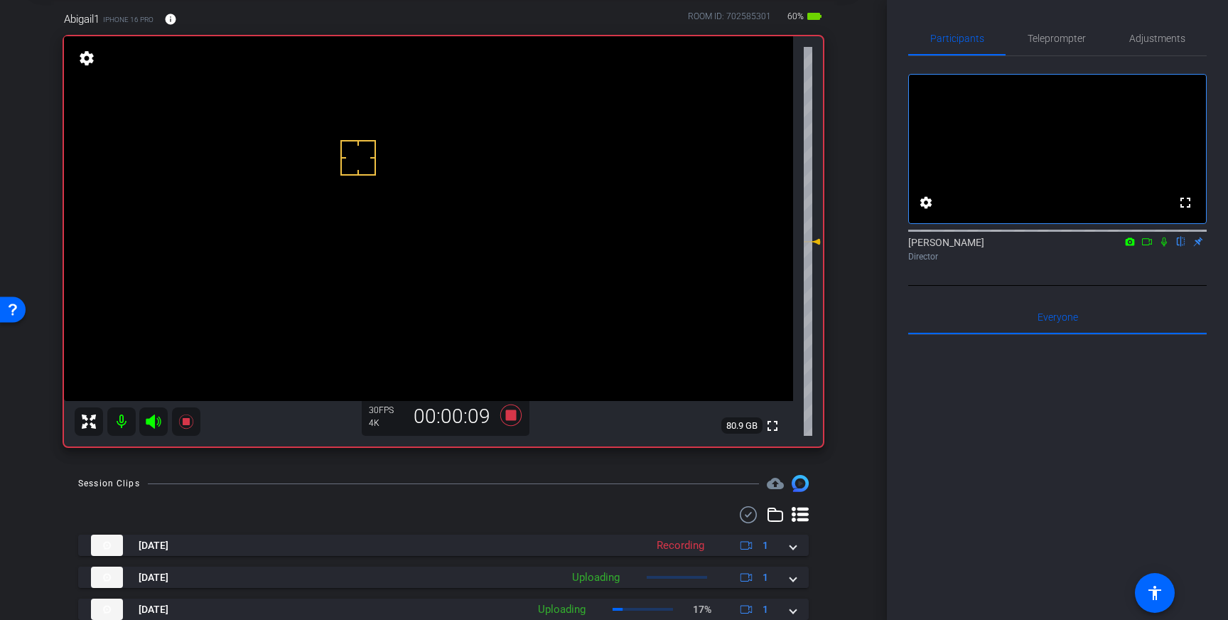
click at [1166, 247] on icon at bounding box center [1164, 241] width 6 height 9
click at [1166, 247] on icon at bounding box center [1164, 241] width 8 height 9
click at [513, 421] on icon at bounding box center [511, 415] width 34 height 26
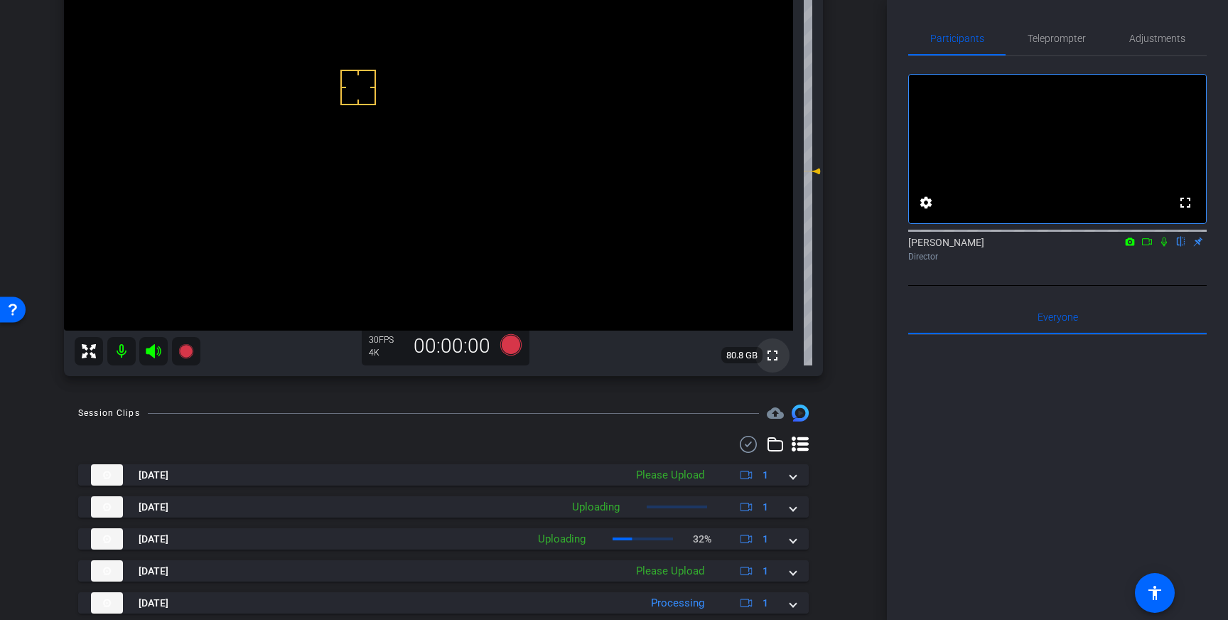
scroll to position [179, 0]
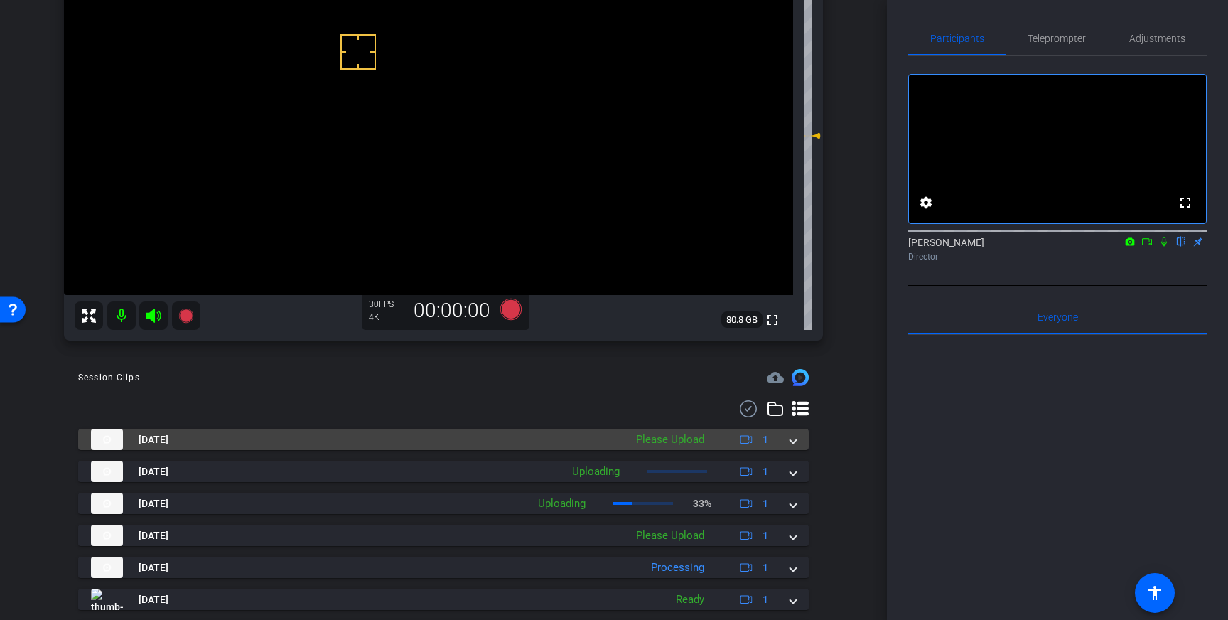
click at [787, 446] on div "Sep 10, 2025 Please Upload 1" at bounding box center [440, 438] width 699 height 21
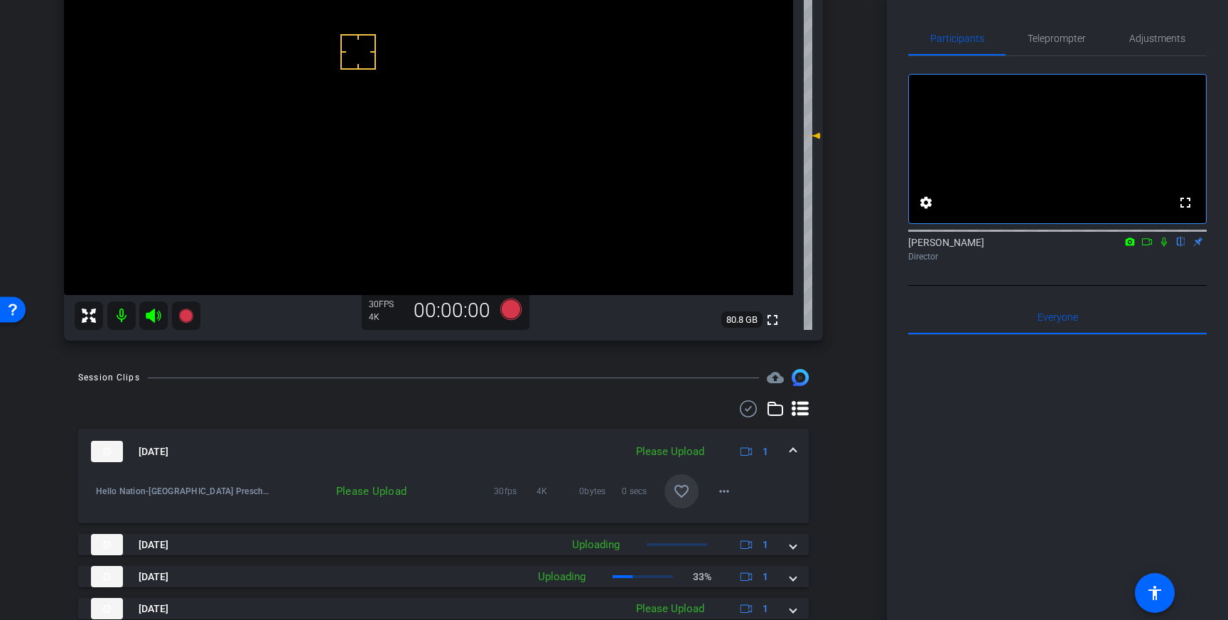
click at [682, 487] on mat-icon "favorite_border" at bounding box center [681, 491] width 17 height 17
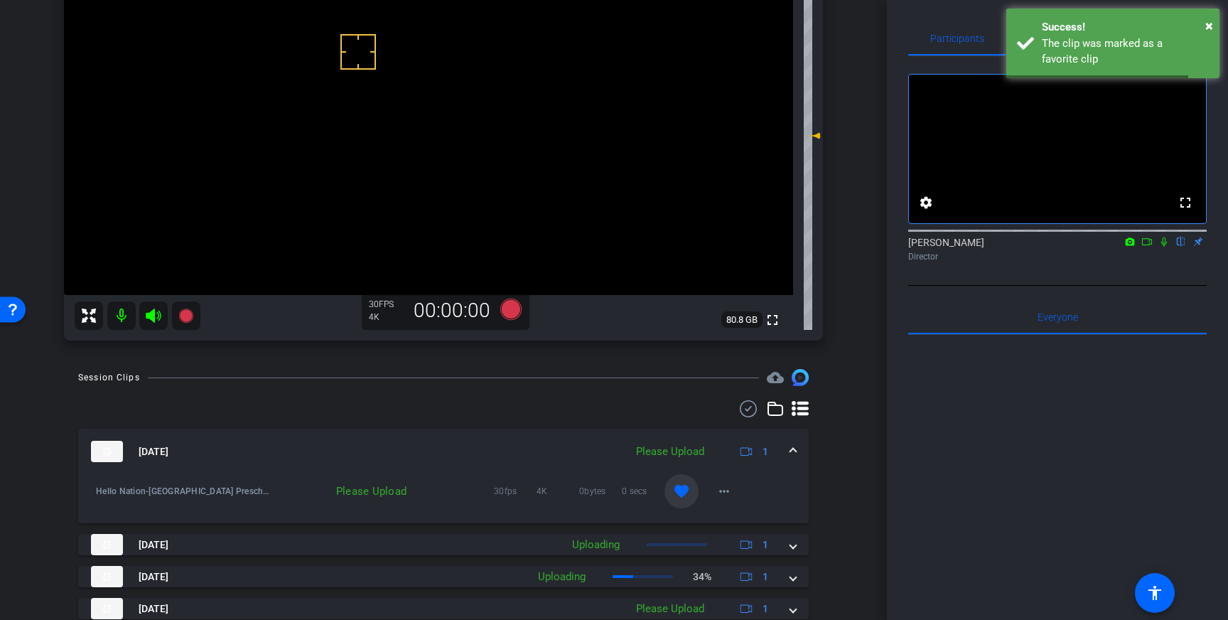
click at [791, 444] on span at bounding box center [793, 451] width 6 height 15
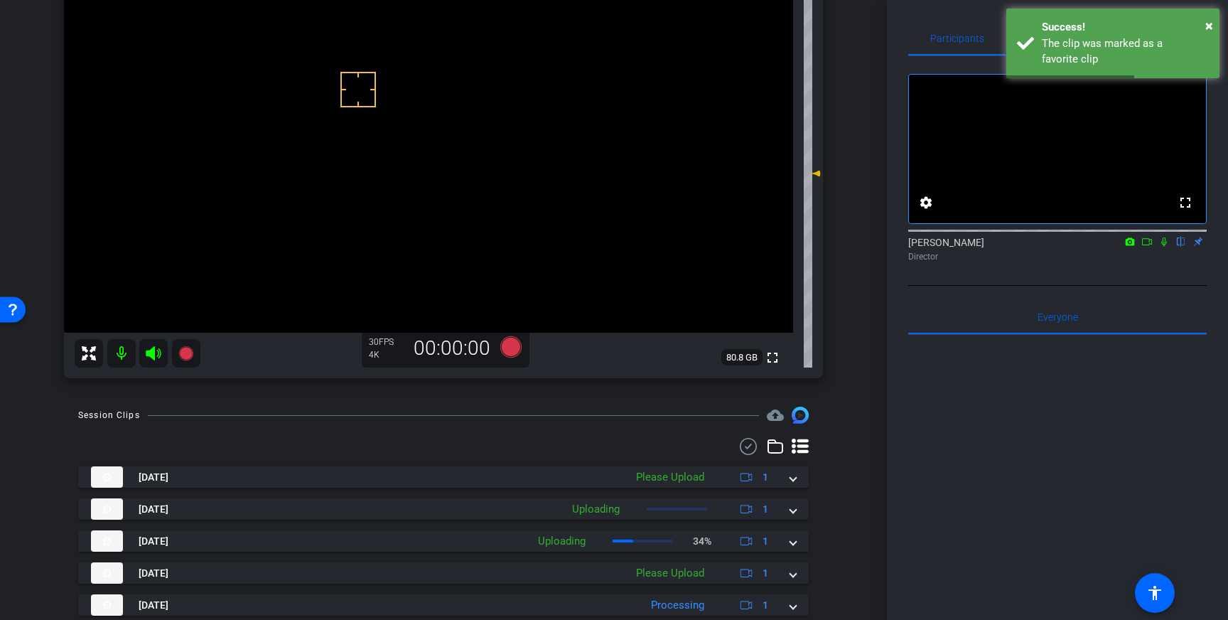
scroll to position [121, 0]
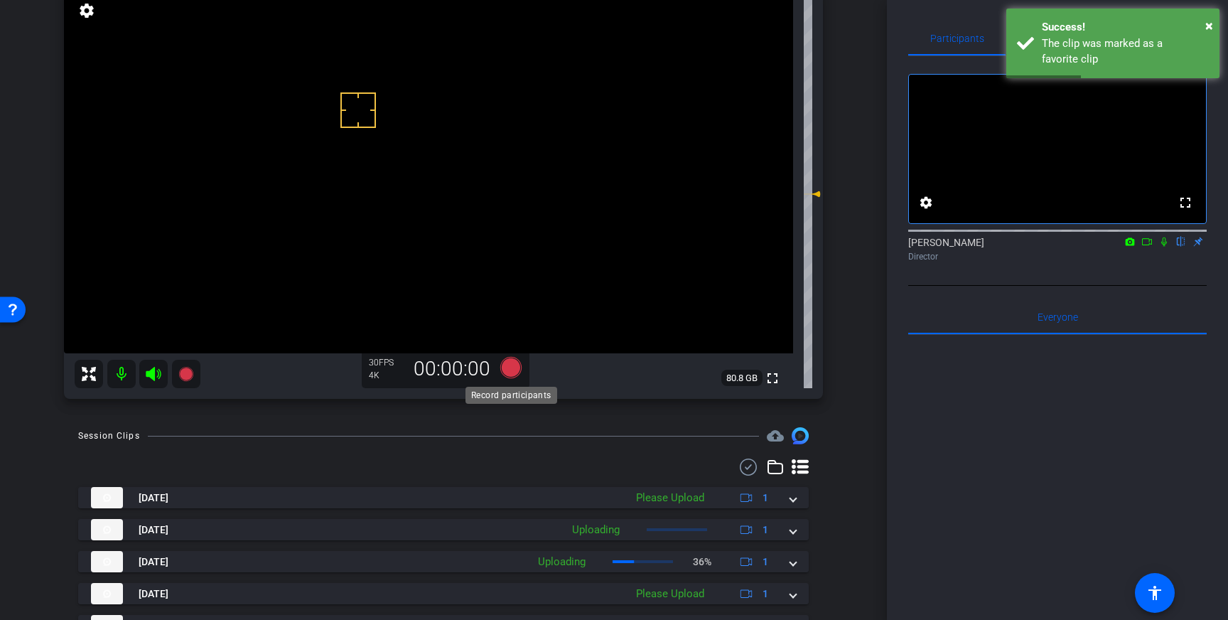
click at [512, 367] on icon at bounding box center [510, 367] width 21 height 21
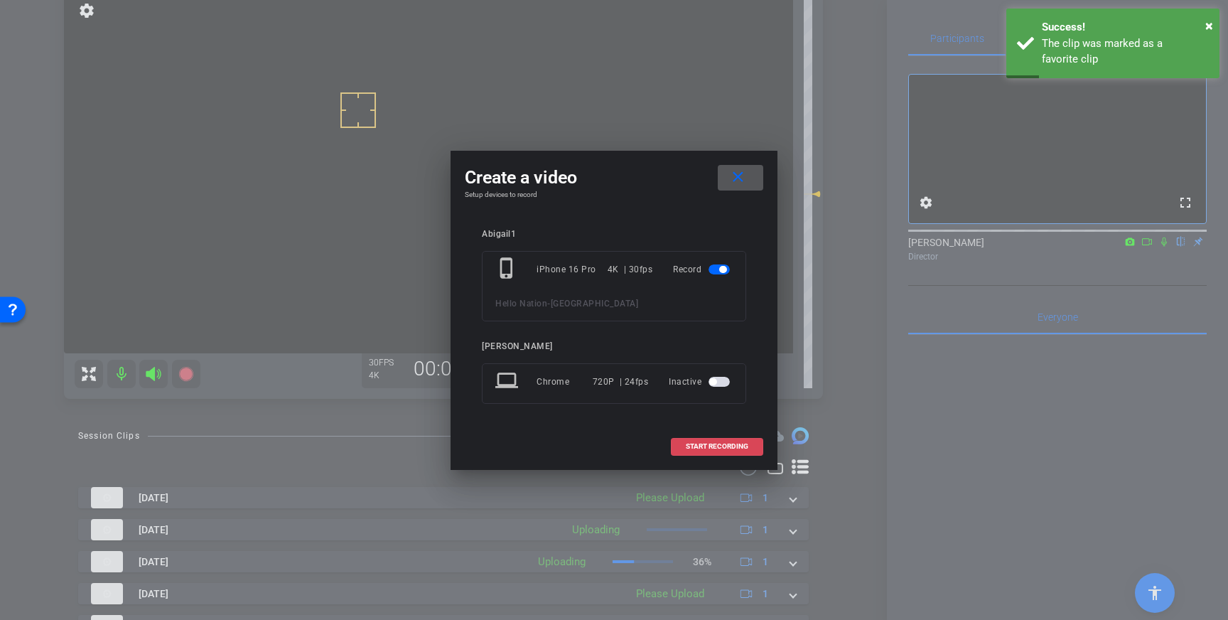
click at [716, 440] on span at bounding box center [717, 446] width 91 height 34
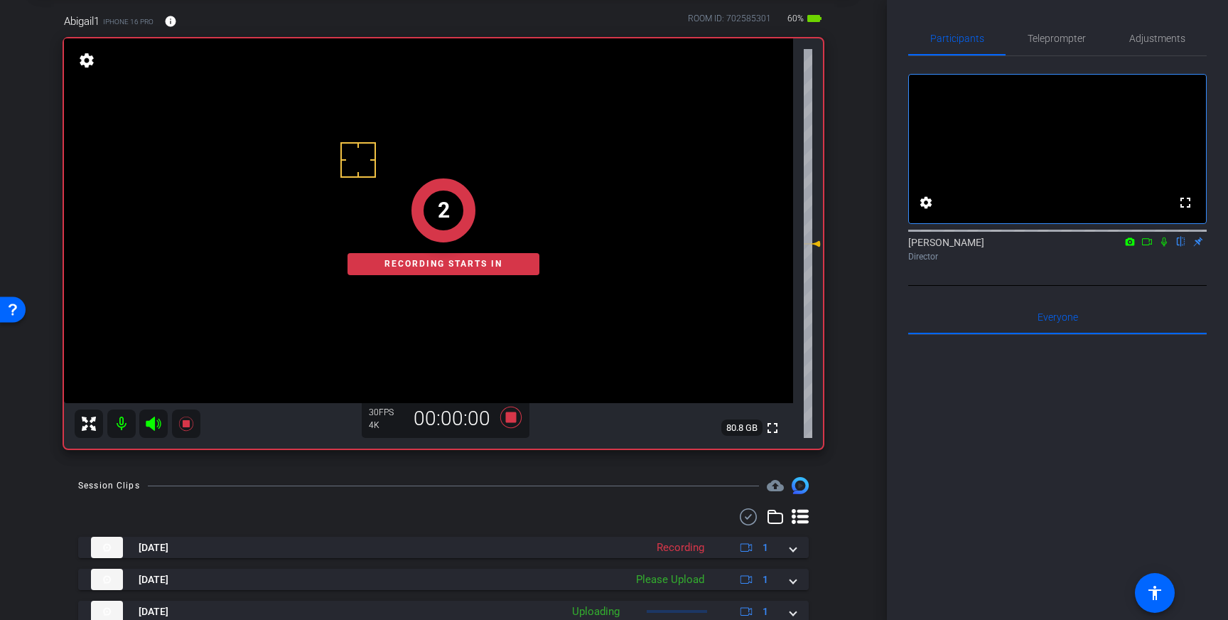
scroll to position [68, 0]
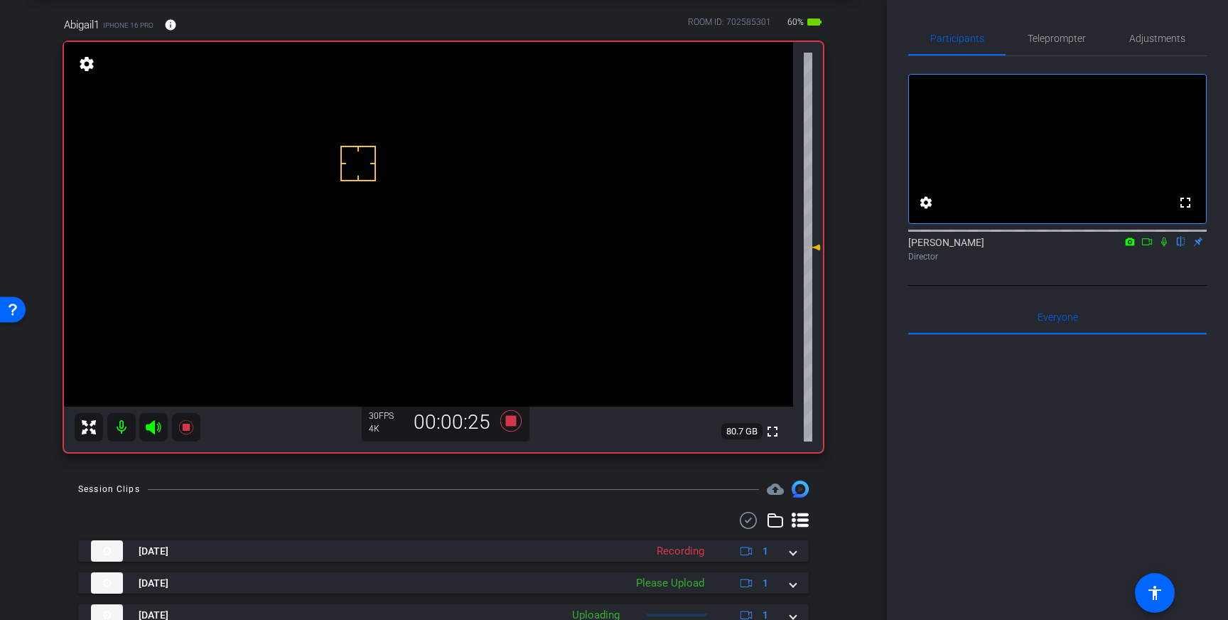
click at [1160, 247] on icon at bounding box center [1163, 242] width 11 height 10
click at [1160, 248] on mat-icon at bounding box center [1163, 241] width 17 height 13
click at [511, 421] on icon at bounding box center [510, 420] width 21 height 21
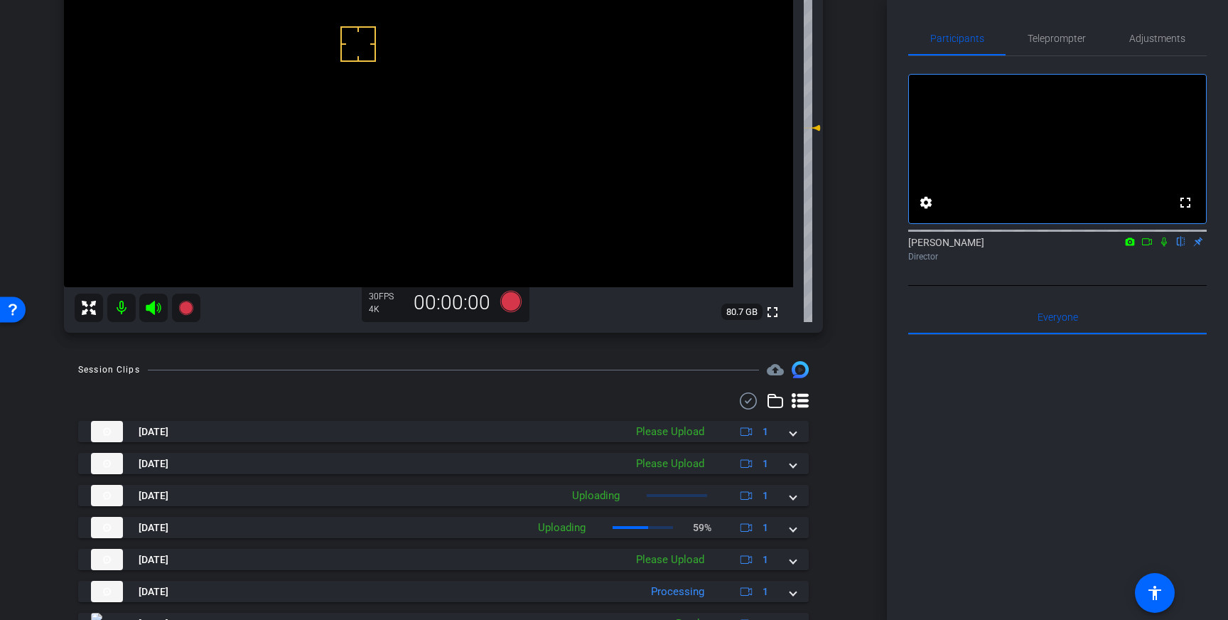
scroll to position [196, 0]
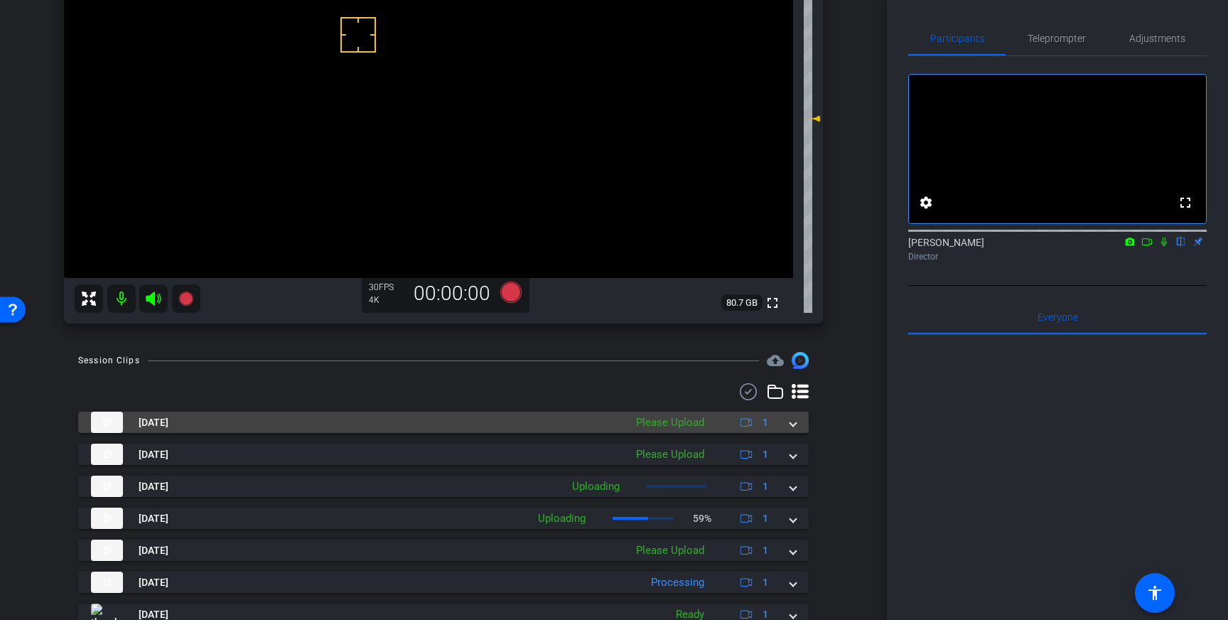
click at [789, 426] on div "Sep 10, 2025 Please Upload 1" at bounding box center [440, 421] width 699 height 21
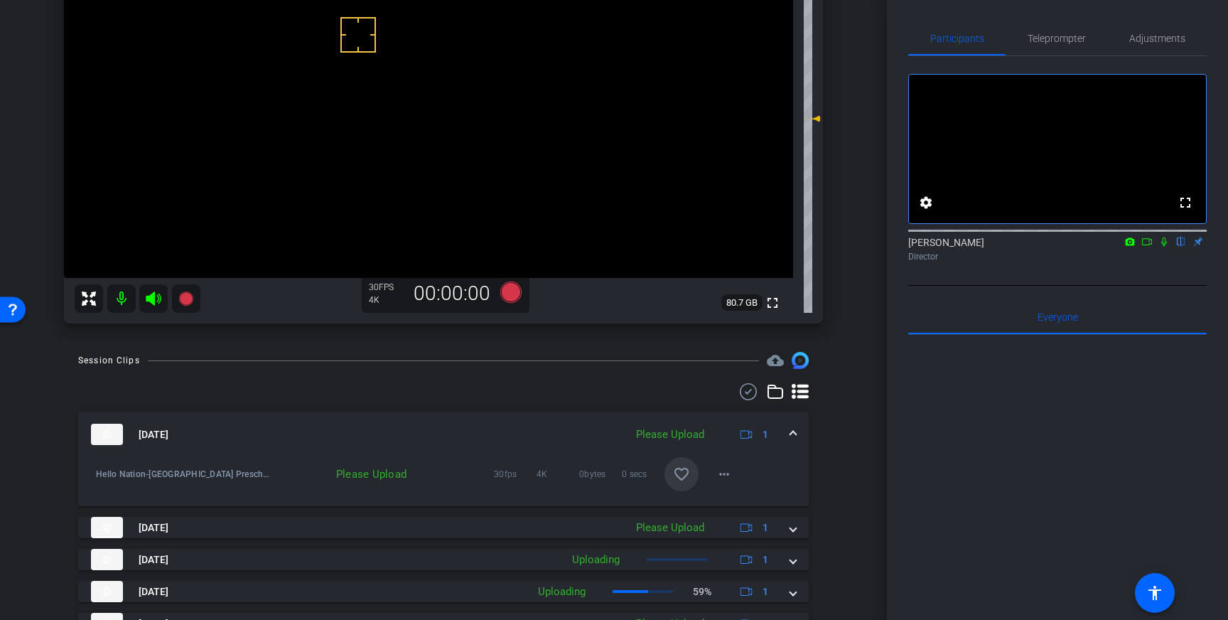
click at [677, 472] on mat-icon "favorite_border" at bounding box center [681, 473] width 17 height 17
click at [1072, 38] on span "Teleprompter" at bounding box center [1057, 38] width 58 height 10
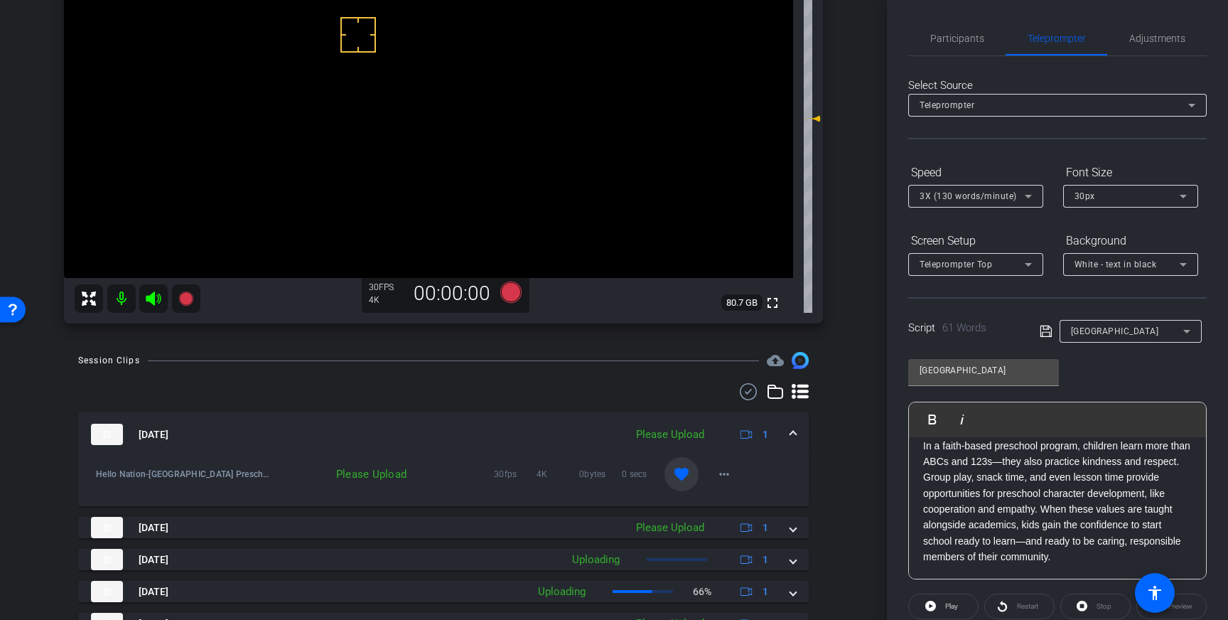
scroll to position [12, 0]
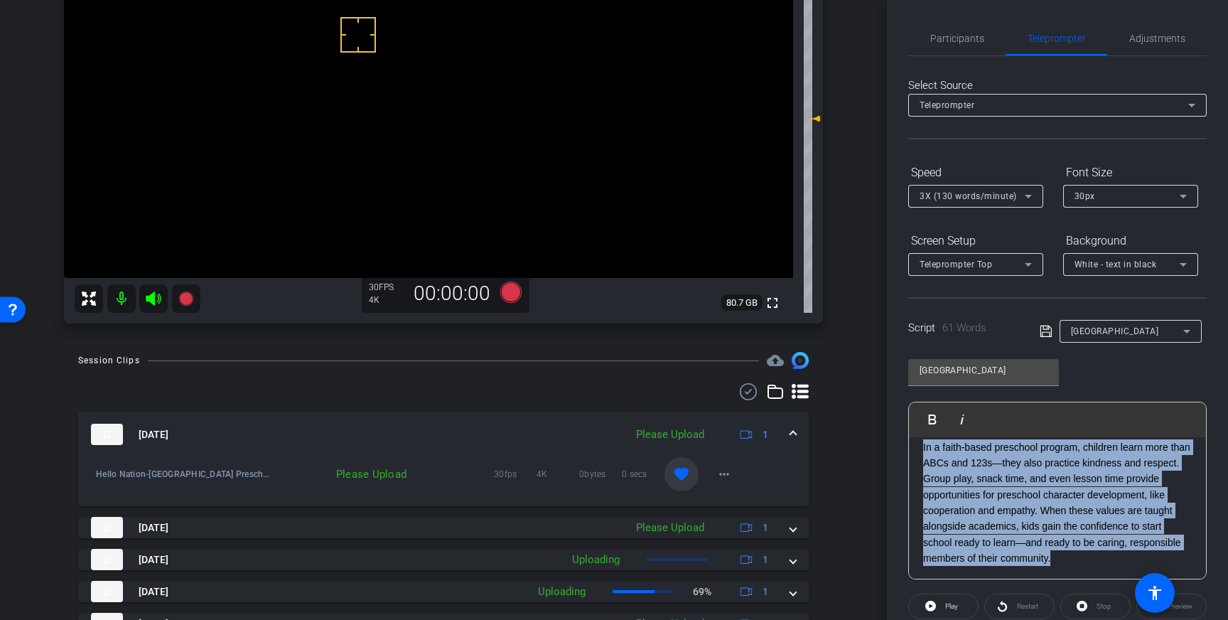
drag, startPoint x: 1066, startPoint y: 556, endPoint x: 922, endPoint y: 448, distance: 180.6
click at [922, 448] on div "In a faith-based preschool program, children learn more than ABCs and 123s—they…" at bounding box center [1057, 503] width 297 height 156
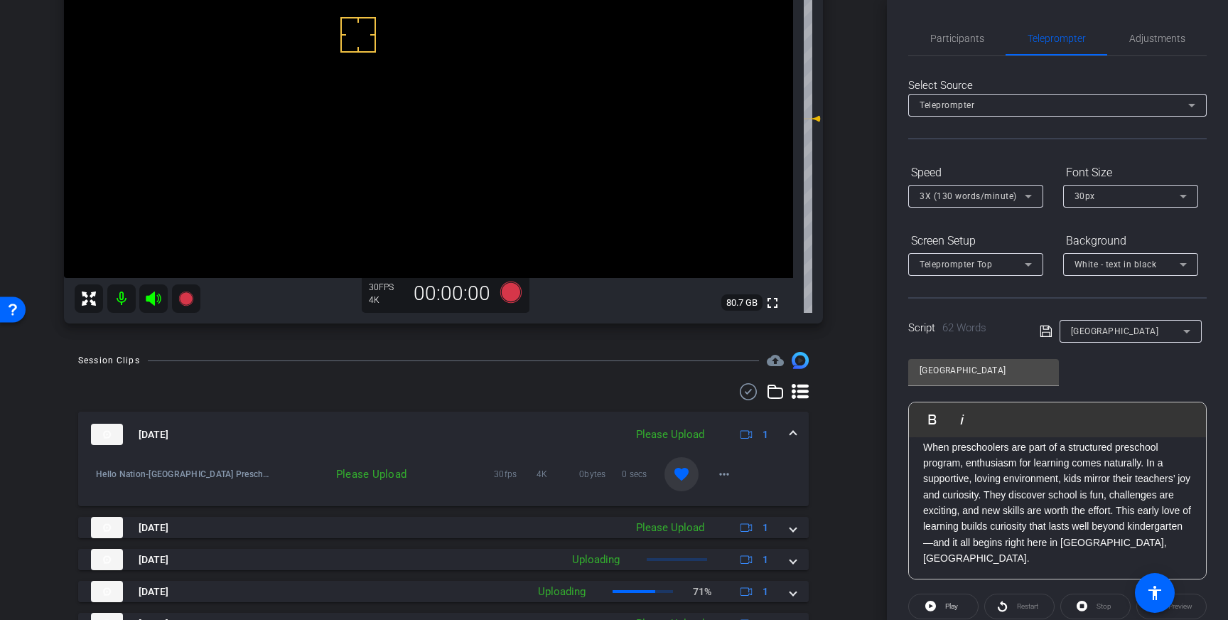
scroll to position [0, 0]
click at [1047, 331] on icon at bounding box center [1046, 331] width 13 height 17
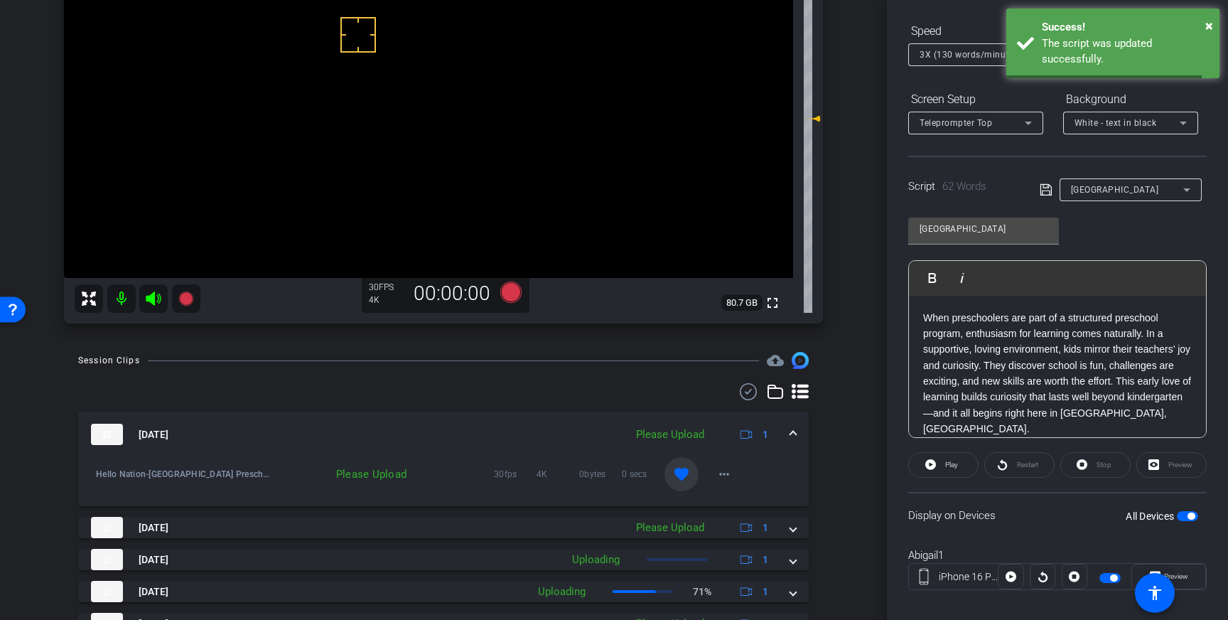
scroll to position [157, 0]
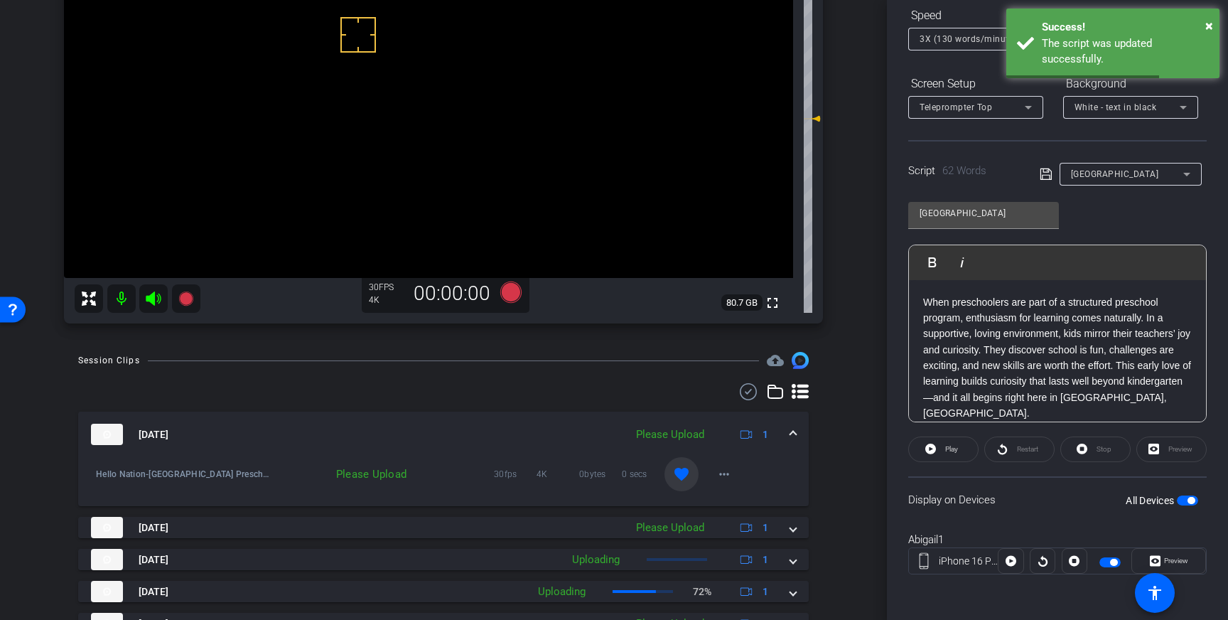
click at [1191, 500] on span "button" at bounding box center [1190, 500] width 7 height 7
drag, startPoint x: 1187, startPoint y: 501, endPoint x: 1157, endPoint y: 389, distance: 116.4
click at [1185, 493] on div "All Devices" at bounding box center [1162, 500] width 72 height 14
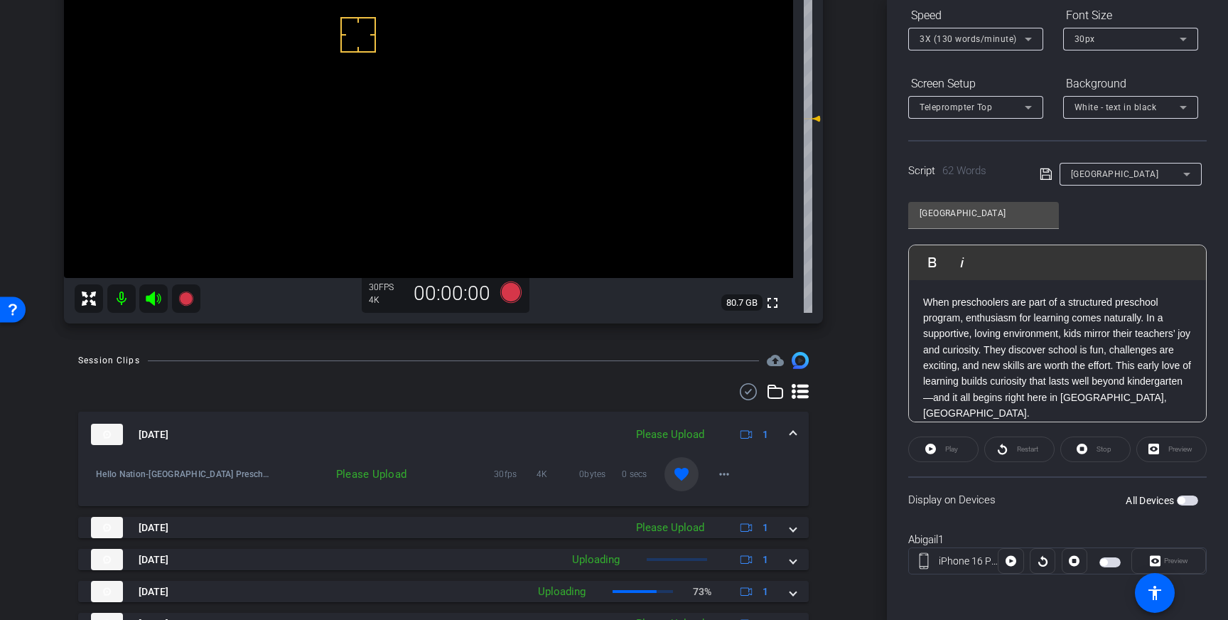
click at [1050, 174] on icon at bounding box center [1046, 174] width 13 height 17
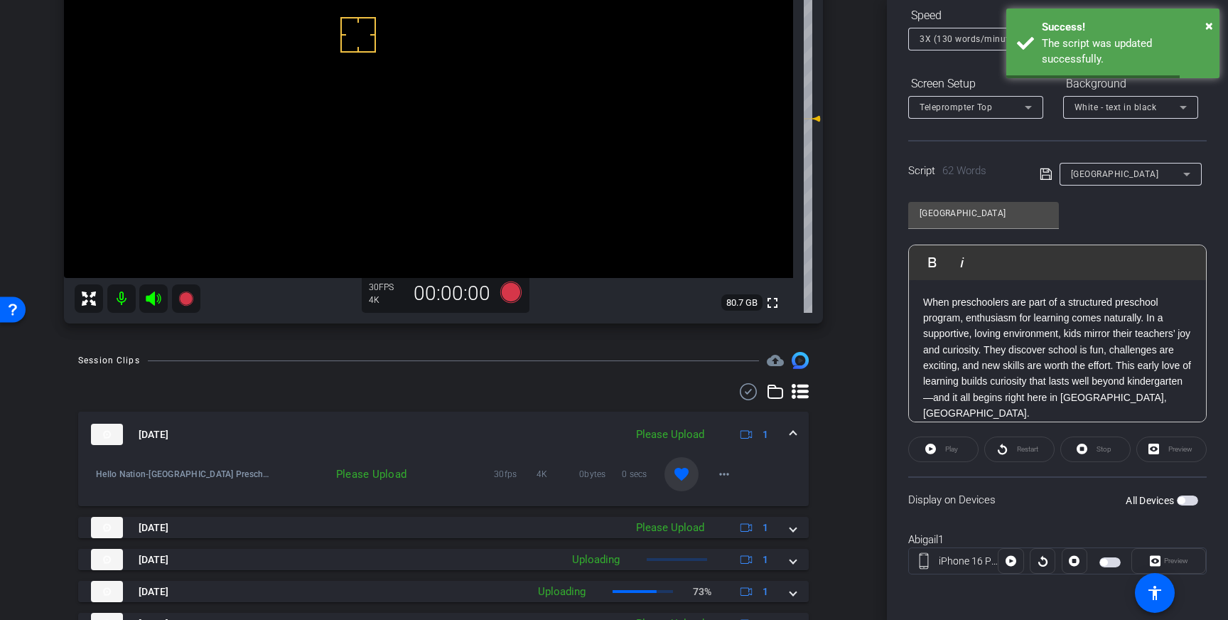
click at [1194, 502] on span "button" at bounding box center [1187, 500] width 21 height 10
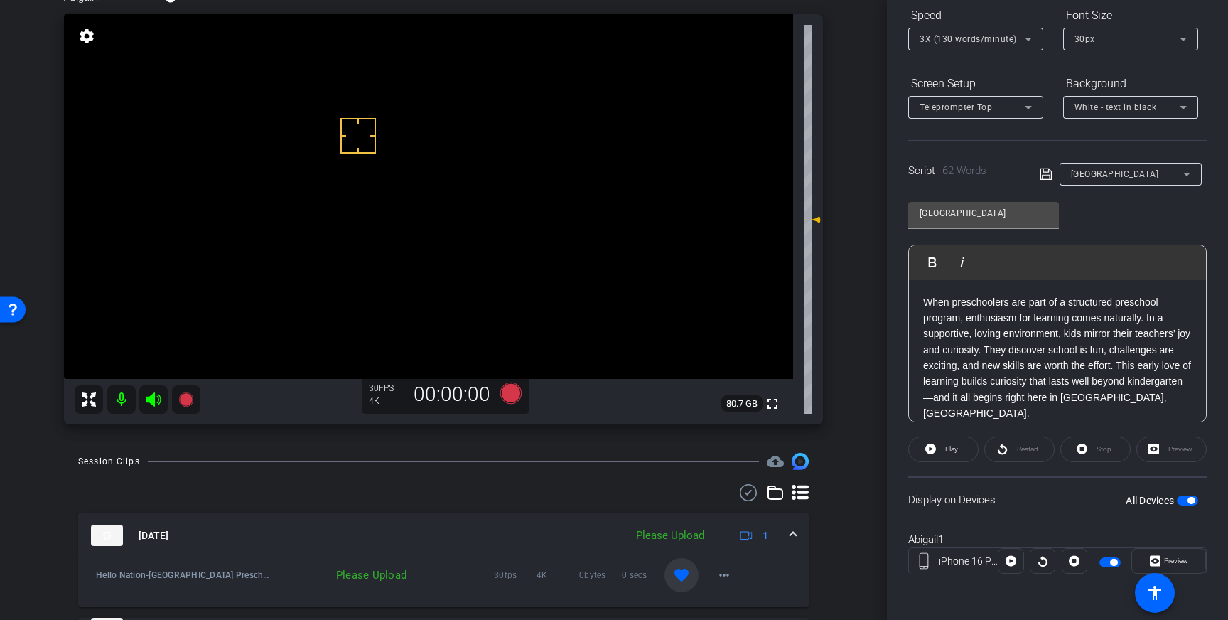
scroll to position [90, 0]
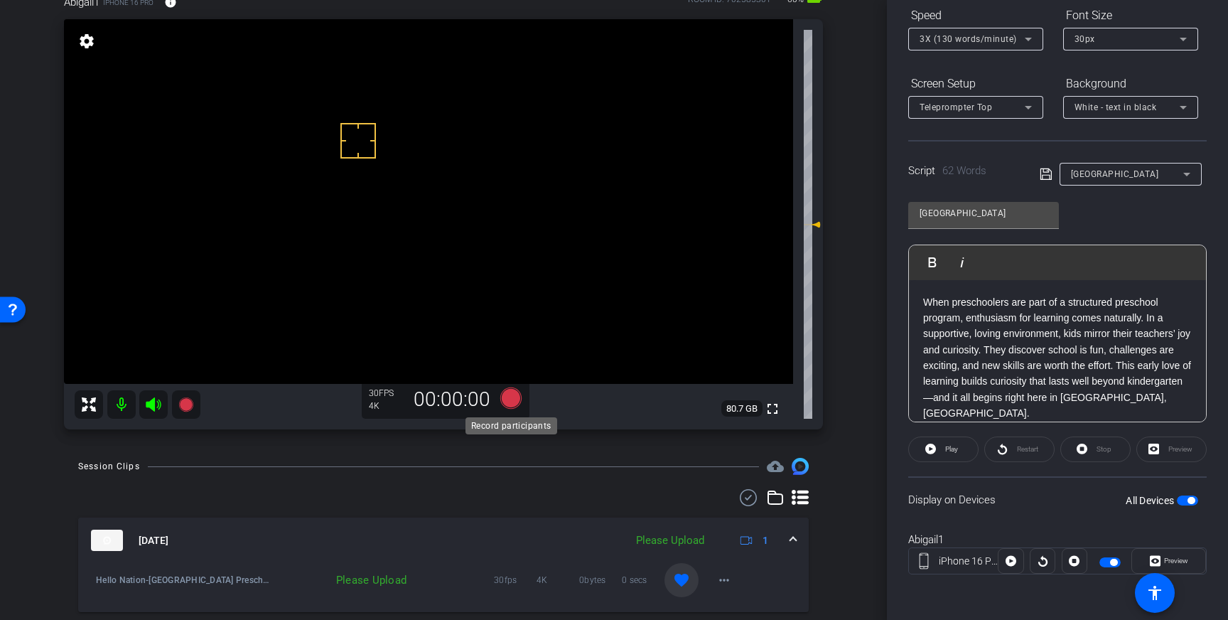
click at [507, 403] on icon at bounding box center [510, 397] width 21 height 21
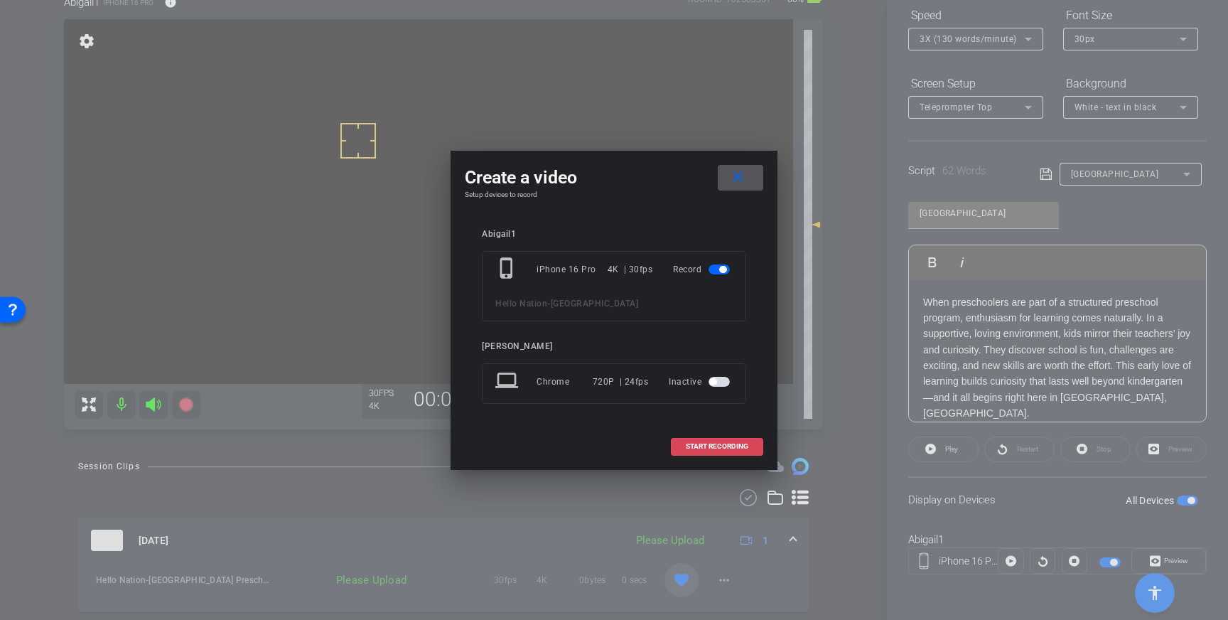
click at [729, 451] on span at bounding box center [717, 446] width 91 height 34
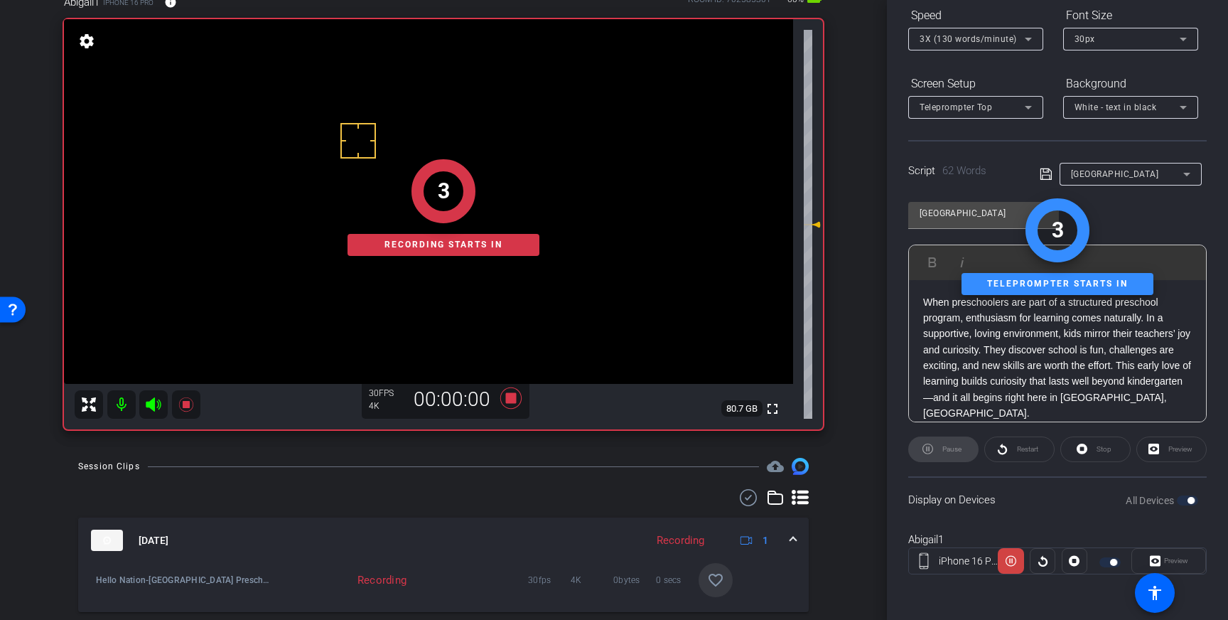
scroll to position [0, 0]
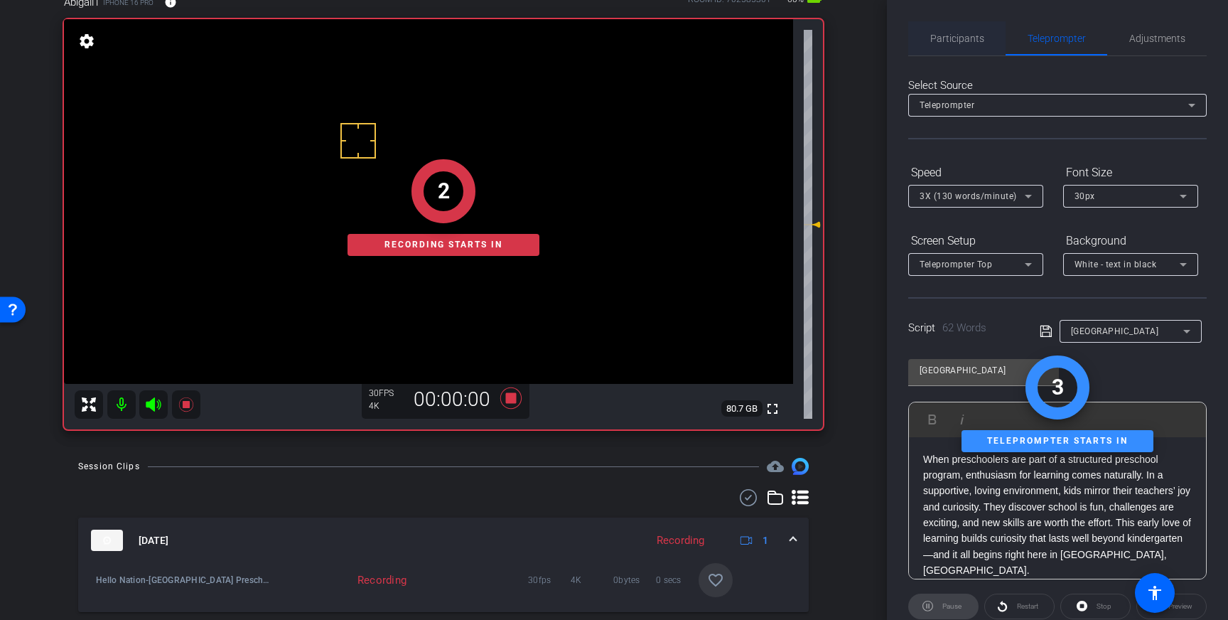
click at [949, 46] on span "Participants" at bounding box center [957, 38] width 54 height 34
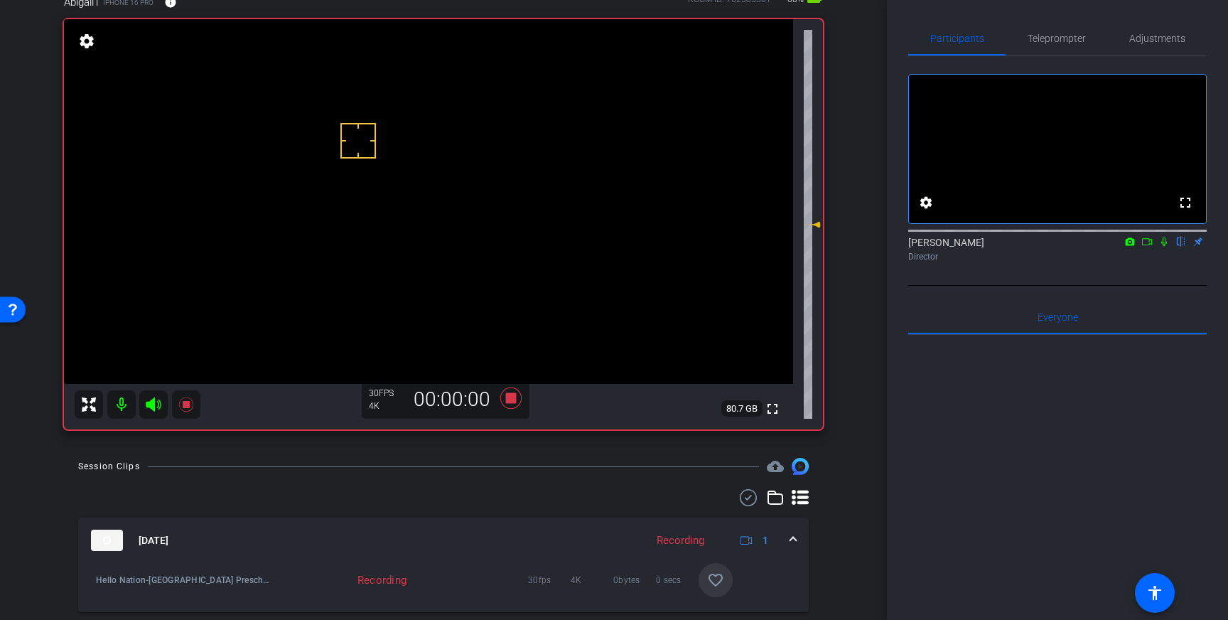
click at [1165, 247] on icon at bounding box center [1163, 242] width 11 height 10
click at [1164, 247] on icon at bounding box center [1163, 242] width 11 height 10
click at [509, 398] on icon at bounding box center [510, 397] width 21 height 21
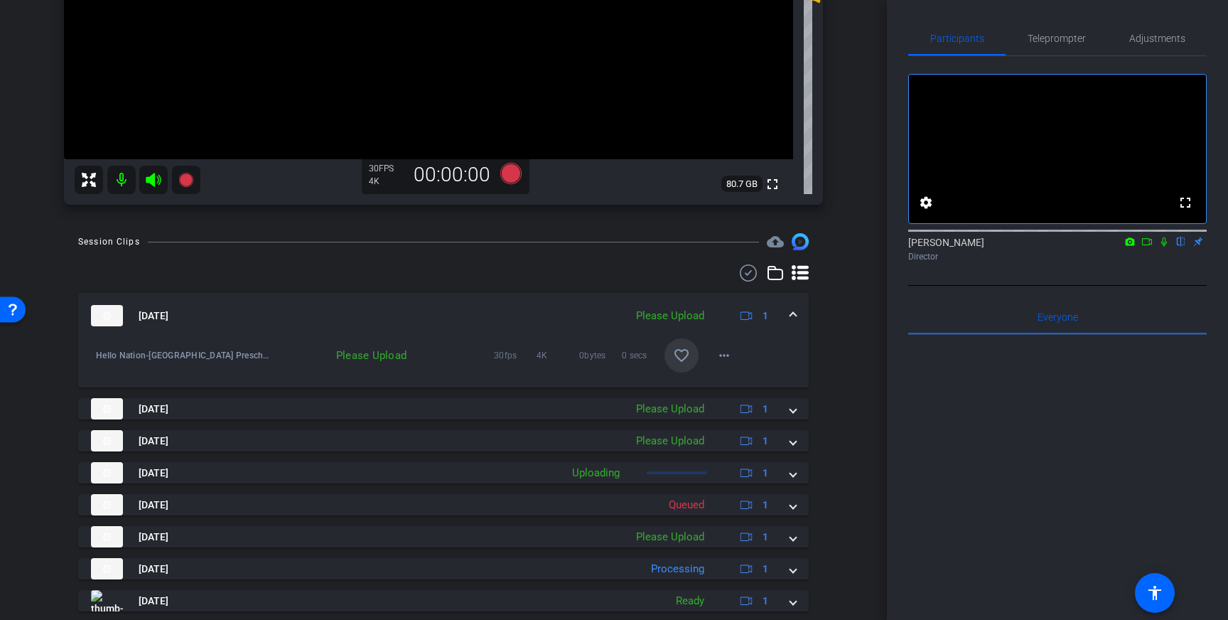
scroll to position [320, 0]
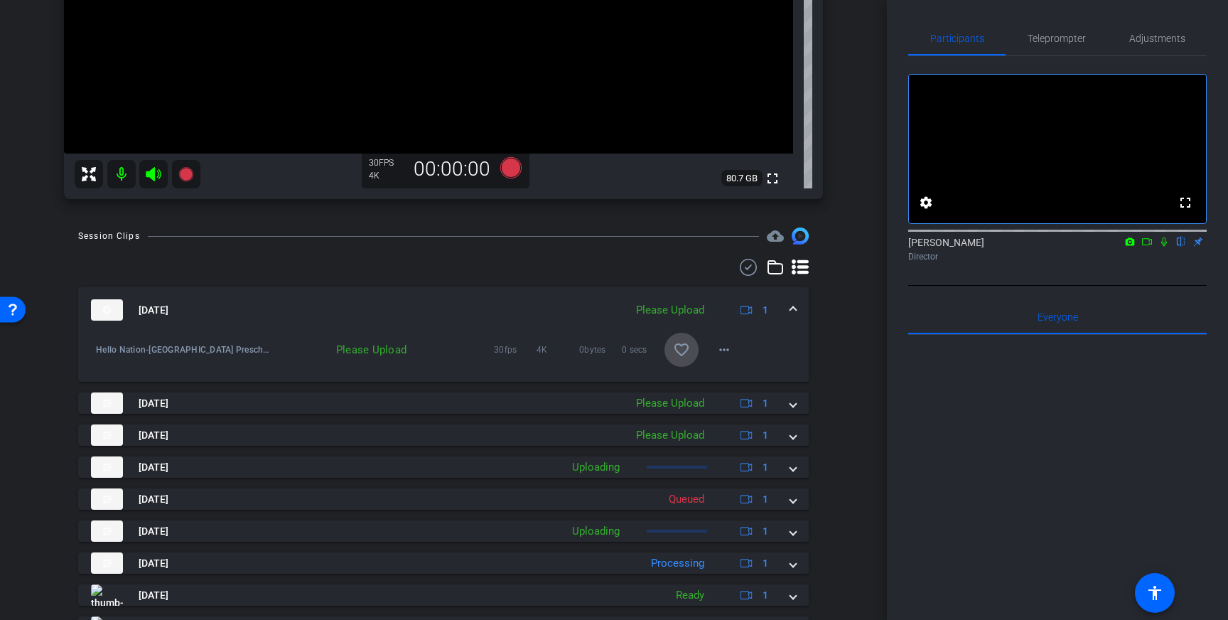
click at [687, 356] on mat-icon "favorite_border" at bounding box center [681, 349] width 17 height 17
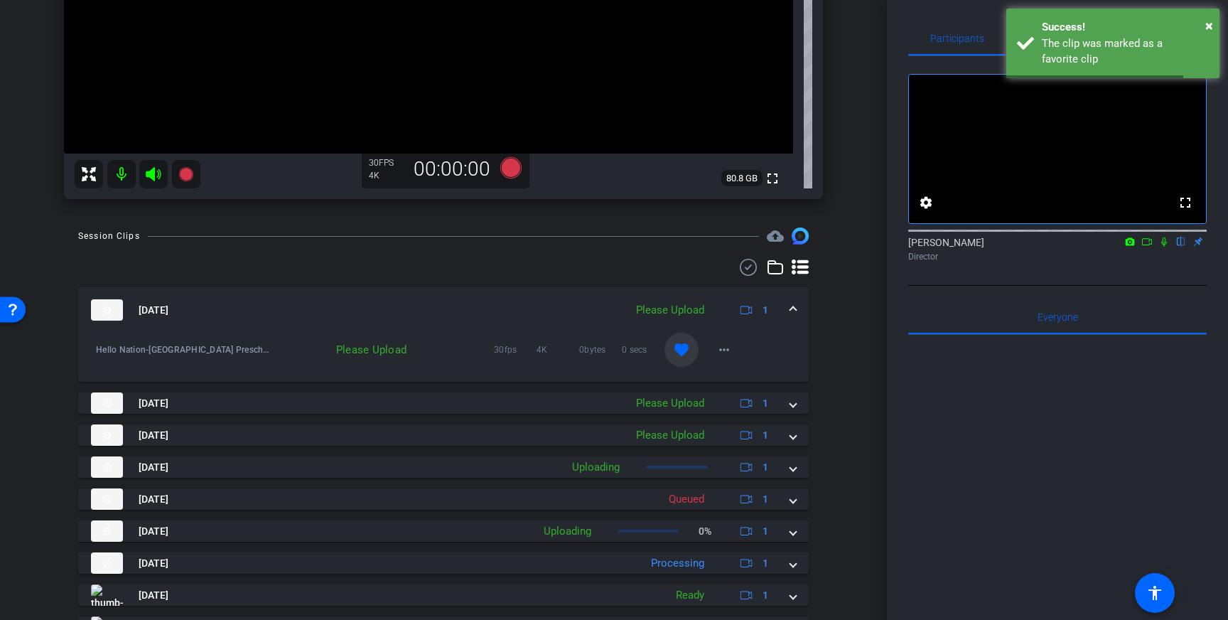
click at [804, 307] on mat-expansion-panel-header "Sep 10, 2025 Please Upload 1" at bounding box center [443, 309] width 731 height 45
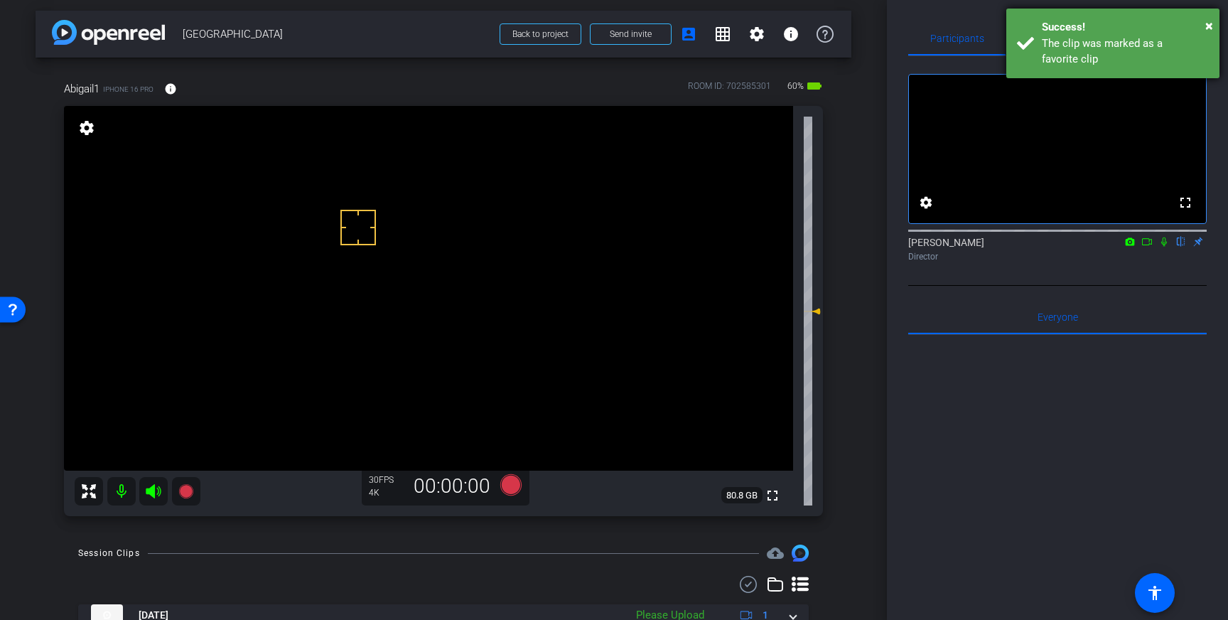
scroll to position [0, 0]
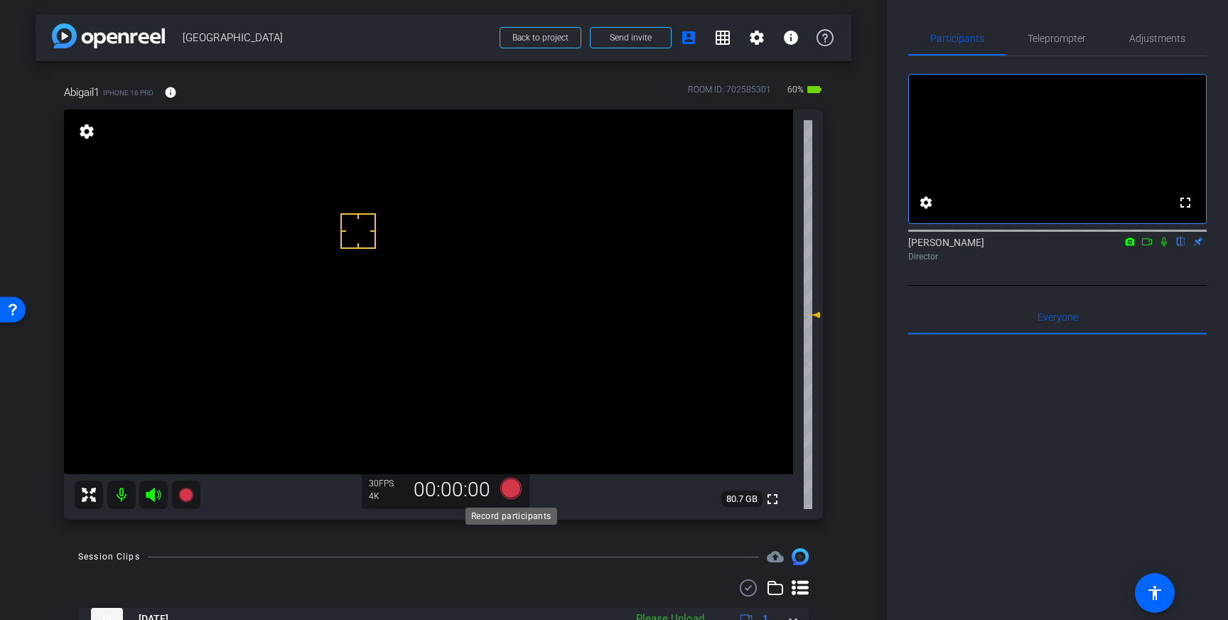
click at [508, 490] on icon at bounding box center [510, 488] width 21 height 21
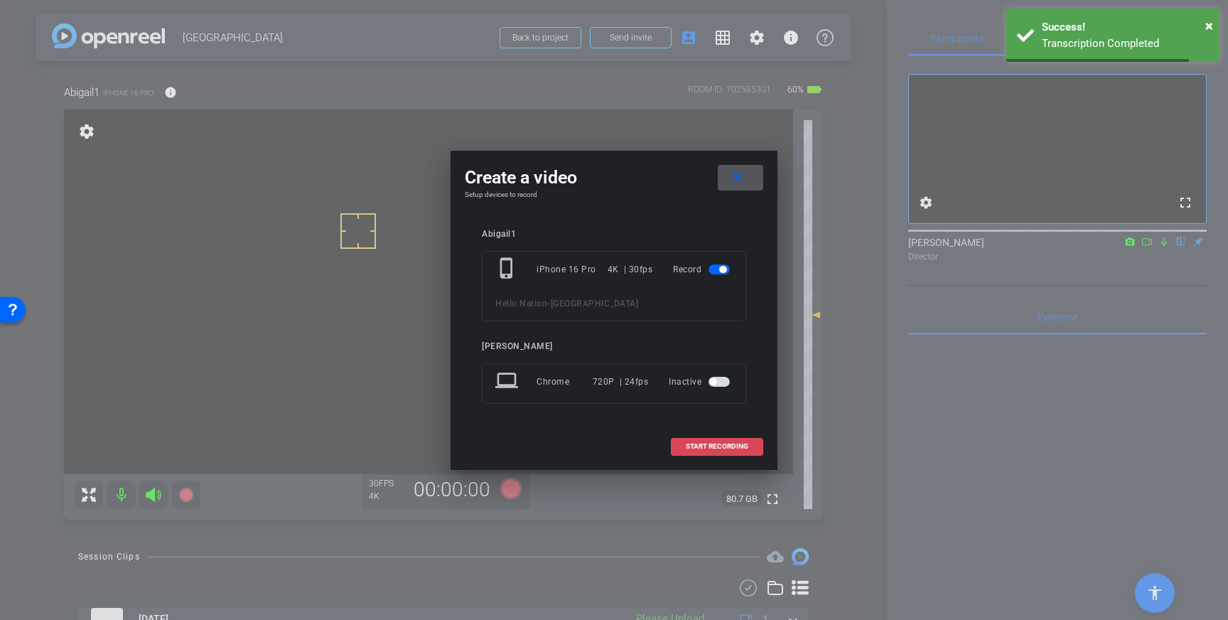
drag, startPoint x: 748, startPoint y: 448, endPoint x: 741, endPoint y: 453, distance: 8.3
click at [748, 448] on span at bounding box center [717, 446] width 91 height 34
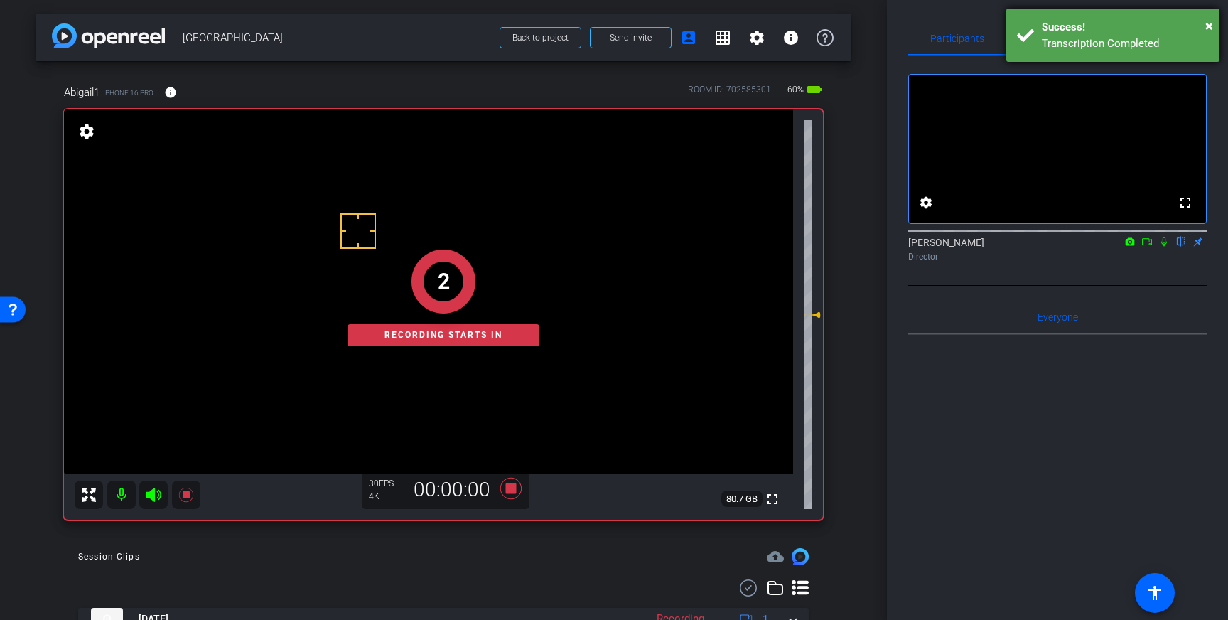
click at [1098, 24] on div "Success!" at bounding box center [1125, 27] width 167 height 16
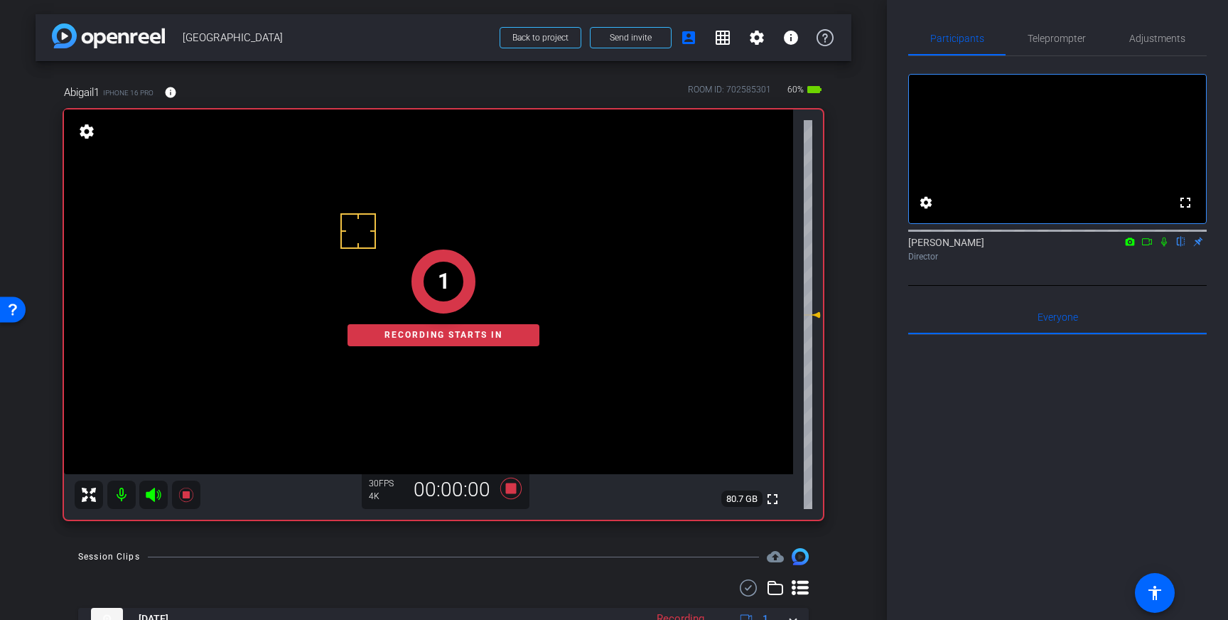
drag, startPoint x: 1163, startPoint y: 261, endPoint x: 1173, endPoint y: 355, distance: 94.4
click at [1161, 247] on icon at bounding box center [1163, 242] width 11 height 10
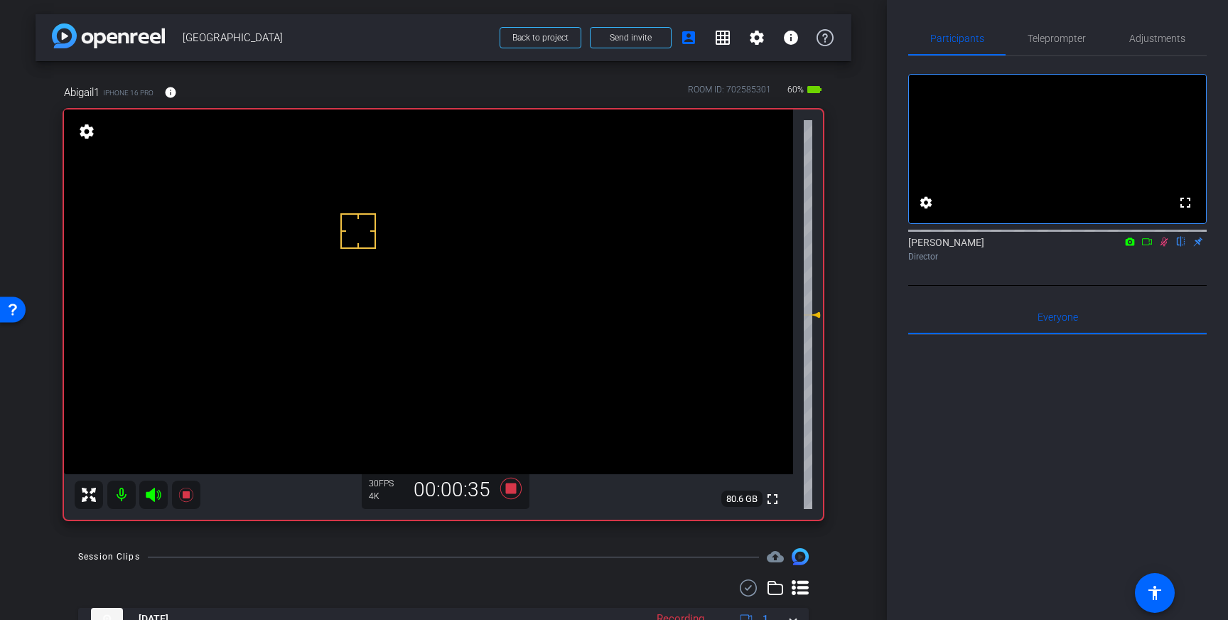
click at [1161, 247] on icon at bounding box center [1164, 241] width 8 height 9
click at [506, 492] on icon at bounding box center [510, 488] width 21 height 21
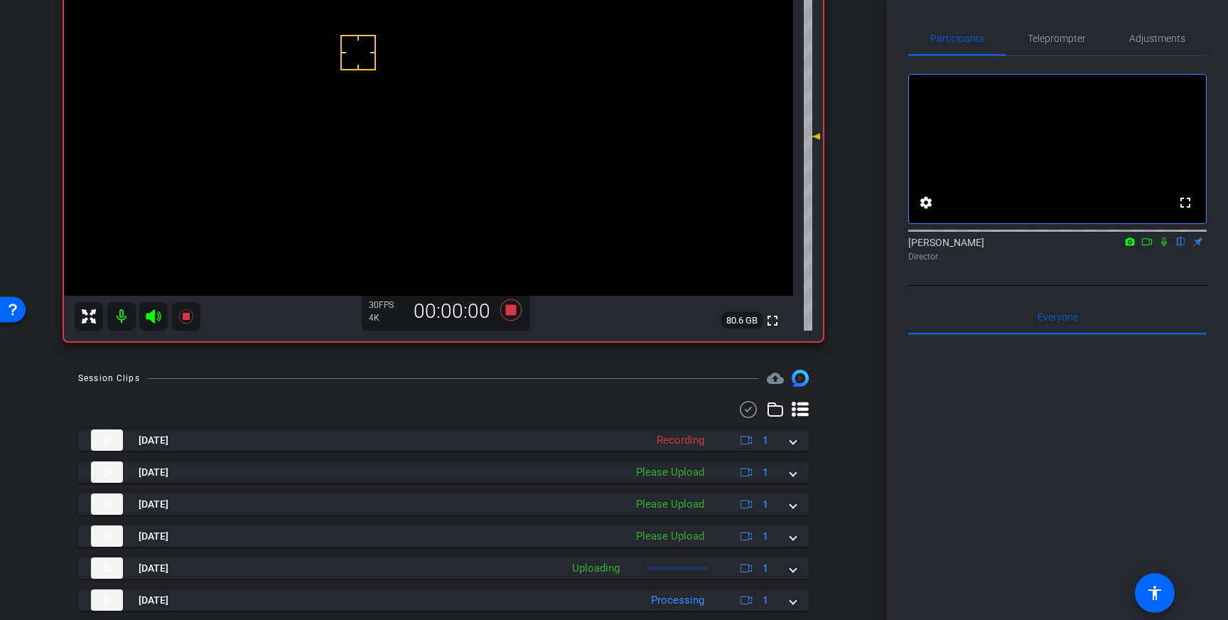
scroll to position [183, 0]
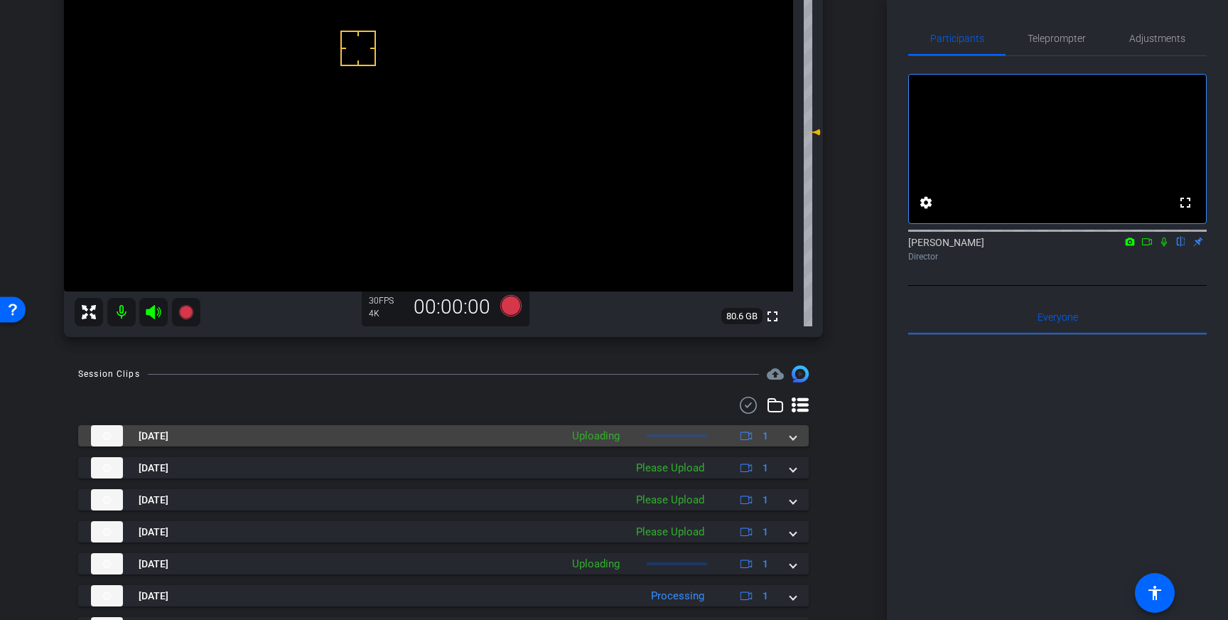
click at [798, 438] on mat-expansion-panel-header "Sep 10, 2025 Uploading 1" at bounding box center [443, 435] width 731 height 21
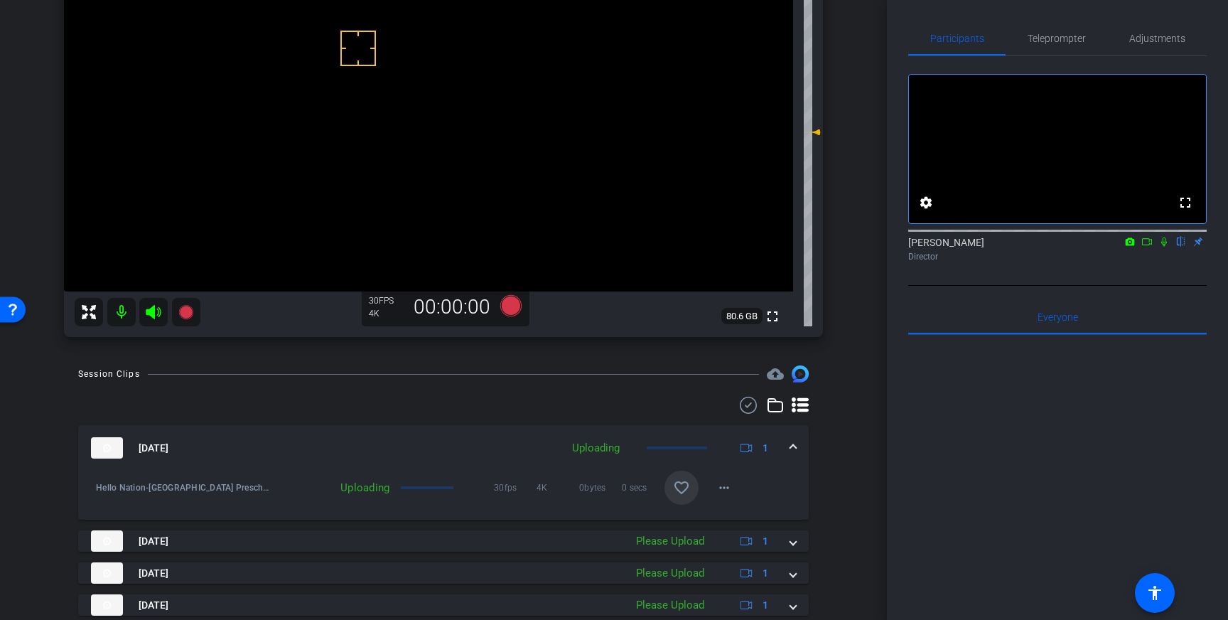
click at [691, 485] on span at bounding box center [681, 487] width 34 height 34
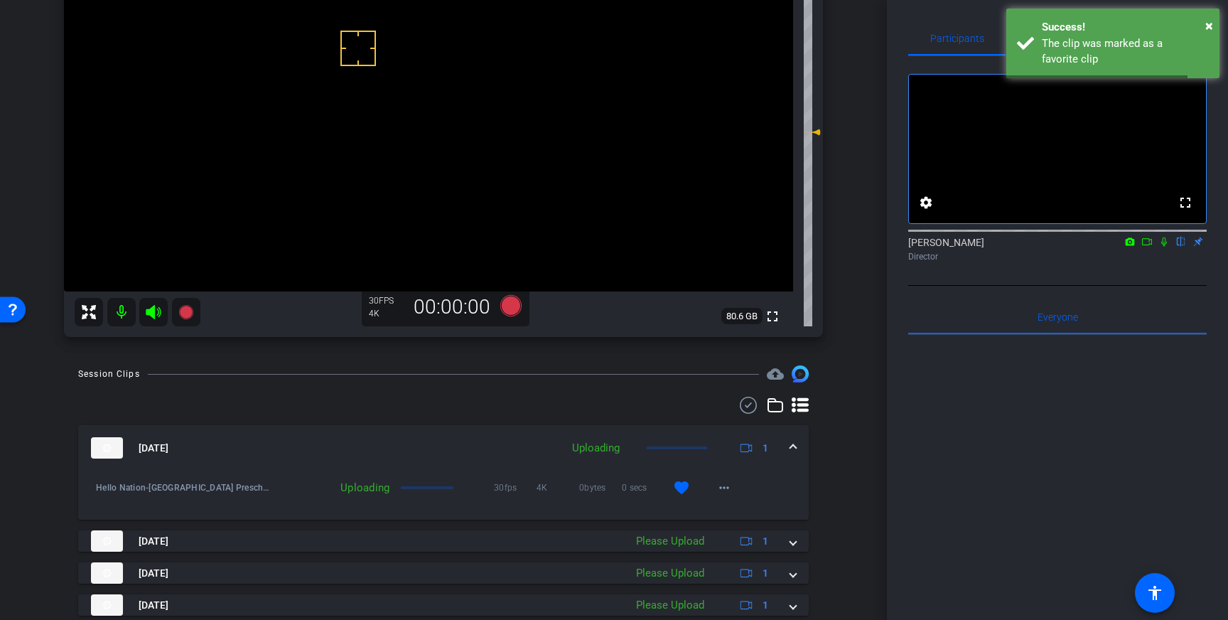
click at [787, 446] on div "Sep 10, 2025 Uploading 1" at bounding box center [440, 447] width 699 height 21
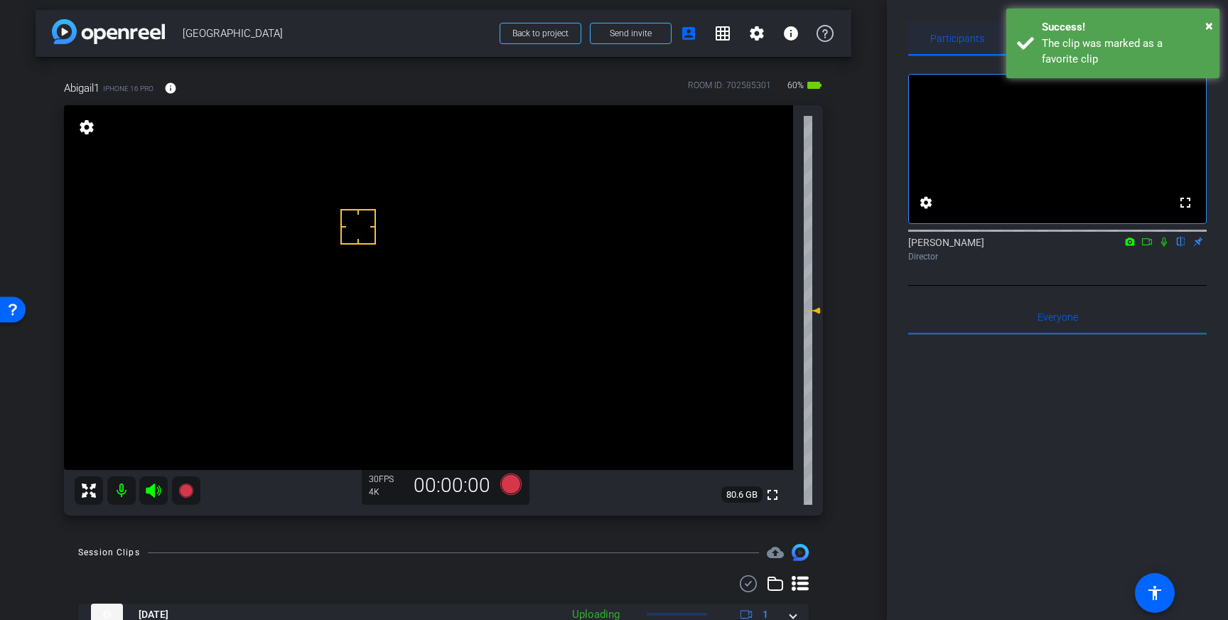
scroll to position [0, 0]
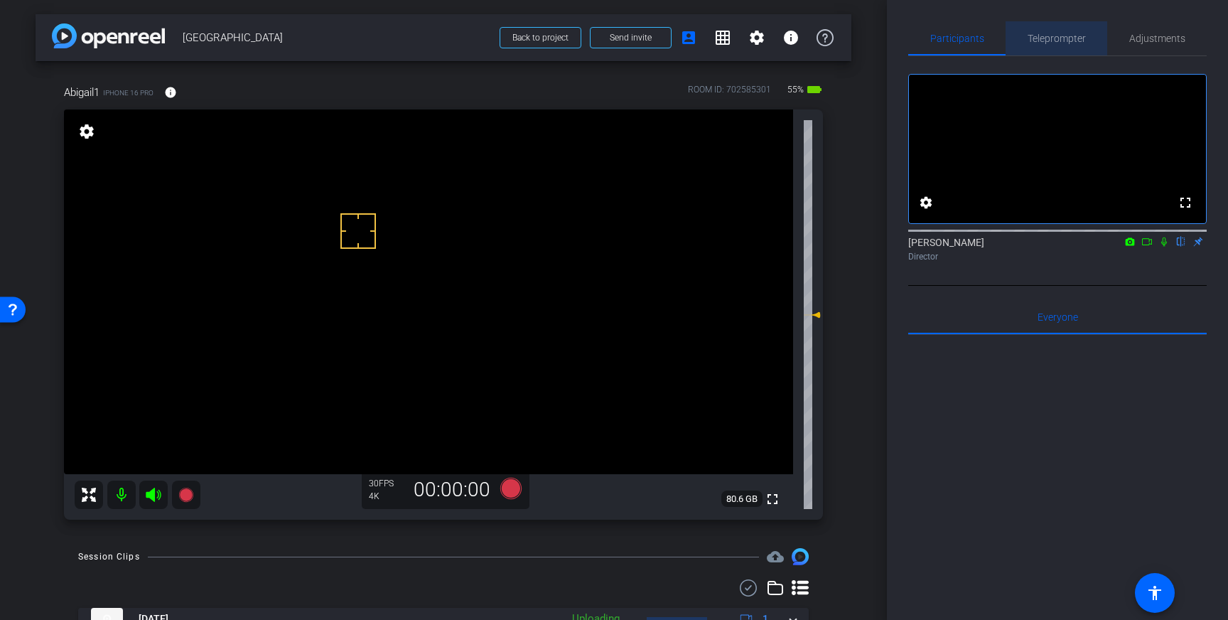
click at [1064, 38] on span "Teleprompter" at bounding box center [1057, 38] width 58 height 10
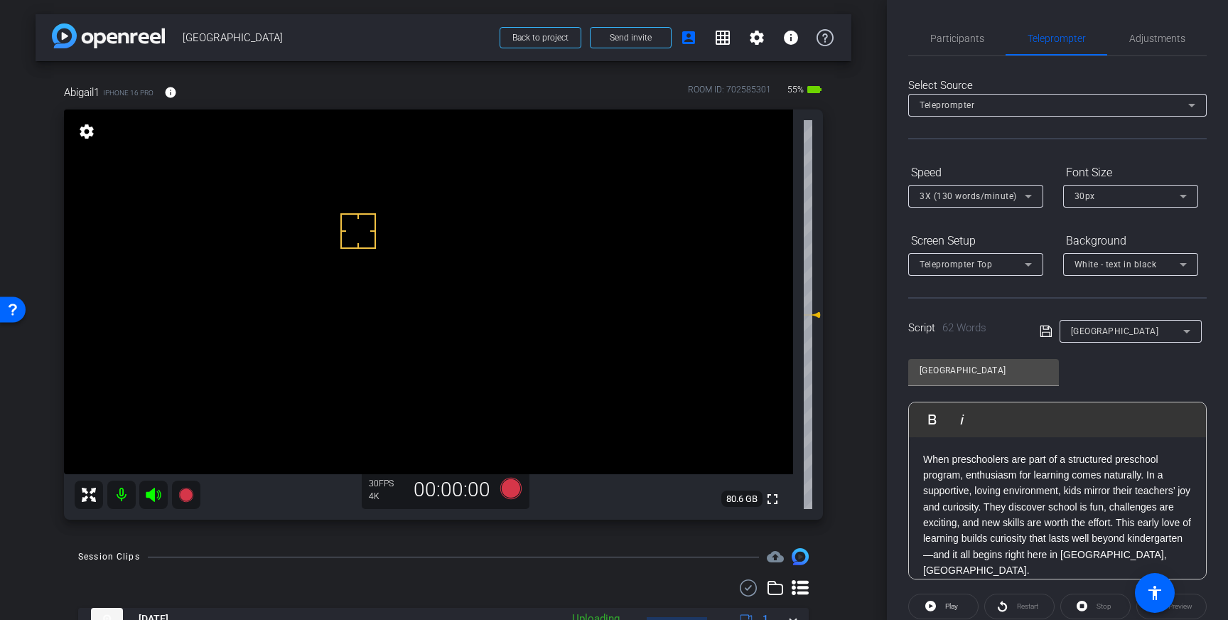
scroll to position [157, 0]
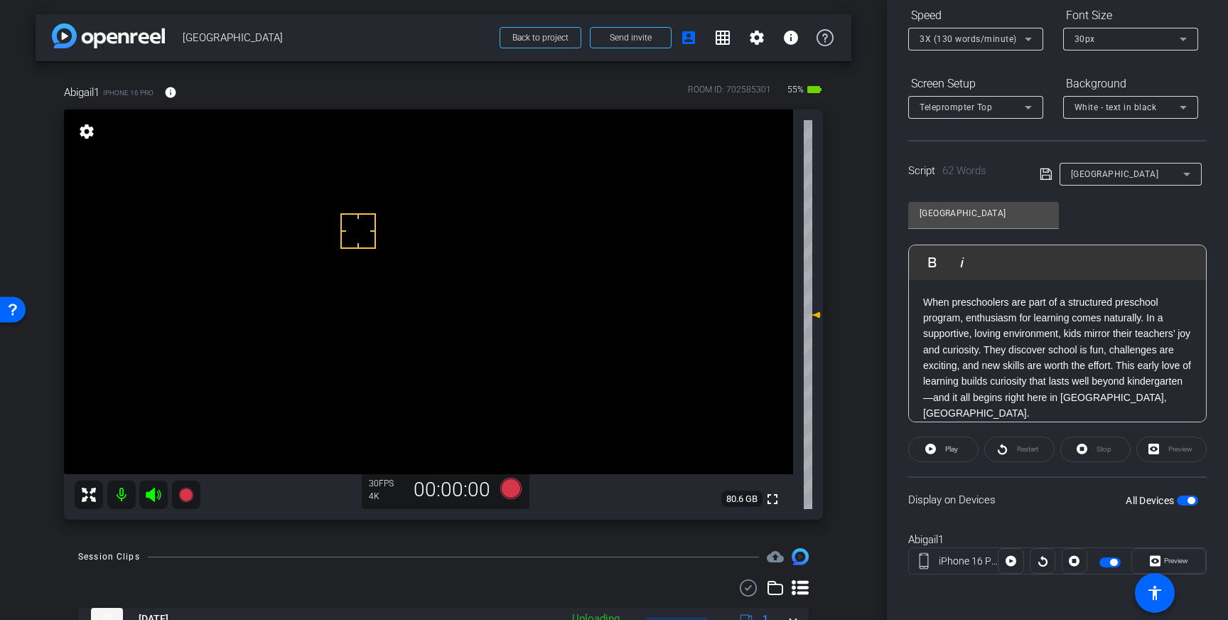
drag, startPoint x: 1189, startPoint y: 498, endPoint x: 1195, endPoint y: 538, distance: 40.3
click at [1189, 498] on span "button" at bounding box center [1190, 500] width 7 height 7
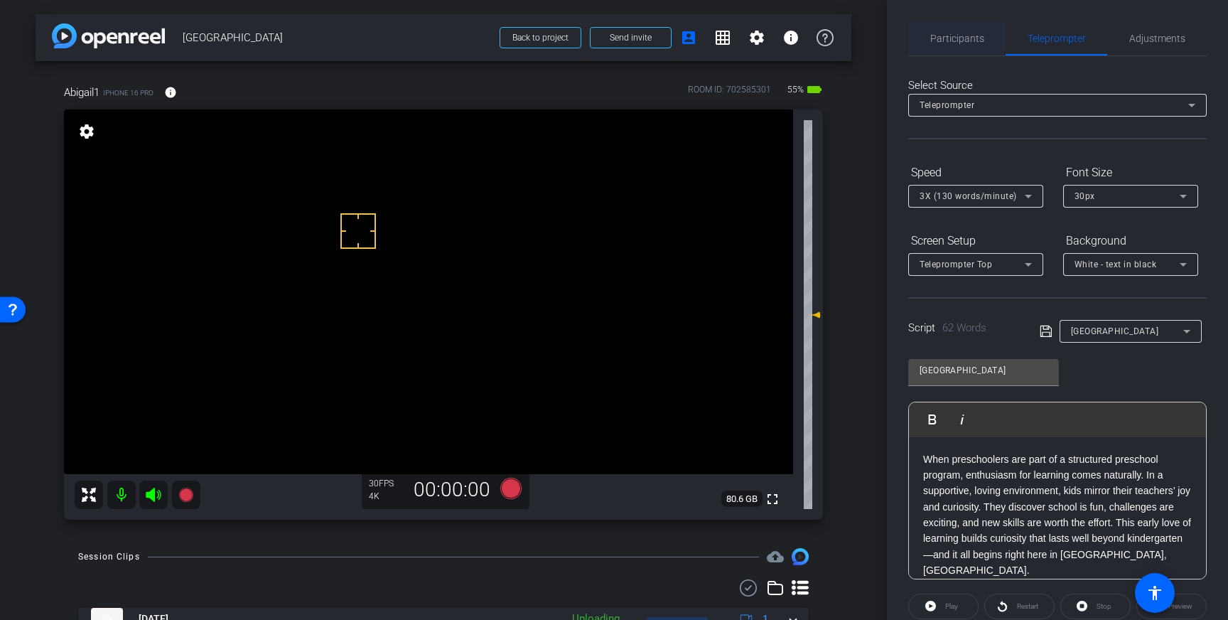
click at [961, 33] on span "Participants" at bounding box center [957, 38] width 54 height 10
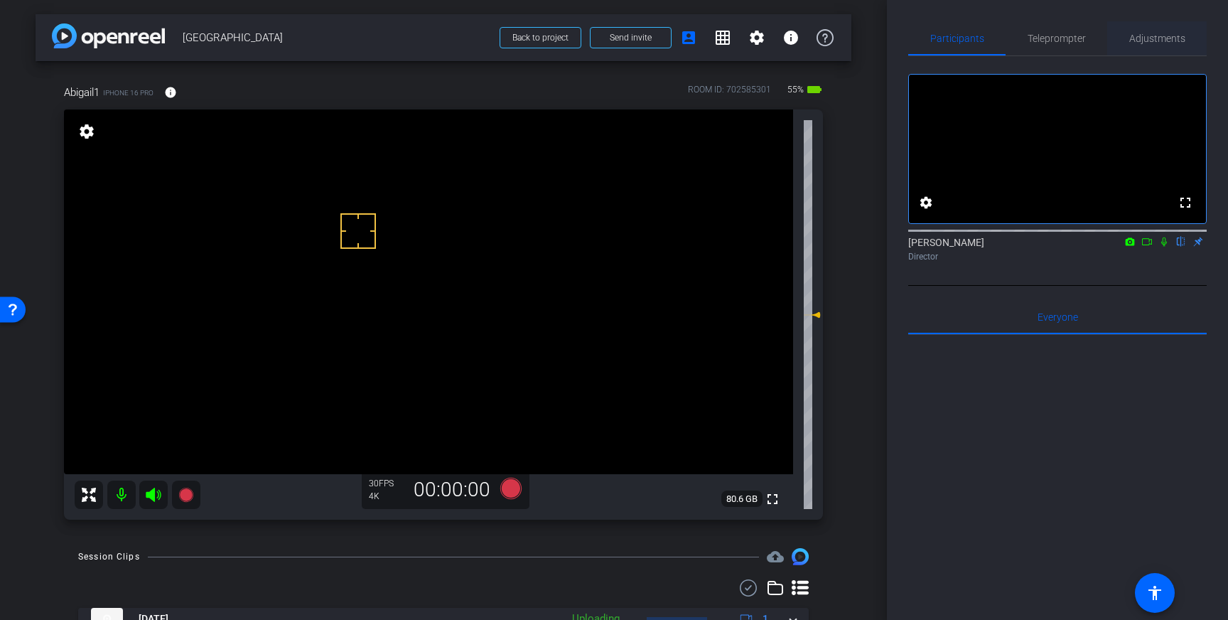
drag, startPoint x: 1139, startPoint y: 31, endPoint x: 1146, endPoint y: 49, distance: 19.1
click at [1138, 31] on span "Adjustments" at bounding box center [1157, 38] width 56 height 34
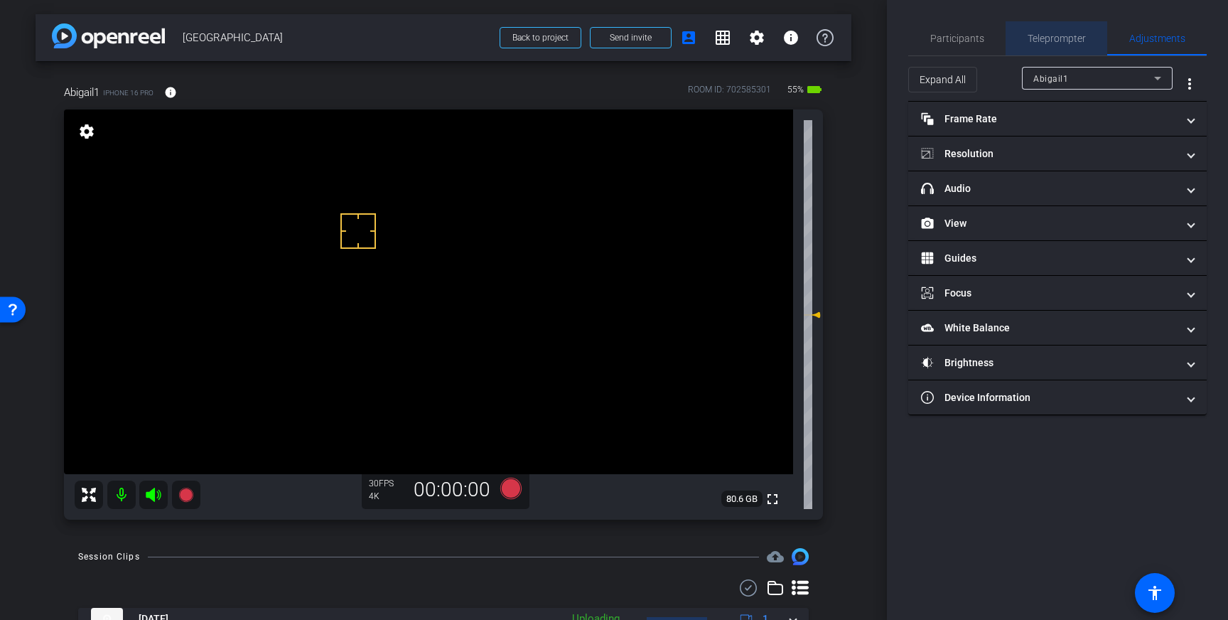
click at [1078, 43] on span "Teleprompter" at bounding box center [1057, 38] width 58 height 10
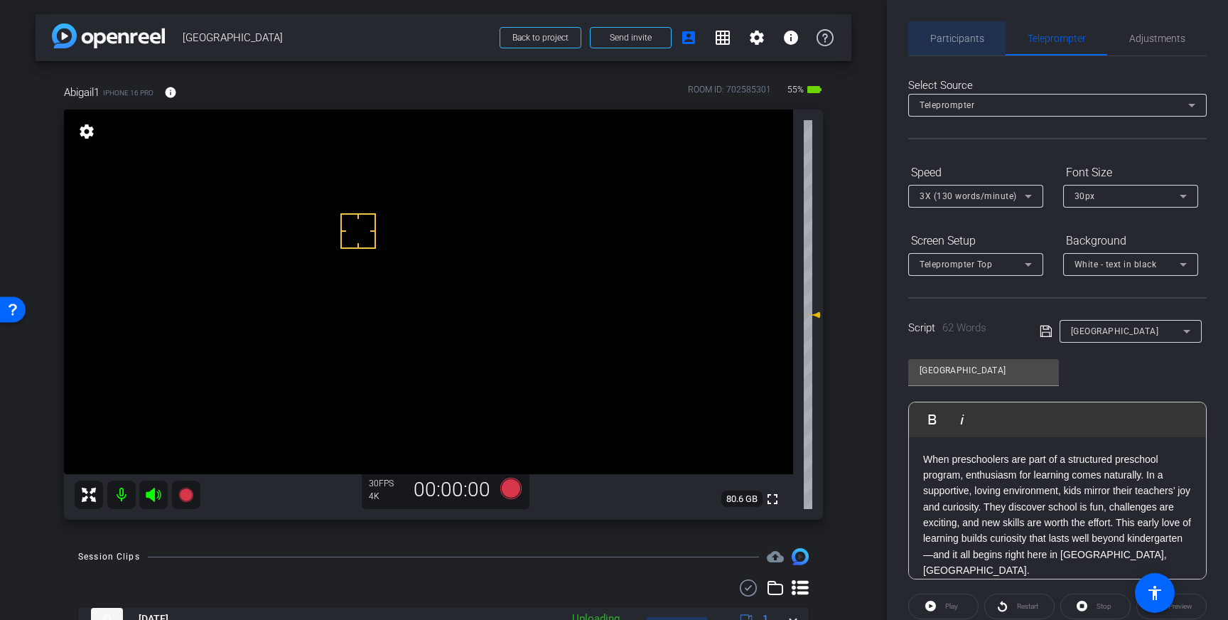
click at [944, 36] on span "Participants" at bounding box center [957, 38] width 54 height 10
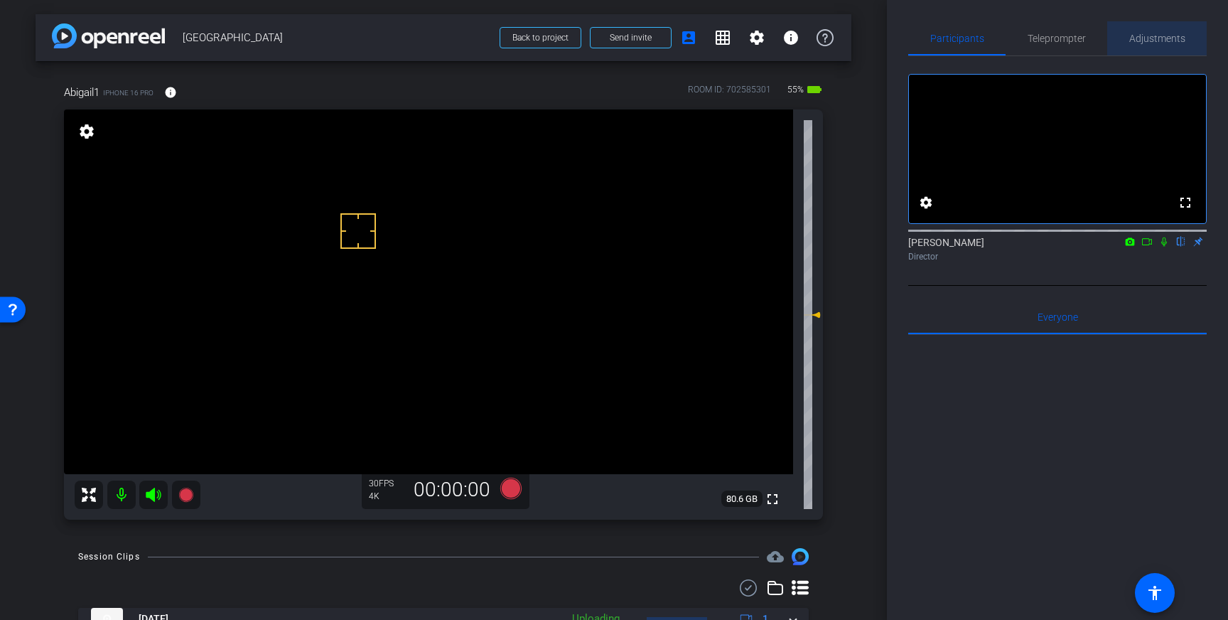
click at [1162, 45] on span "Adjustments" at bounding box center [1157, 38] width 56 height 34
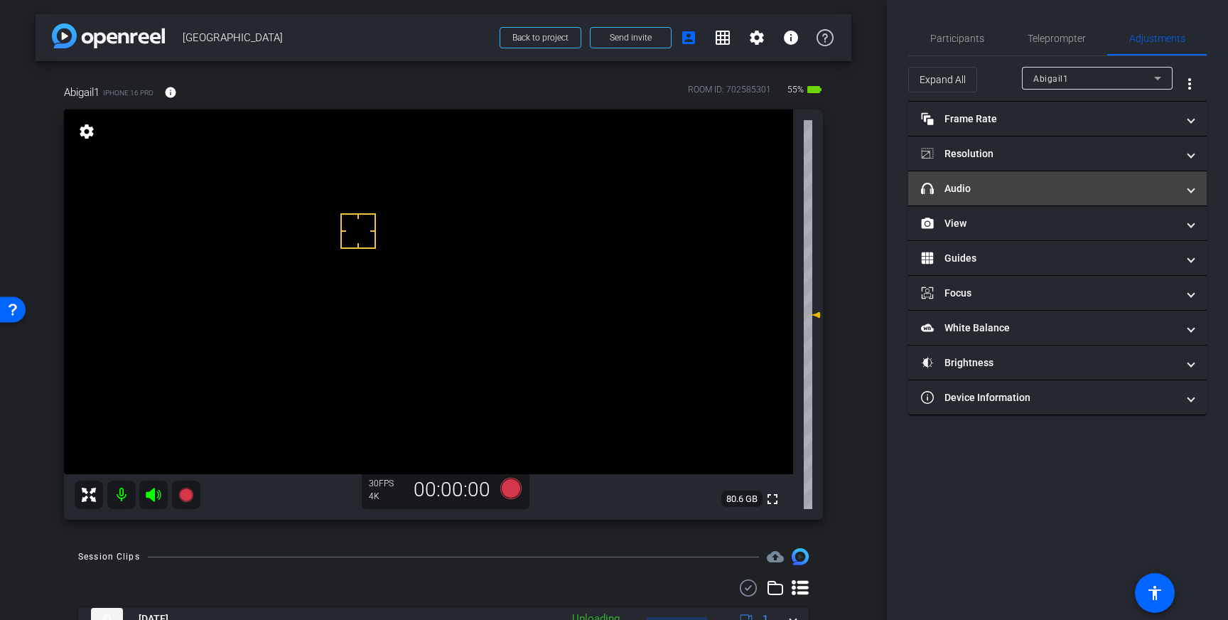
click at [1023, 183] on mat-panel-title "headphone icon Audio" at bounding box center [1049, 188] width 256 height 15
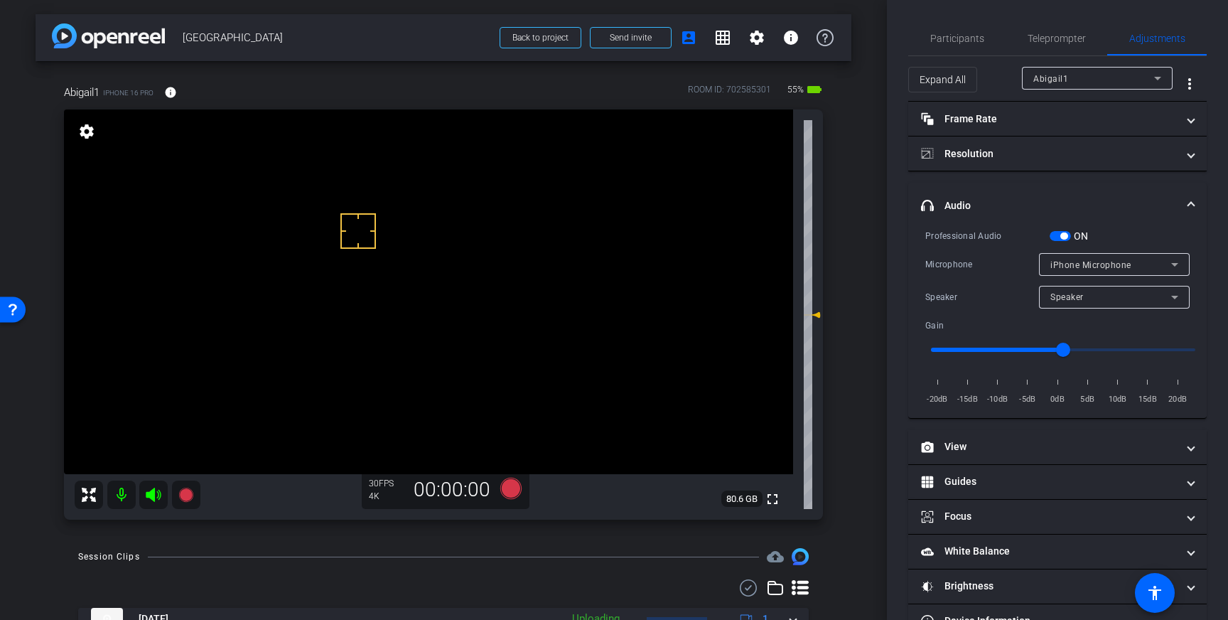
click at [1058, 234] on span "button" at bounding box center [1060, 236] width 21 height 10
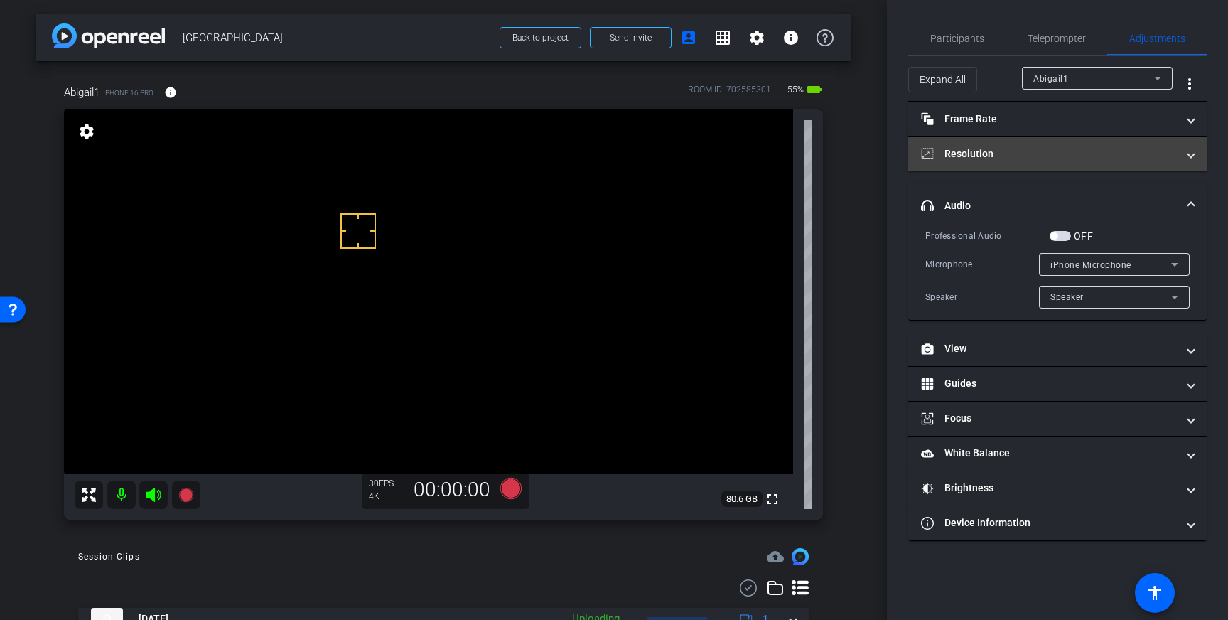
click at [1078, 150] on mat-panel-title "Resolution" at bounding box center [1049, 153] width 256 height 15
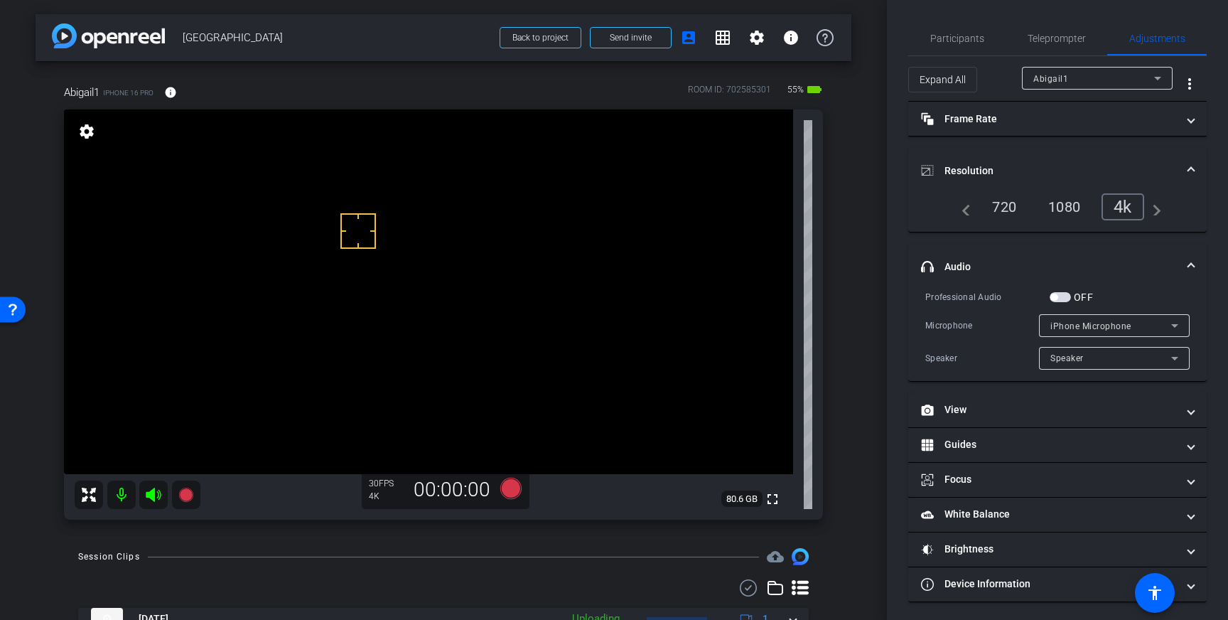
click at [1003, 206] on div "720" at bounding box center [1003, 207] width 45 height 24
click at [1177, 260] on span "headphone icon Audio" at bounding box center [1054, 266] width 267 height 15
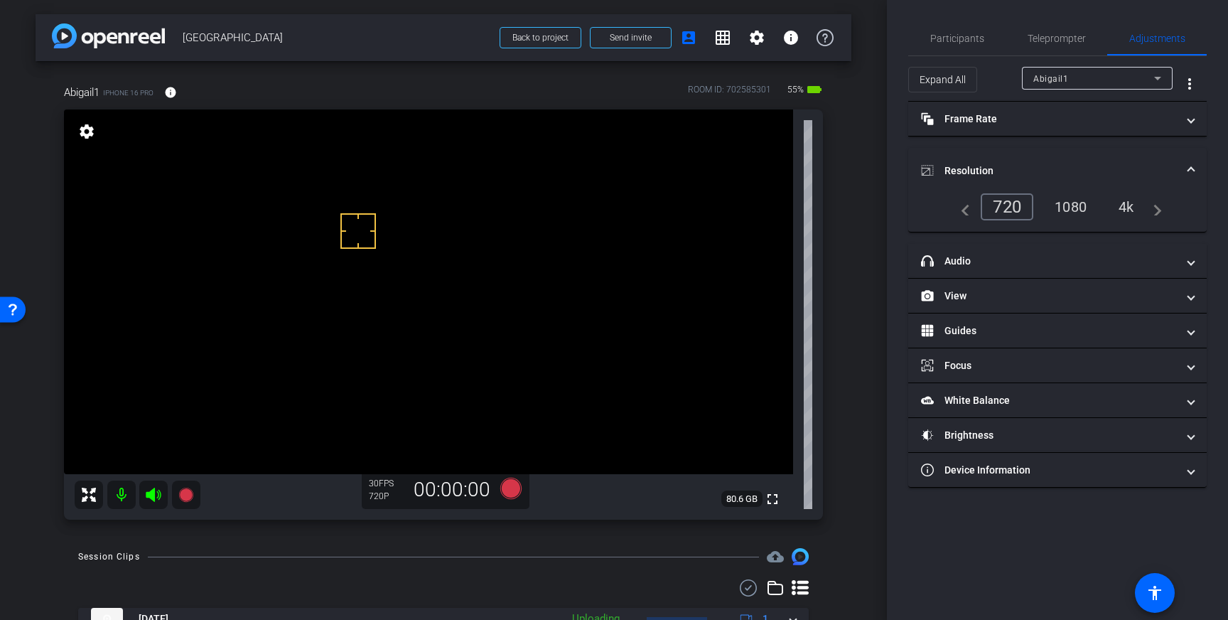
drag, startPoint x: 1182, startPoint y: 166, endPoint x: 1184, endPoint y: 176, distance: 10.2
click at [1182, 166] on span "Resolution" at bounding box center [1054, 170] width 267 height 15
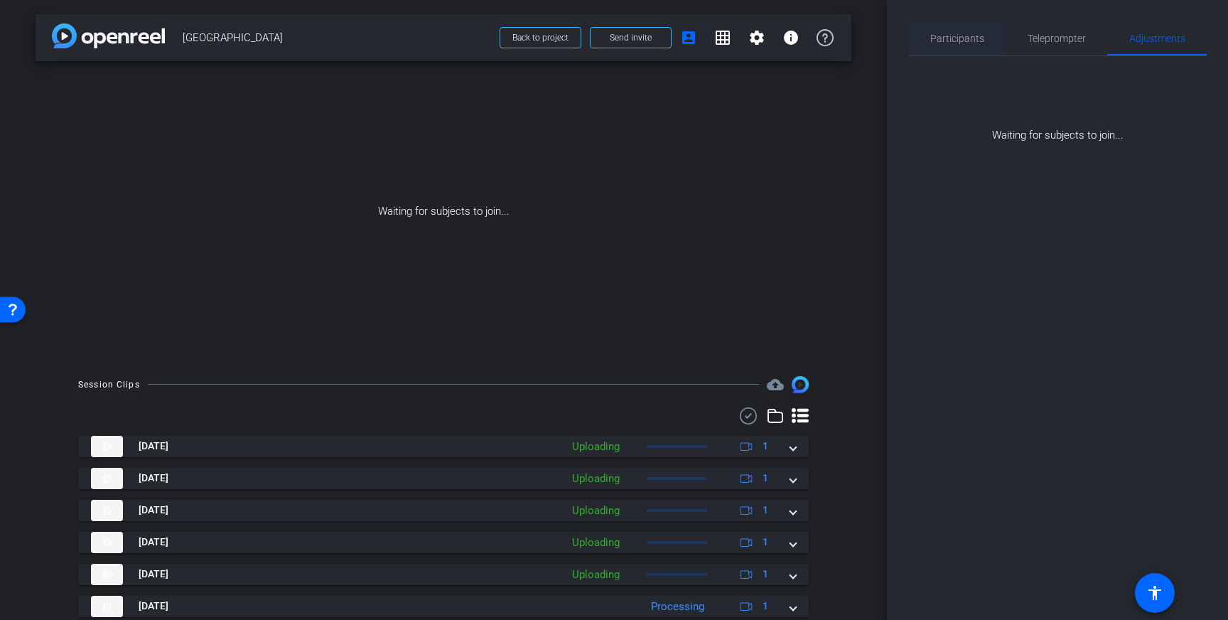
click at [911, 48] on div "Participants" at bounding box center [956, 38] width 97 height 34
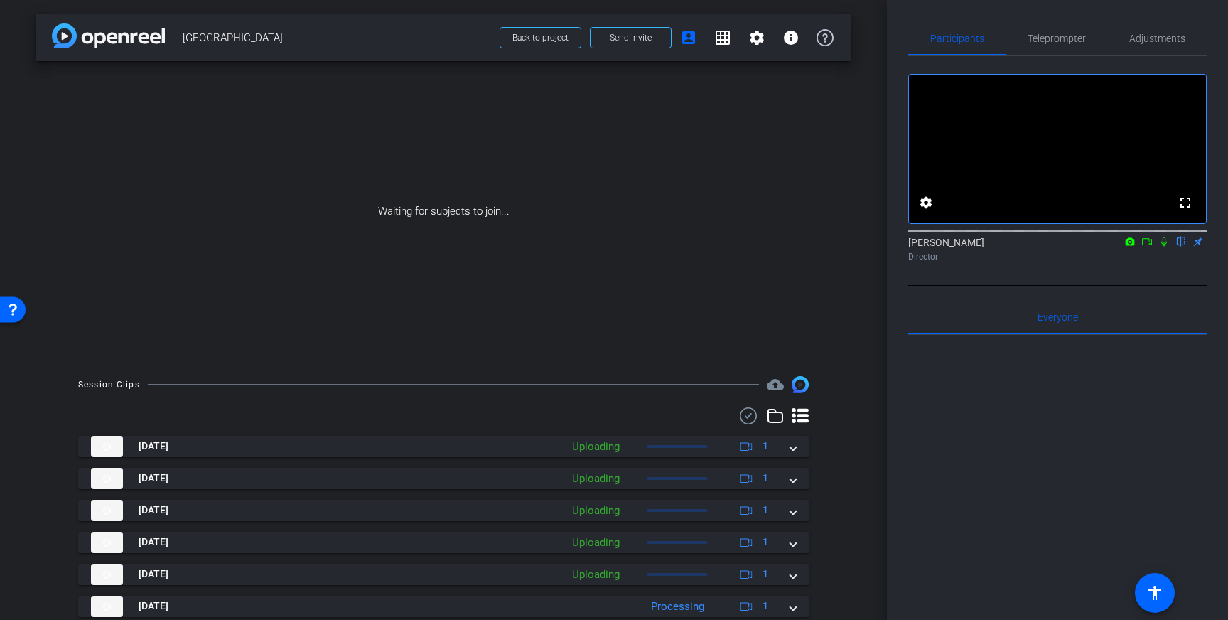
click at [1167, 247] on icon at bounding box center [1163, 242] width 11 height 10
click at [1149, 247] on icon at bounding box center [1146, 242] width 11 height 10
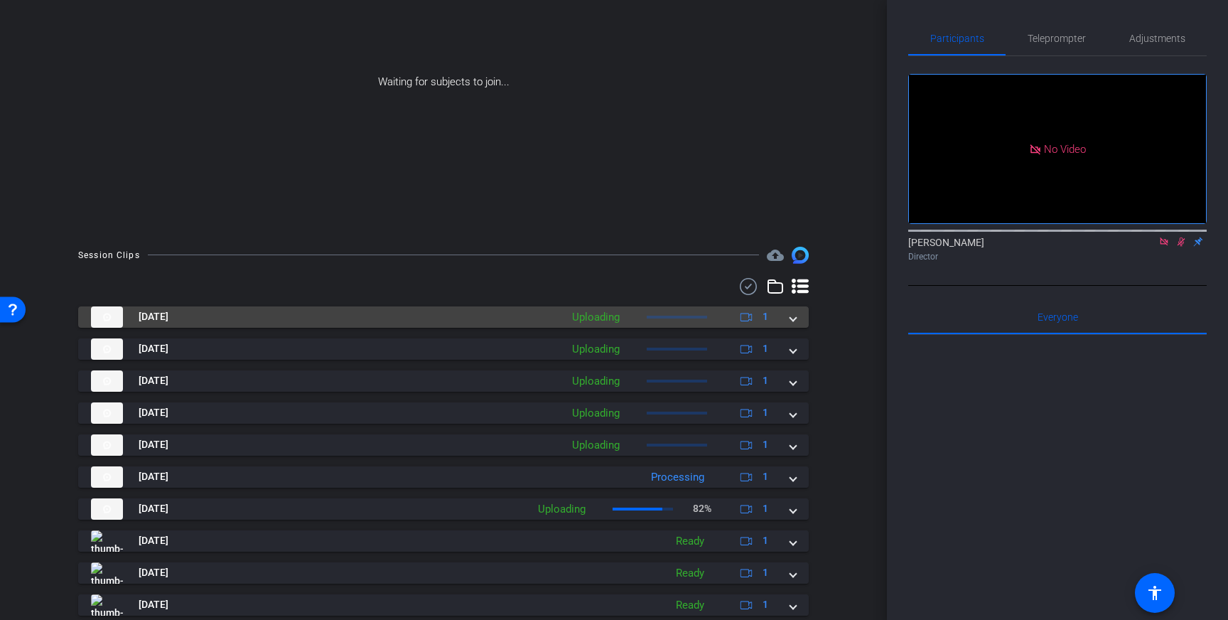
scroll to position [176, 0]
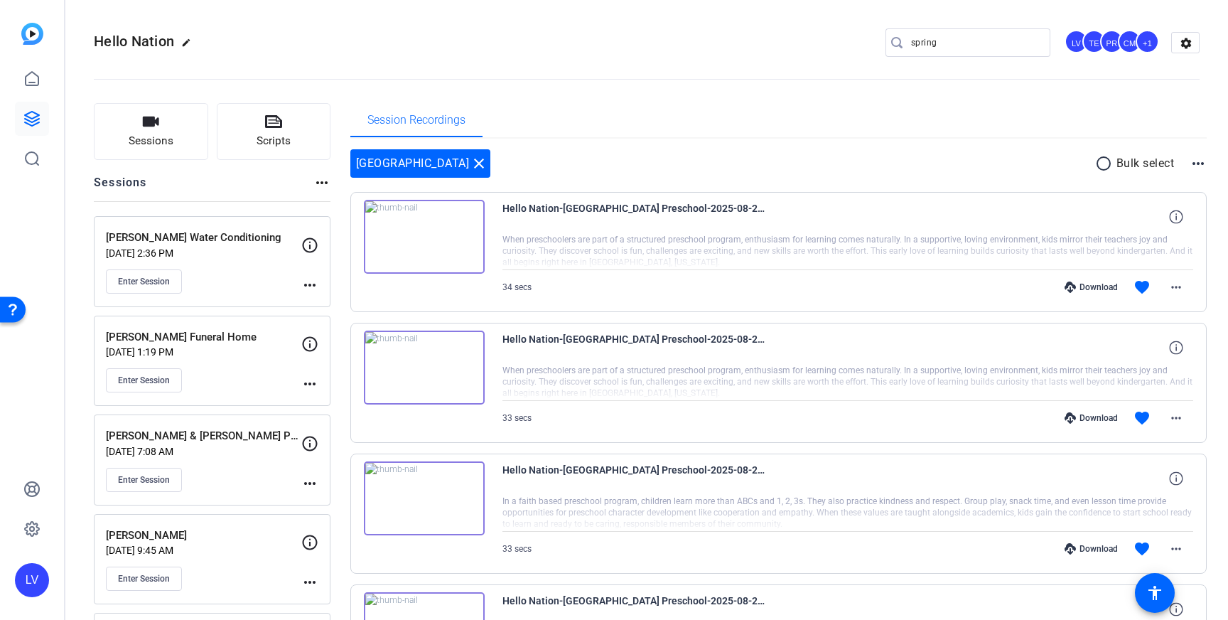
scroll to position [3667, 0]
